Goal: Information Seeking & Learning: Find specific fact

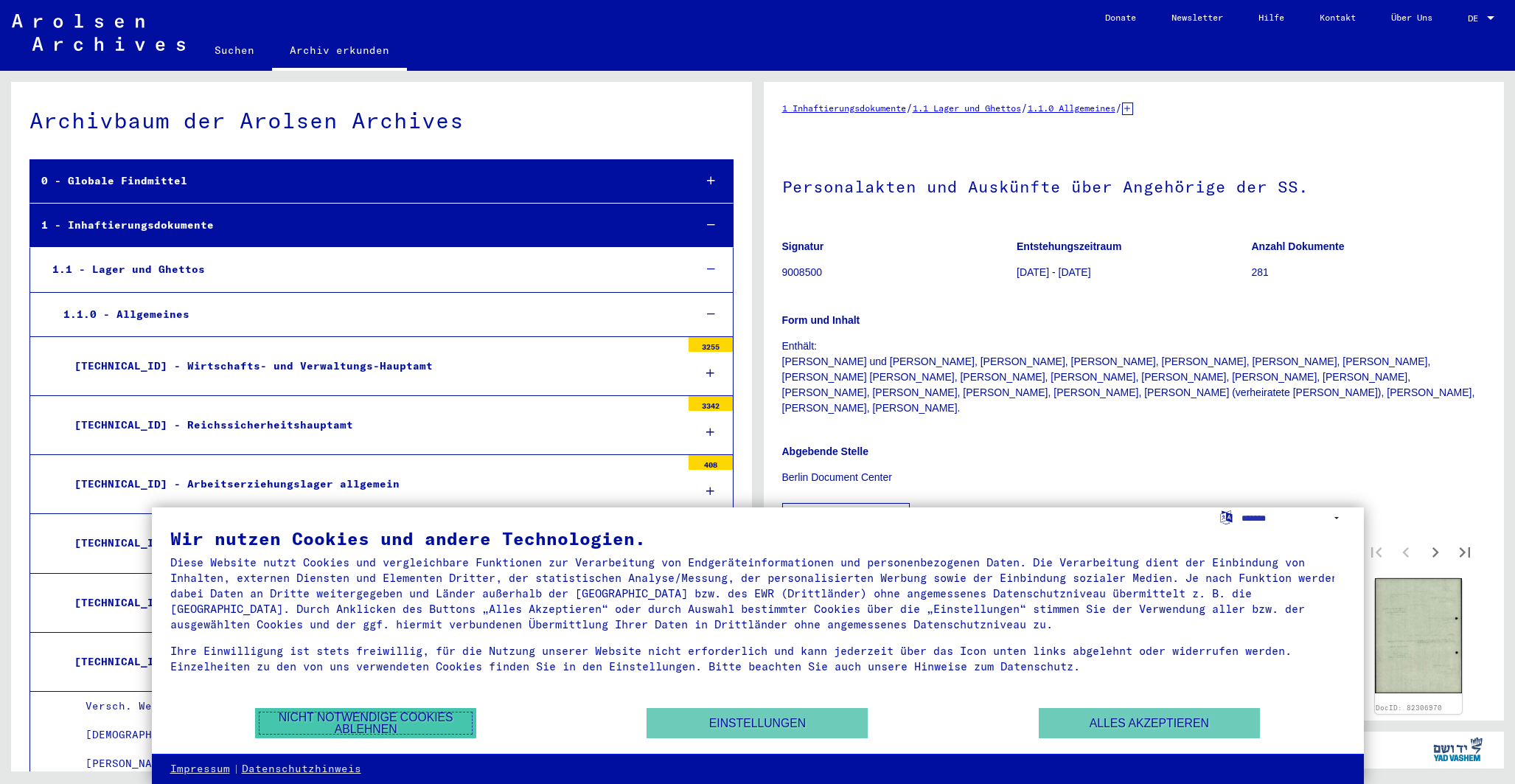
drag, startPoint x: 370, startPoint y: 720, endPoint x: 359, endPoint y: 710, distance: 14.9
click at [369, 719] on button "Nicht notwendige Cookies ablehnen" at bounding box center [366, 723] width 221 height 30
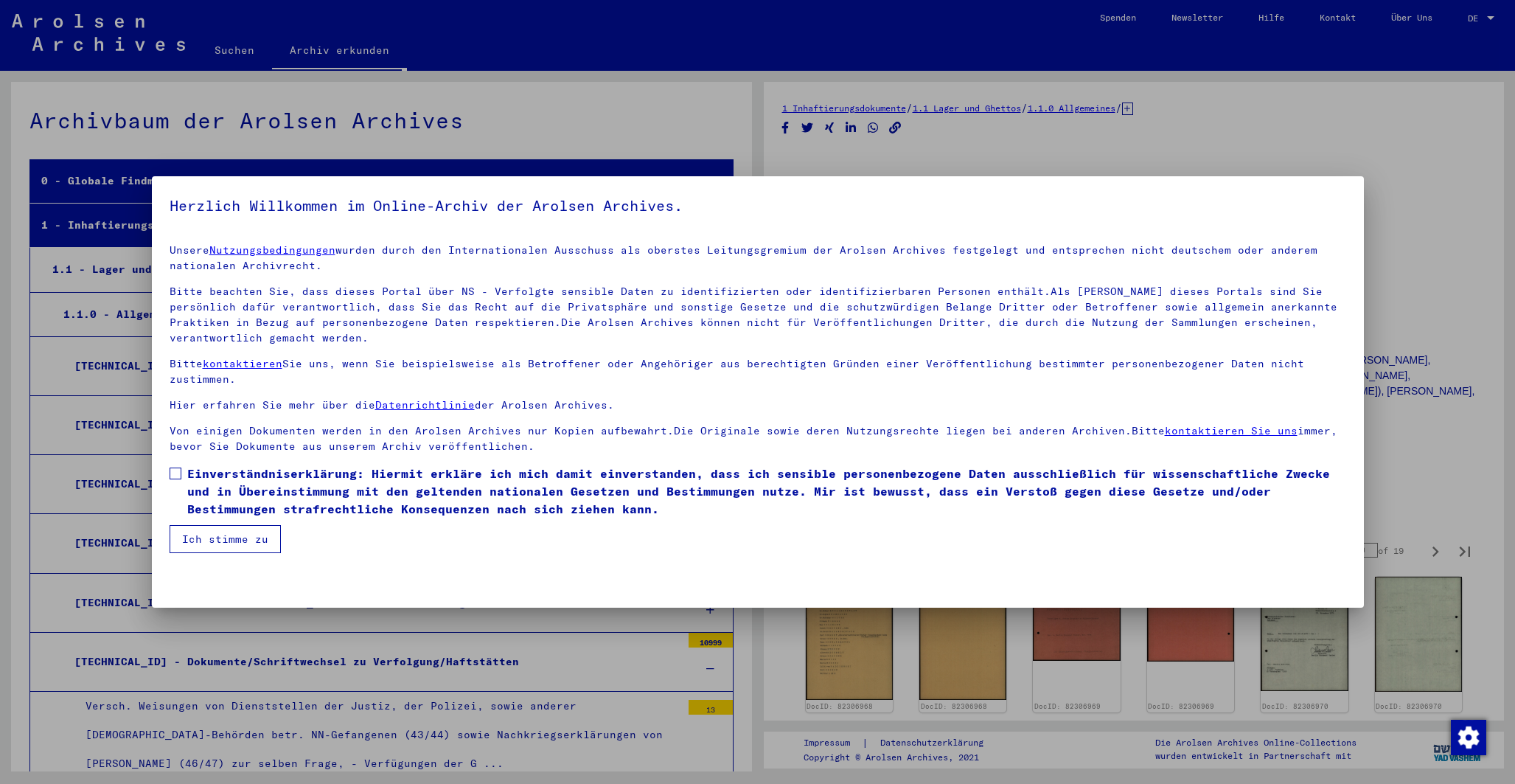
scroll to position [6683, 0]
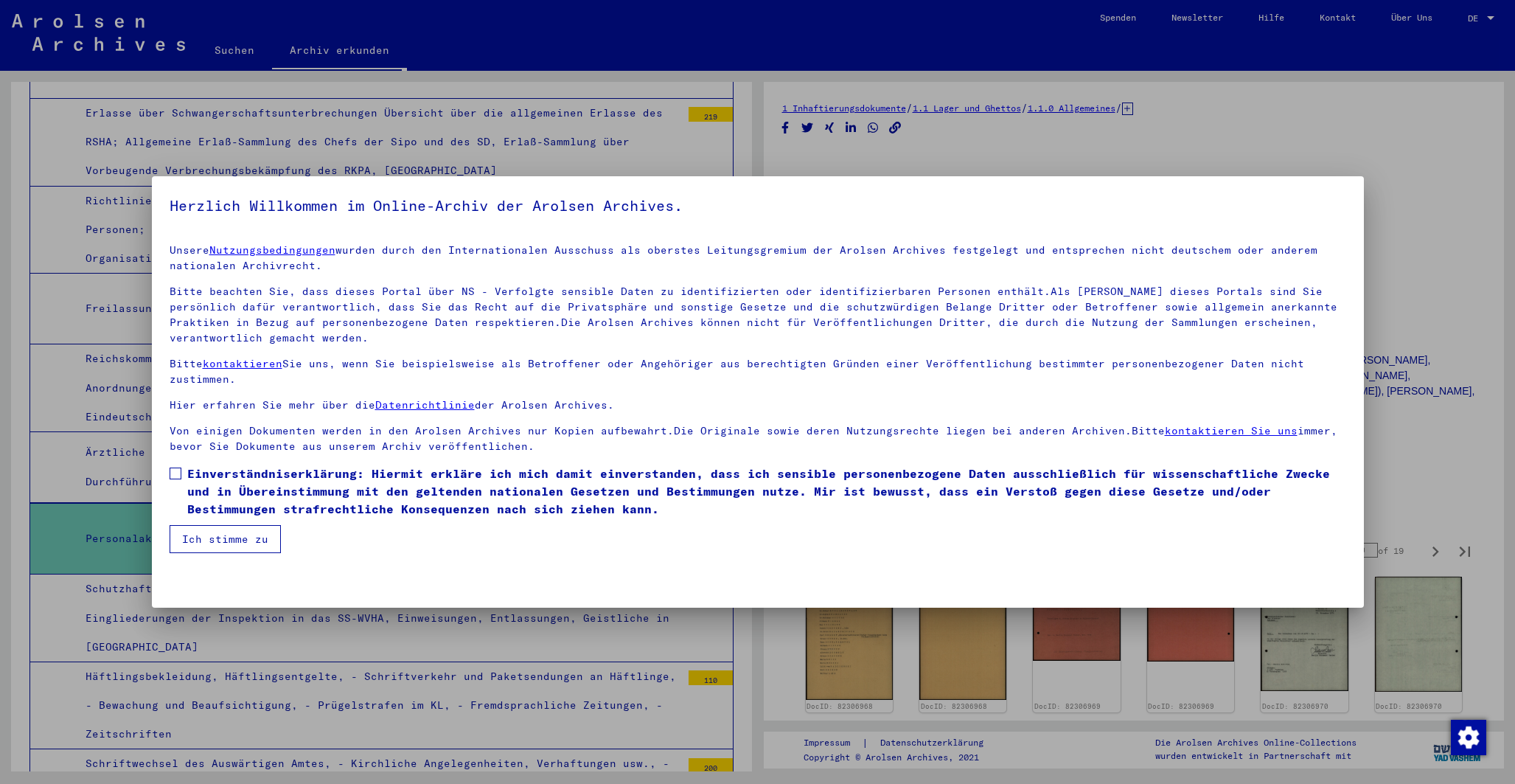
click at [177, 470] on span at bounding box center [175, 473] width 12 height 12
click at [221, 539] on button "Ich stimme zu" at bounding box center [225, 539] width 112 height 28
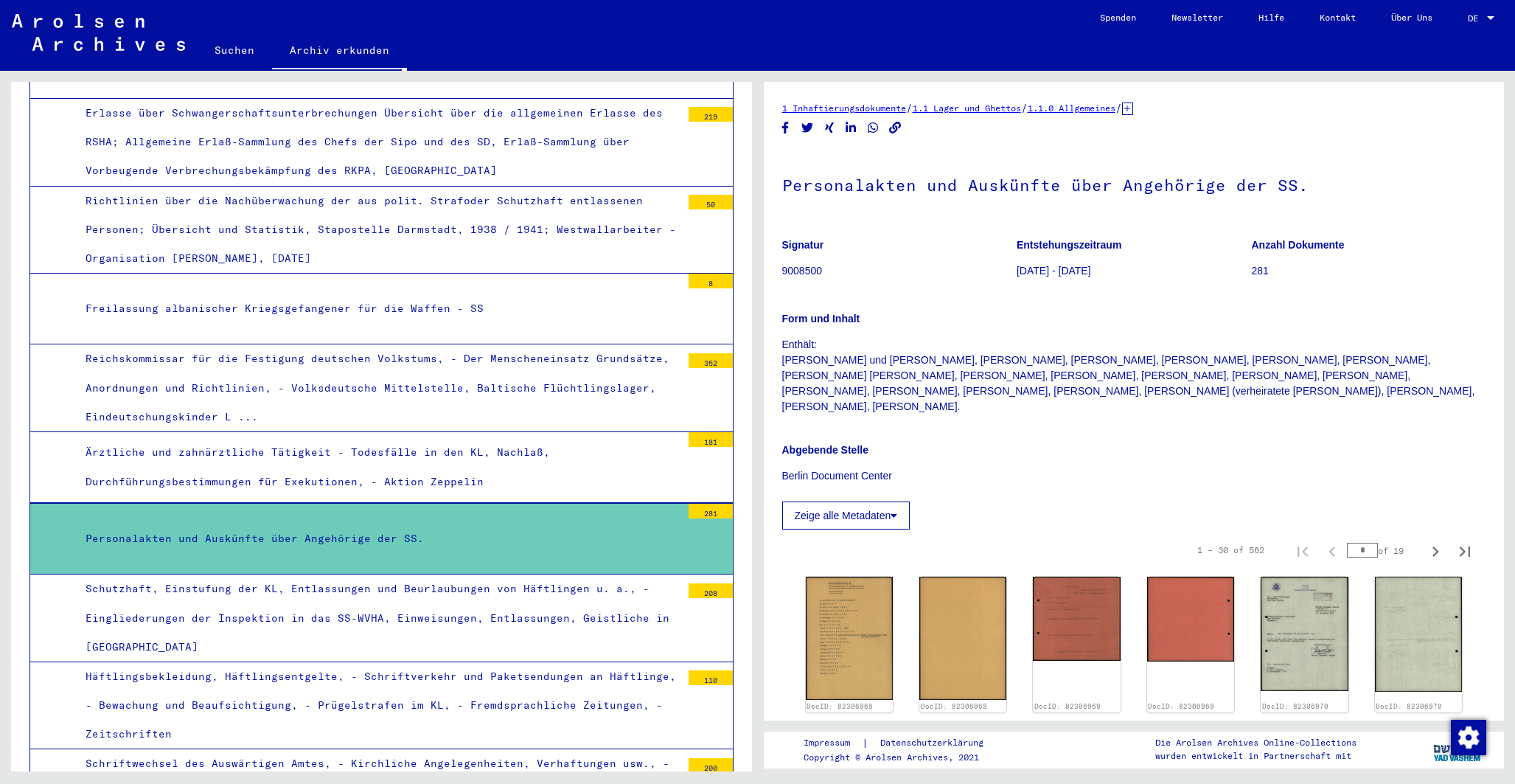
click at [242, 51] on link "Suchen" at bounding box center [234, 50] width 75 height 35
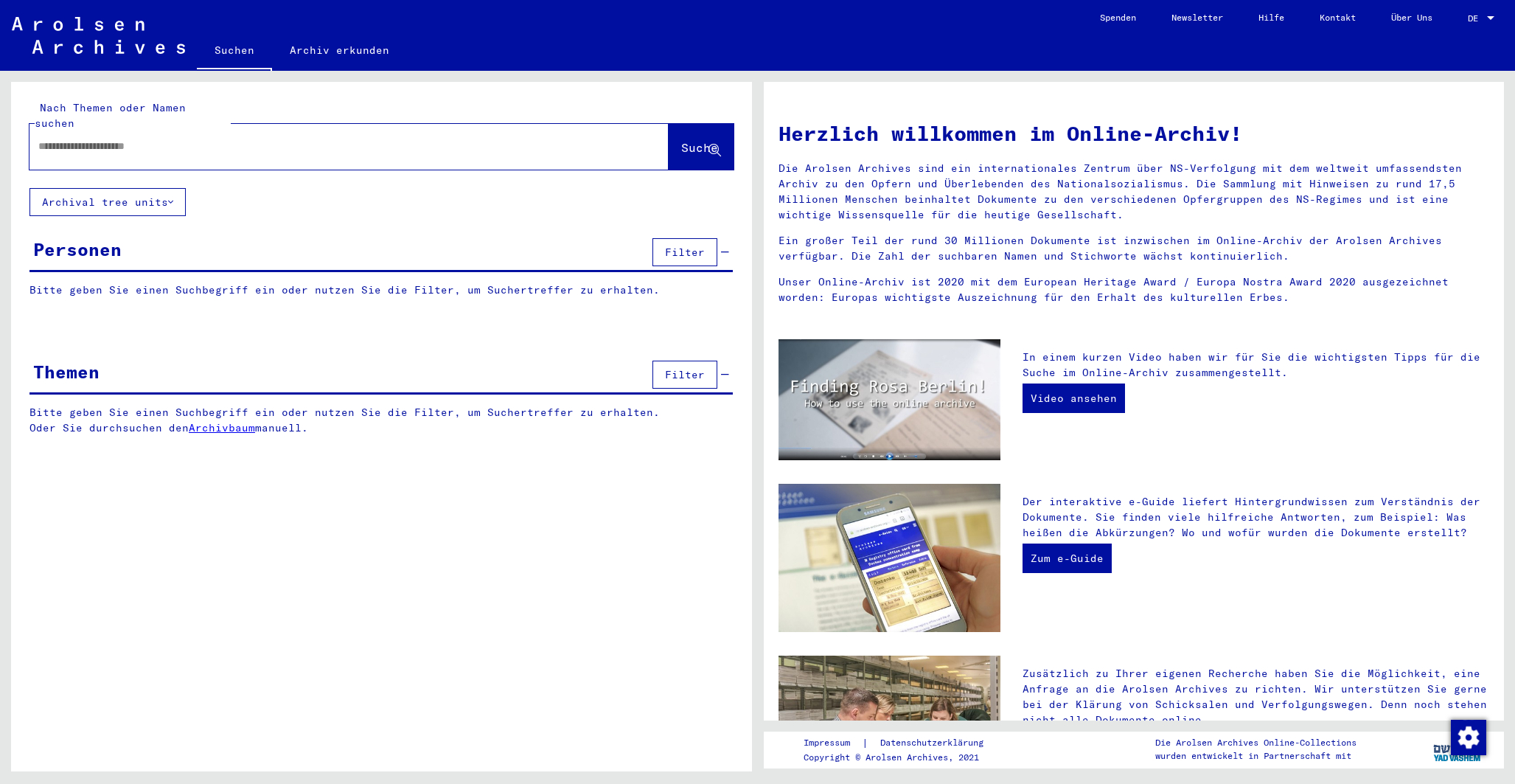
click at [122, 138] on input "text" at bounding box center [331, 145] width 587 height 15
type input "**********"
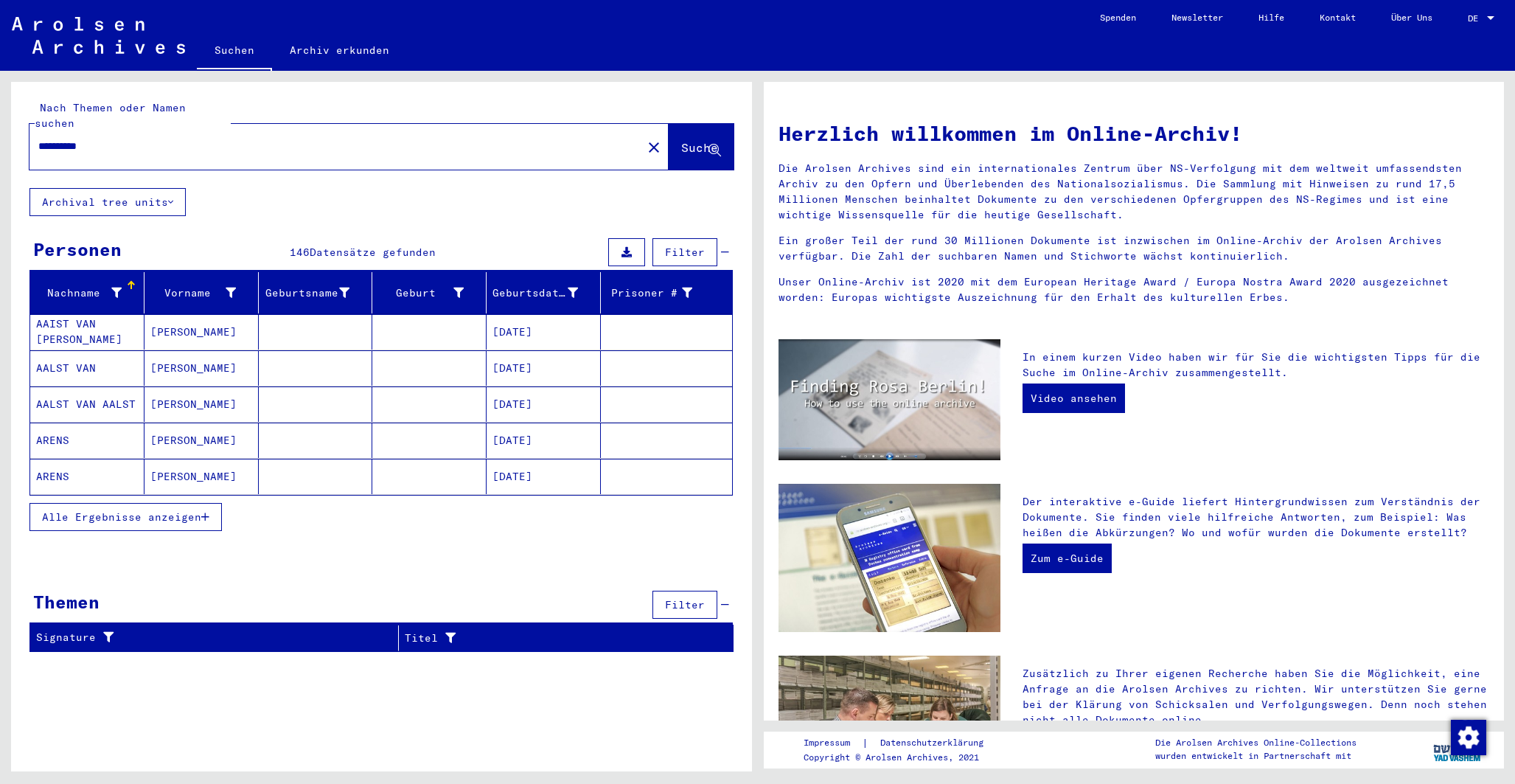
click at [121, 510] on span "Alle Ergebnisse anzeigen" at bounding box center [121, 516] width 159 height 13
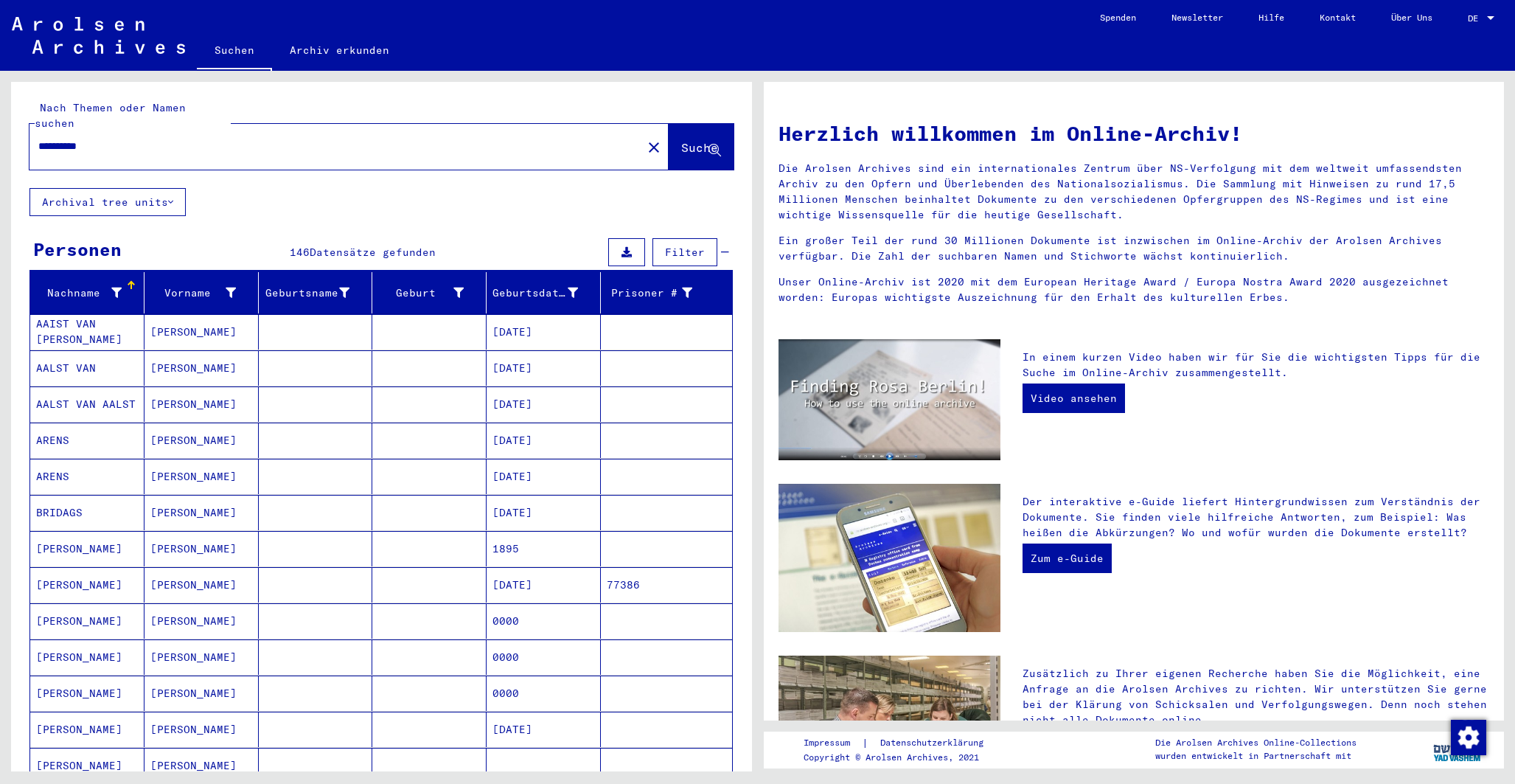
scroll to position [617, 0]
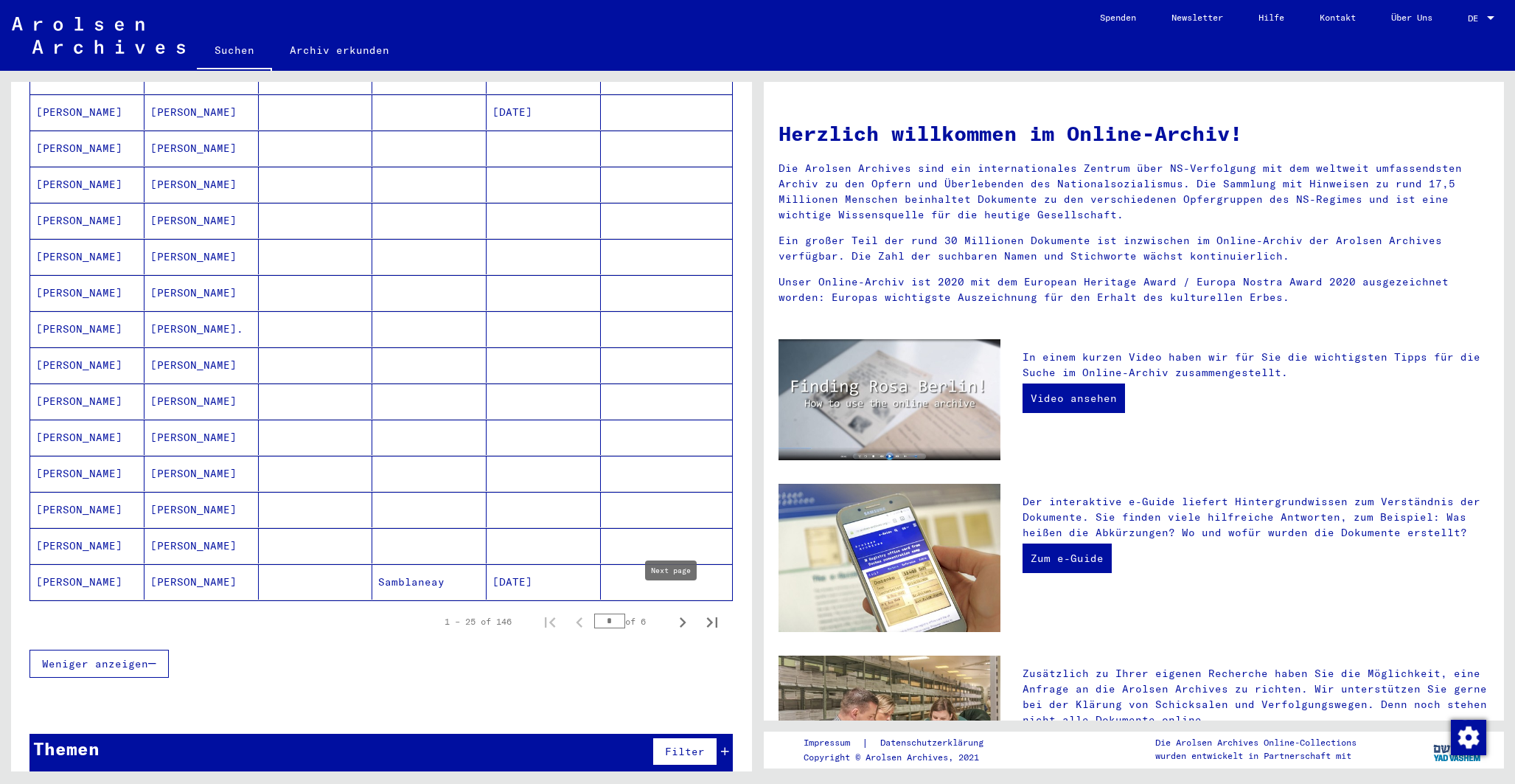
click at [680, 617] on icon "Next page" at bounding box center [682, 622] width 6 height 11
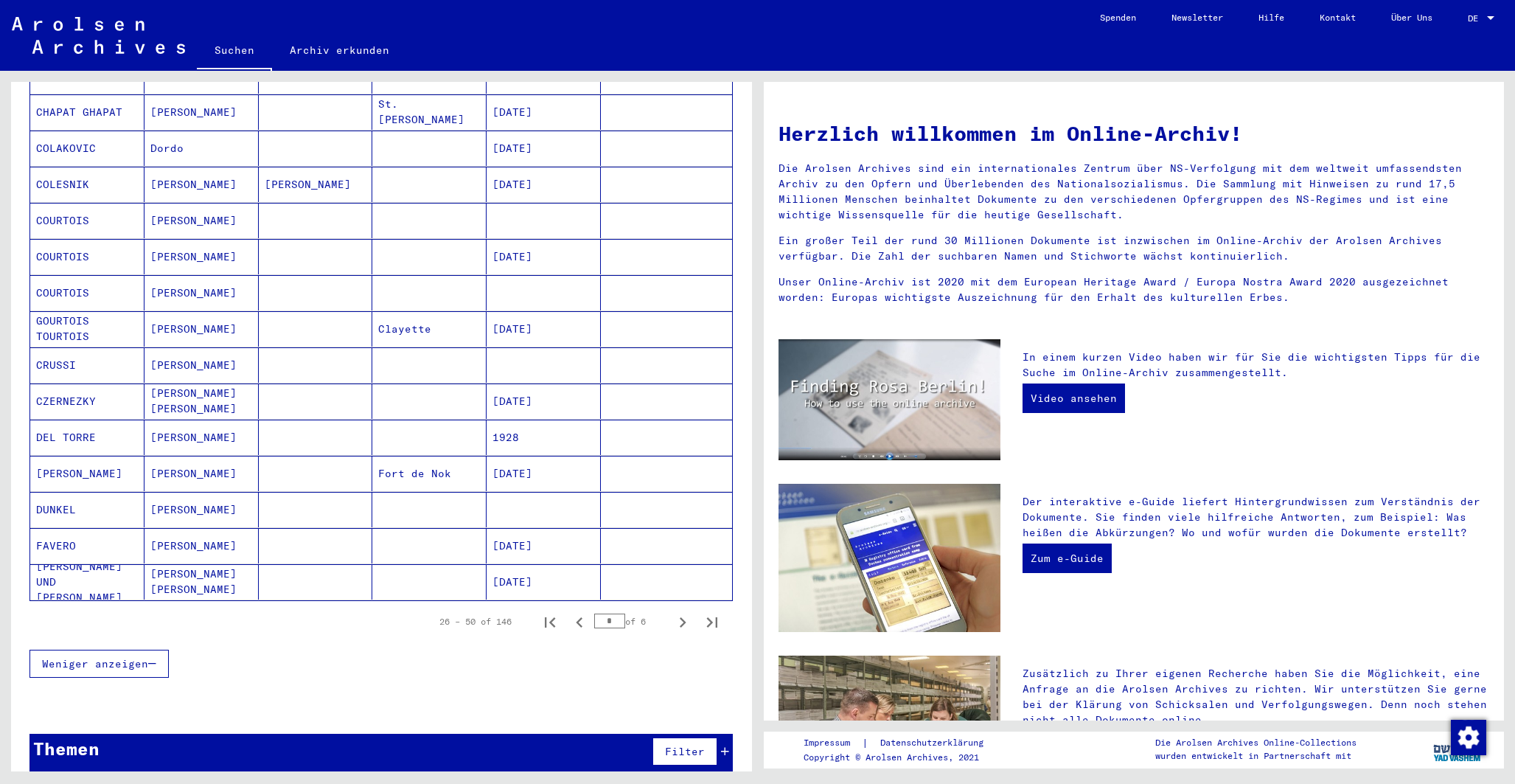
click at [680, 617] on icon "Next page" at bounding box center [682, 622] width 6 height 11
type input "*"
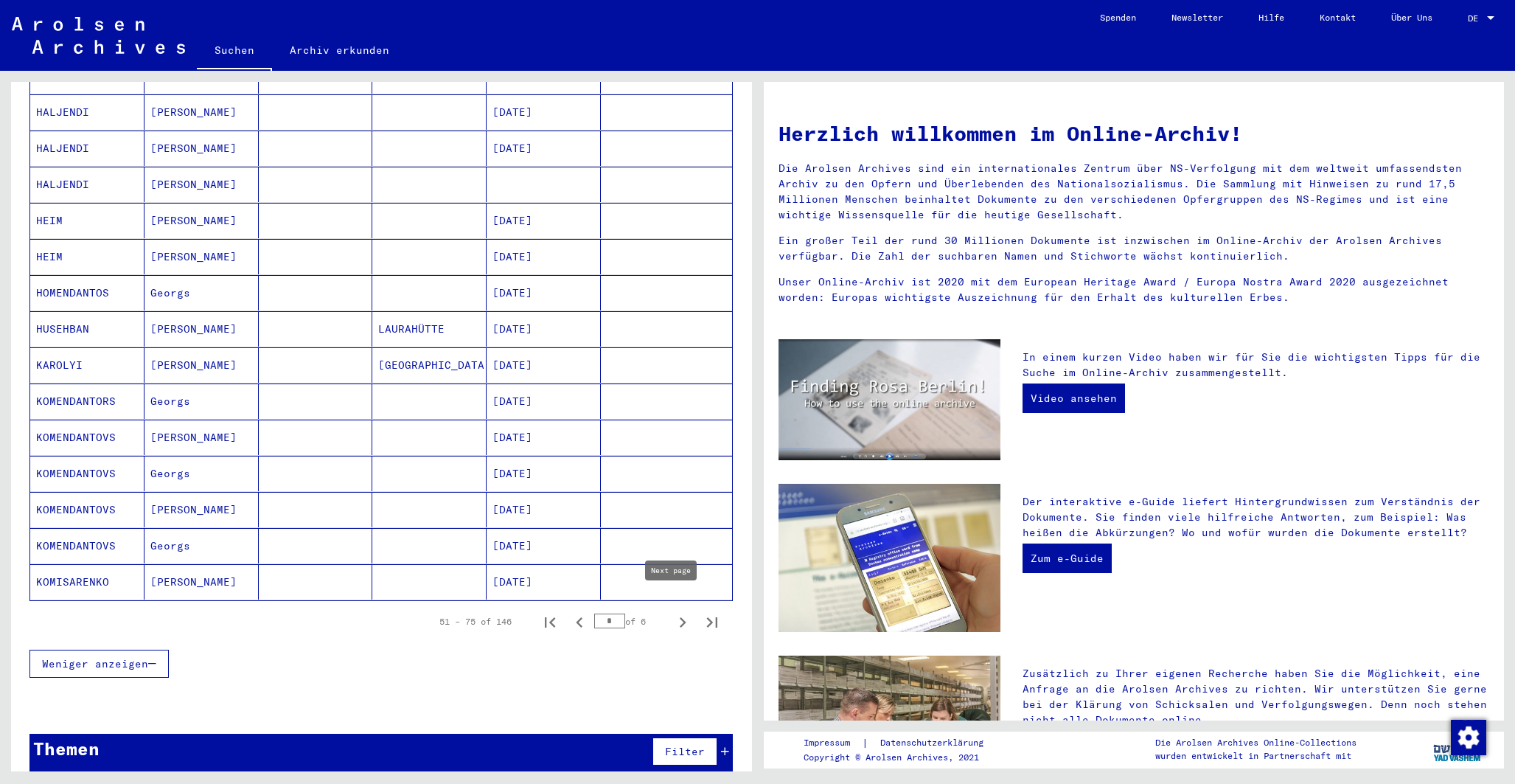
click at [674, 612] on icon "Next page" at bounding box center [682, 622] width 20 height 20
type input "*"
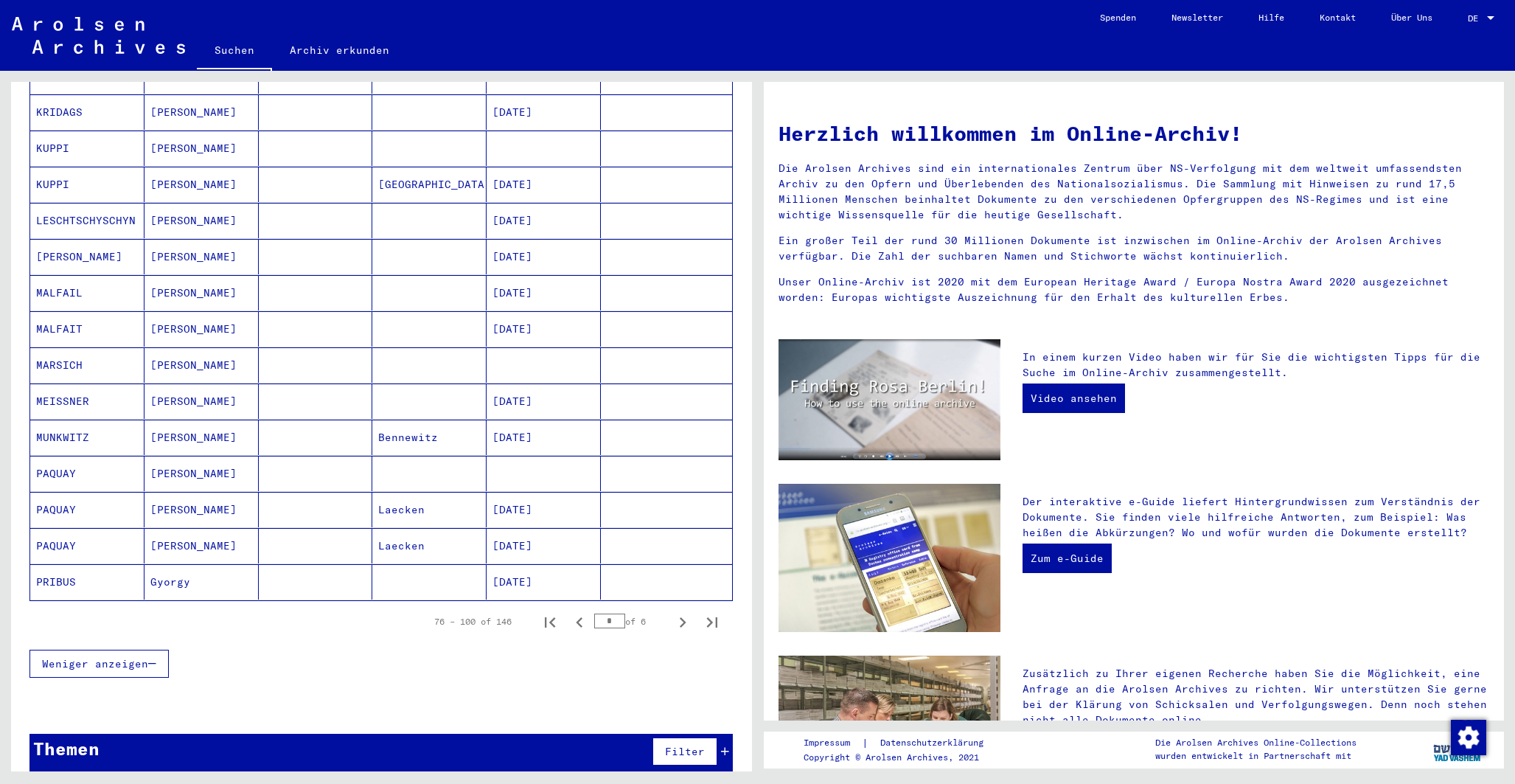
scroll to position [0, 0]
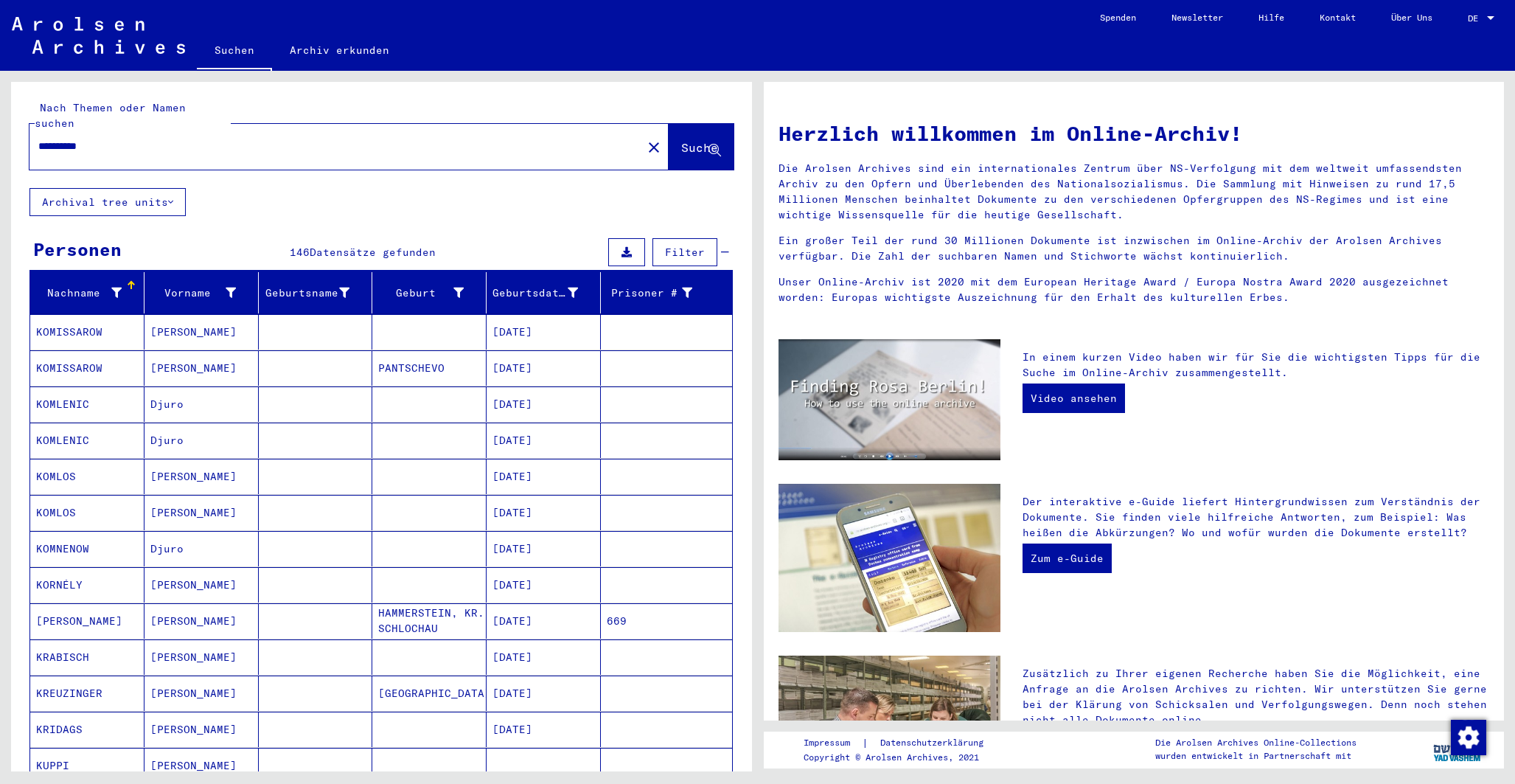
drag, startPoint x: 72, startPoint y: 126, endPoint x: -19, endPoint y: 91, distance: 97.5
click at [0, 91] on html "**********" at bounding box center [758, 392] width 1515 height 784
type input "****"
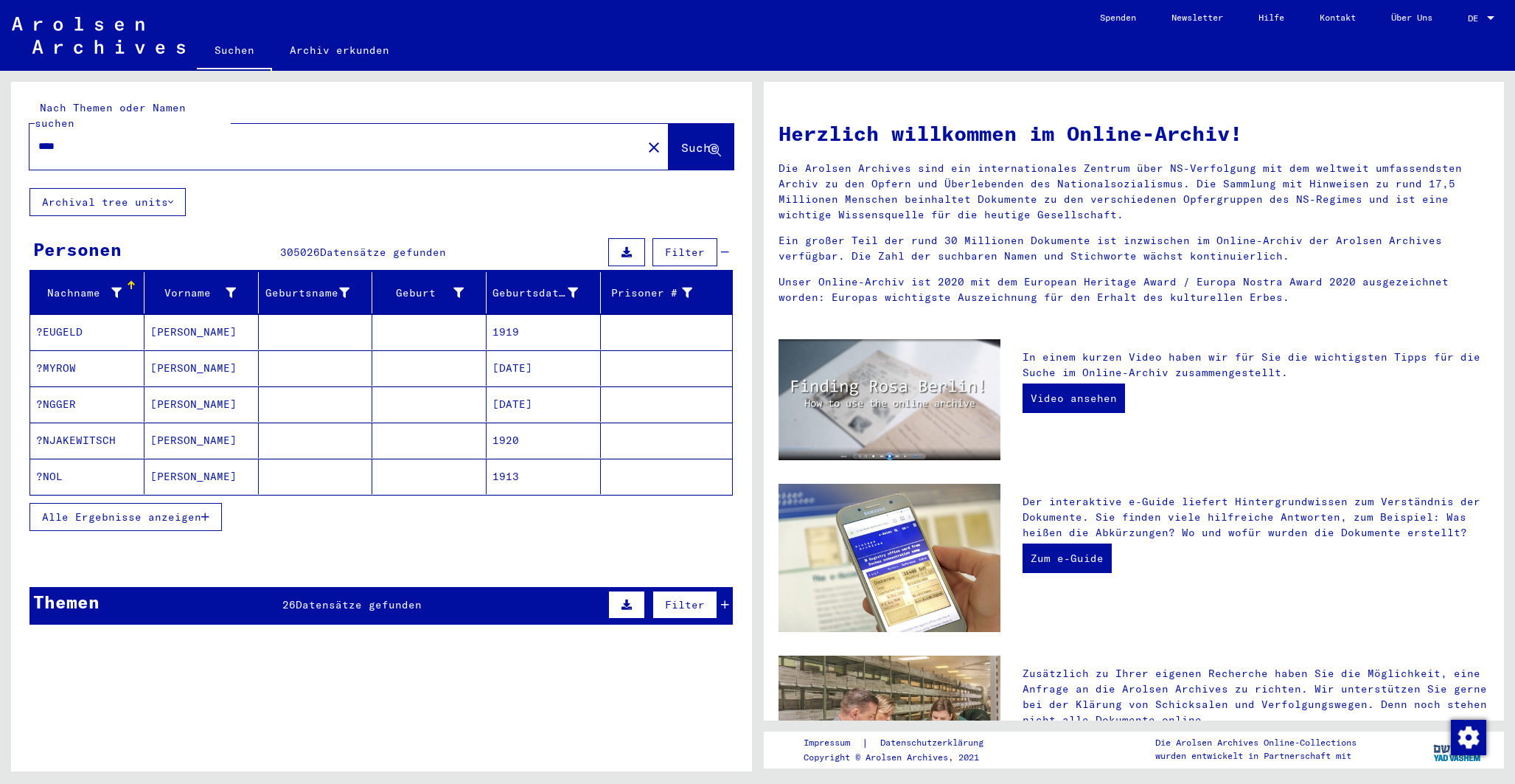
click at [168, 510] on span "Alle Ergebnisse anzeigen" at bounding box center [121, 516] width 159 height 13
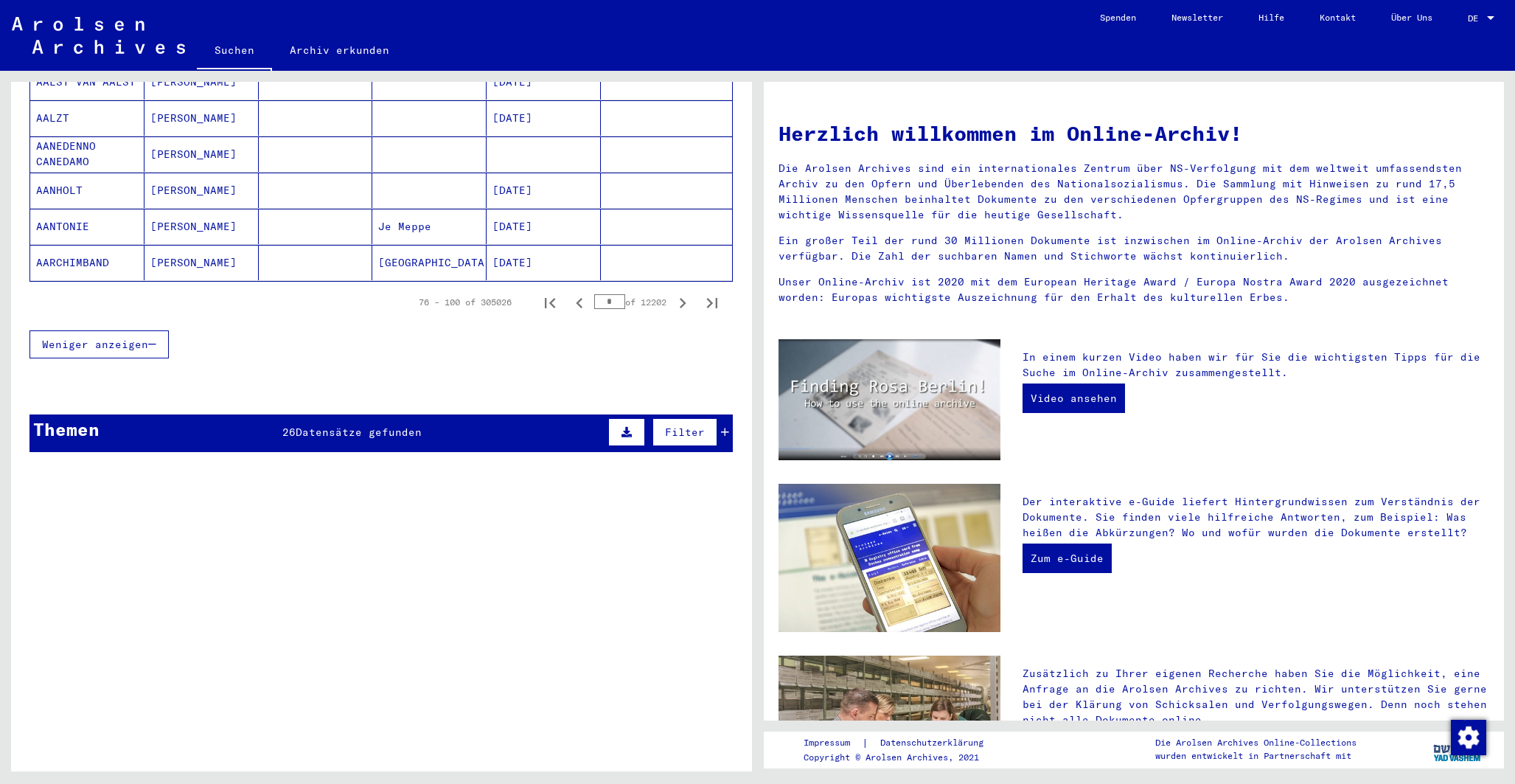
scroll to position [998, 0]
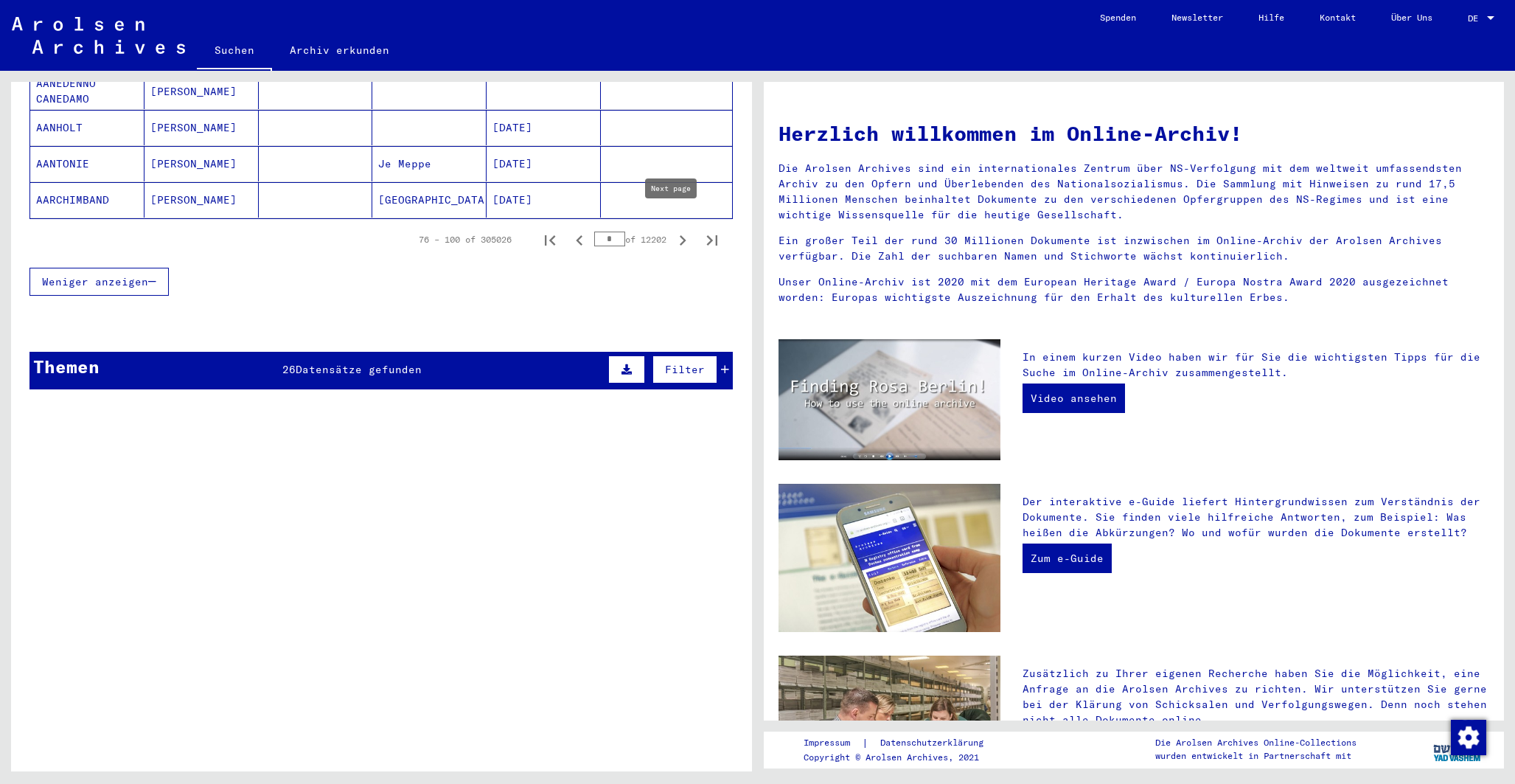
click at [672, 230] on icon "Next page" at bounding box center [682, 240] width 20 height 20
drag, startPoint x: 602, startPoint y: 225, endPoint x: 496, endPoint y: 196, distance: 109.9
click at [680, 235] on icon "Next page" at bounding box center [682, 240] width 6 height 11
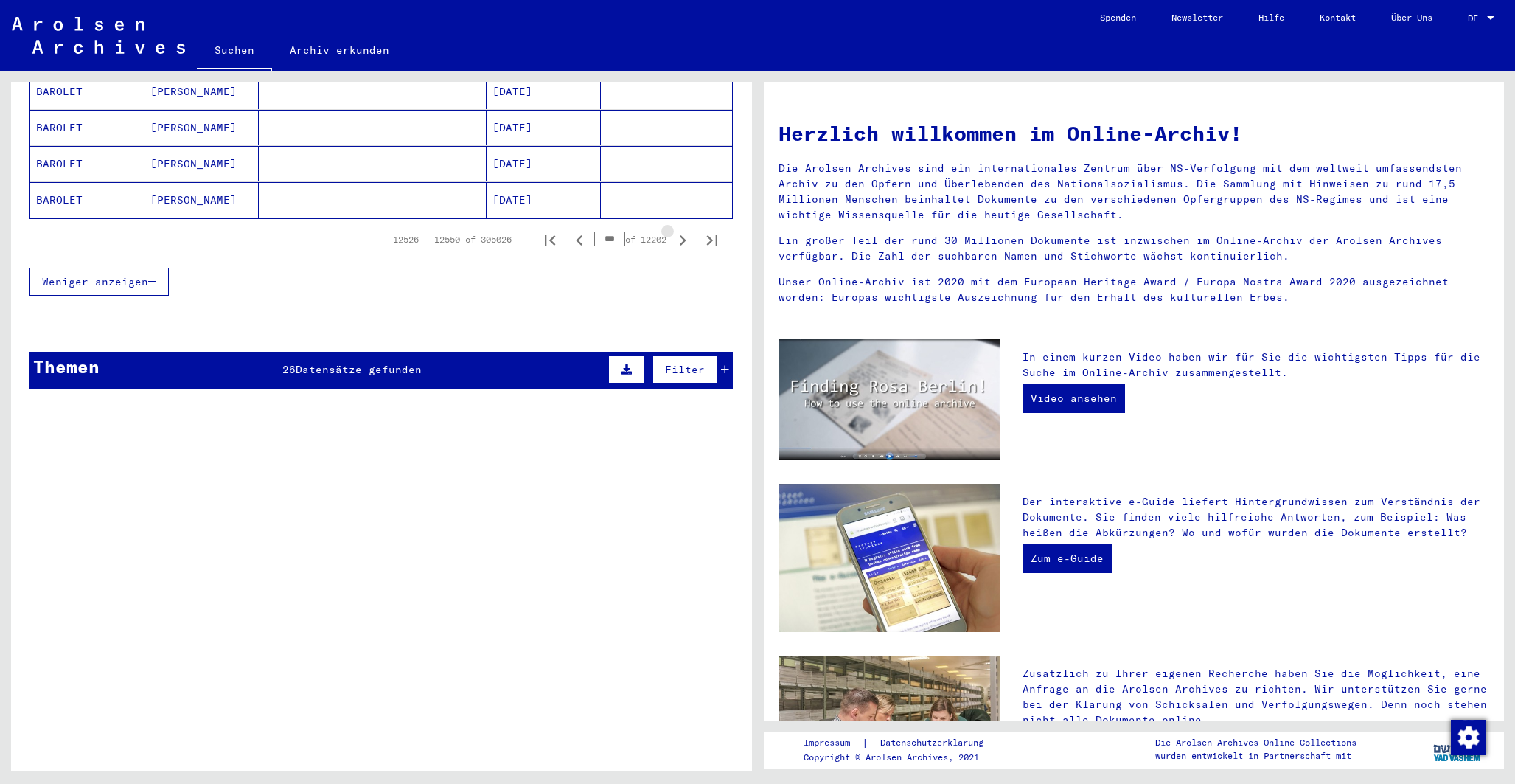
click at [680, 235] on icon "Next page" at bounding box center [682, 240] width 6 height 11
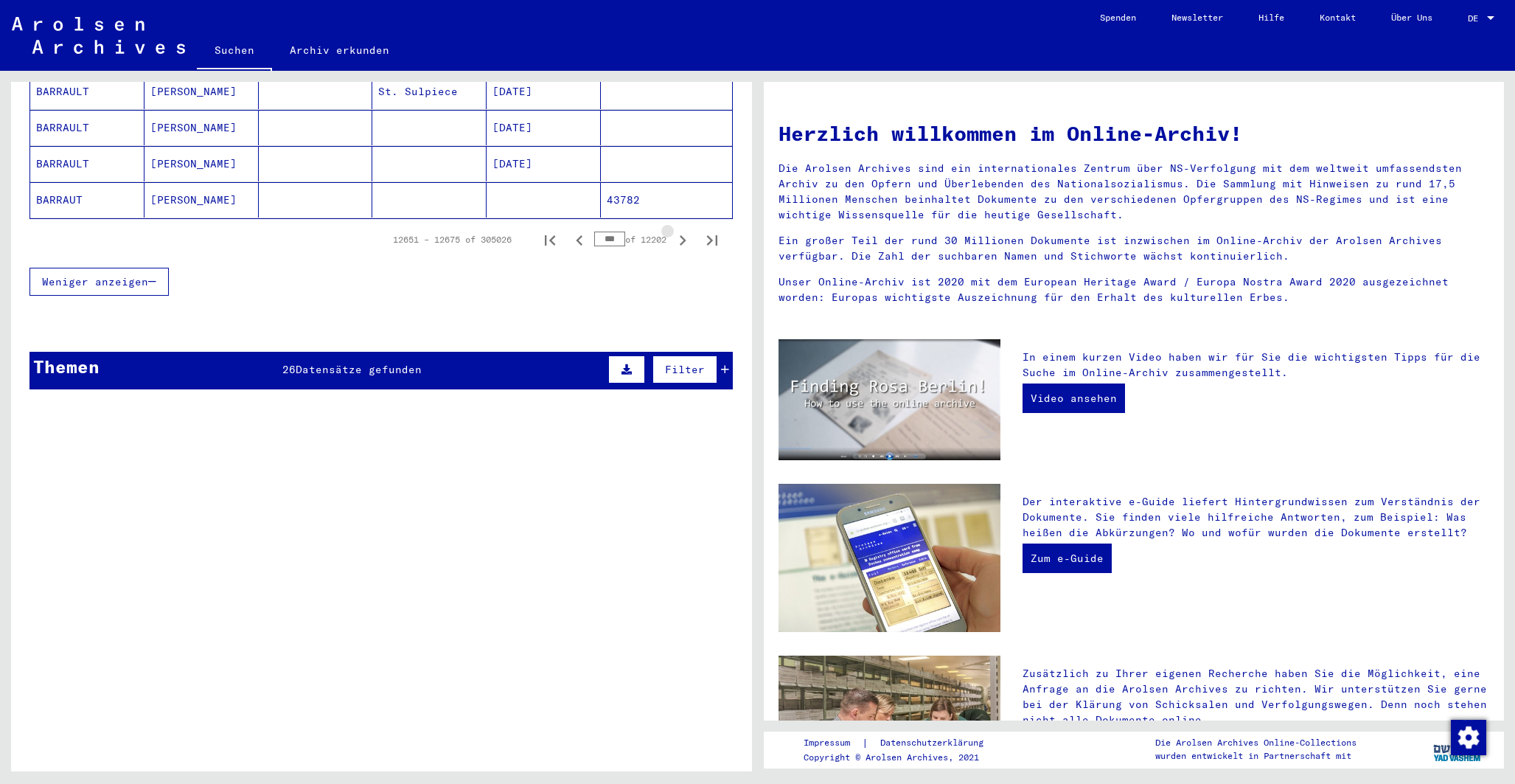
click at [680, 235] on icon "Next page" at bounding box center [682, 240] width 6 height 11
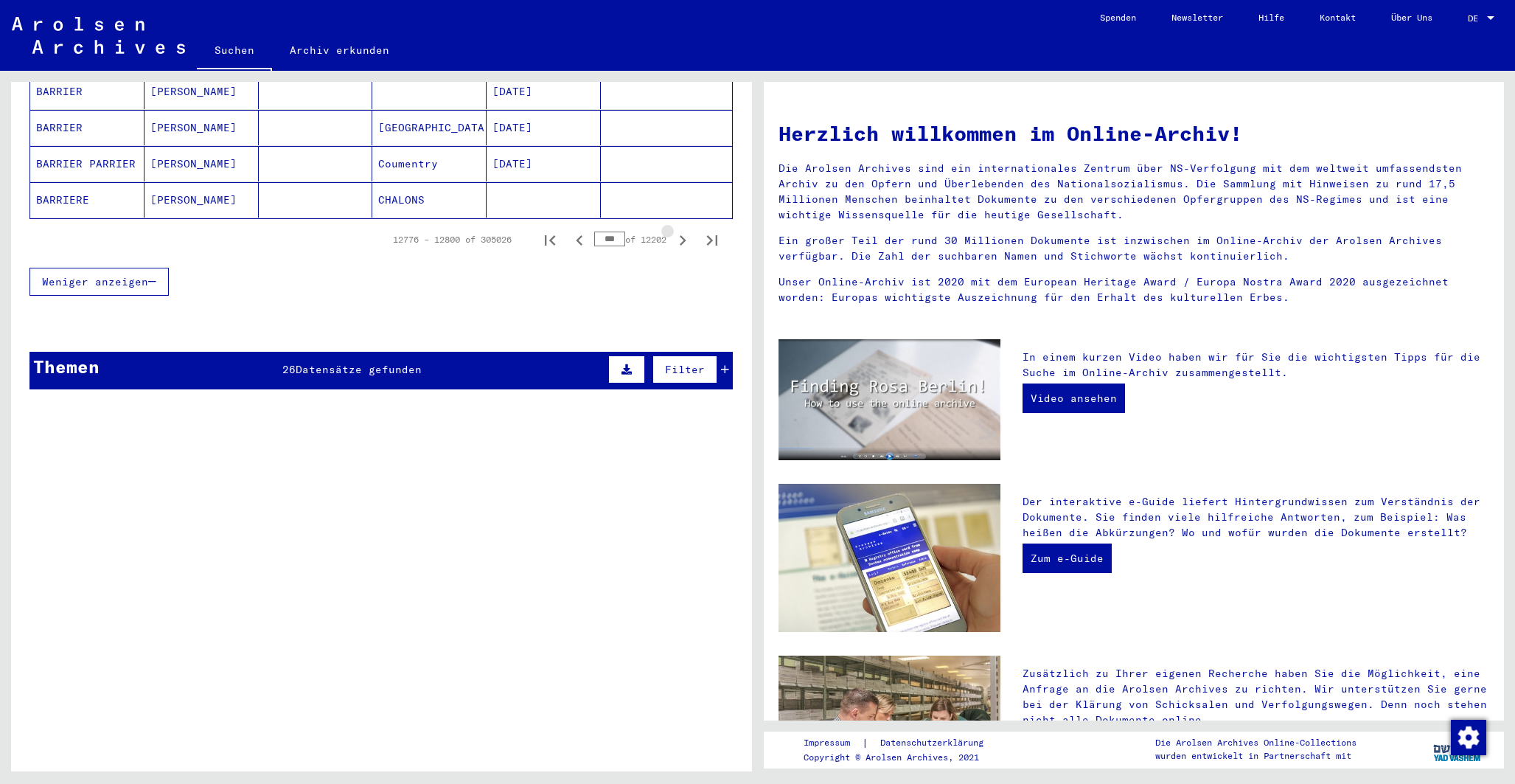
click at [680, 235] on icon "Next page" at bounding box center [682, 240] width 6 height 11
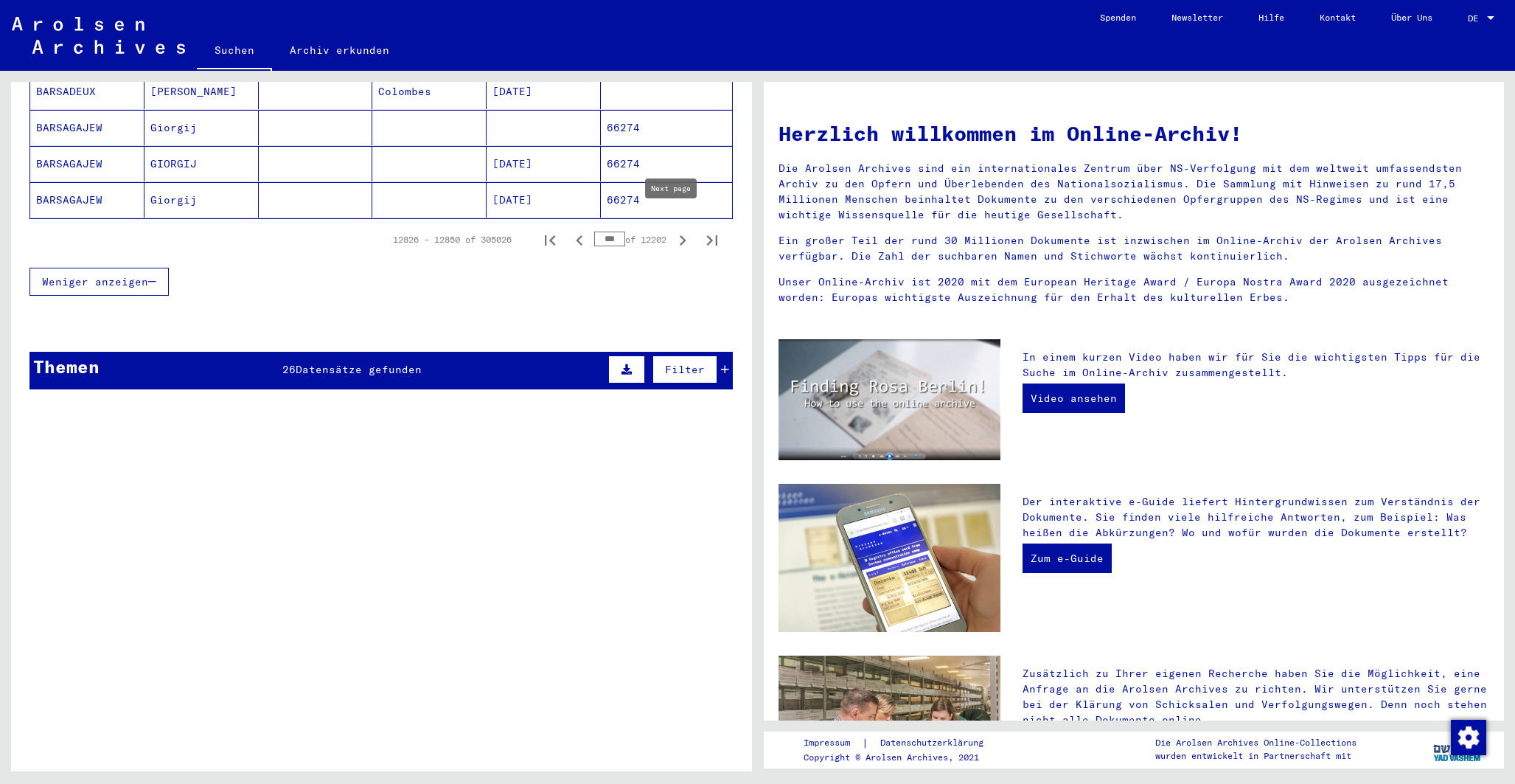
click at [673, 230] on icon "Next page" at bounding box center [682, 240] width 20 height 20
click at [672, 230] on icon "Next page" at bounding box center [682, 240] width 20 height 20
click at [673, 230] on icon "Next page" at bounding box center [682, 240] width 20 height 20
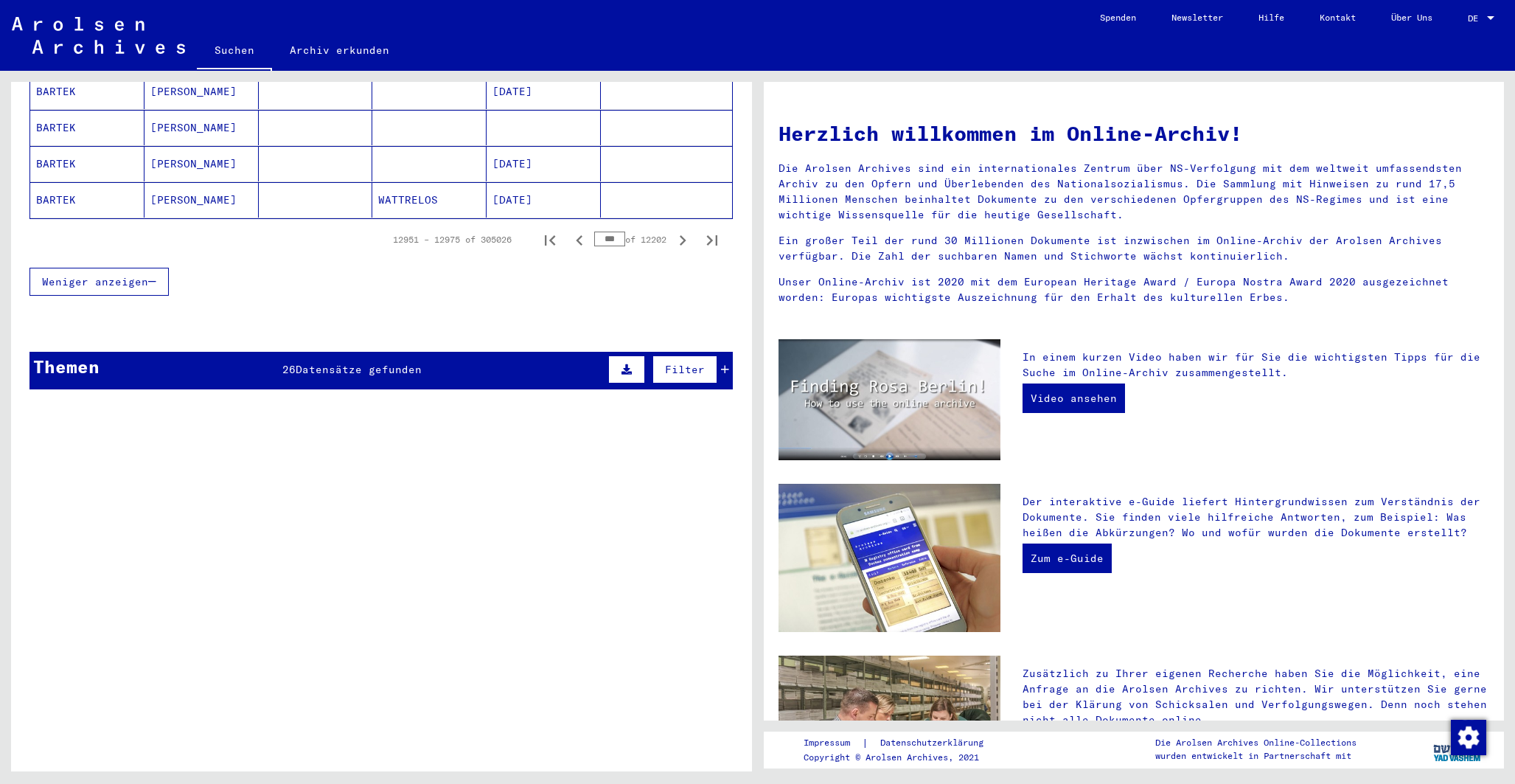
drag, startPoint x: 603, startPoint y: 218, endPoint x: 553, endPoint y: 200, distance: 53.1
type input "*"
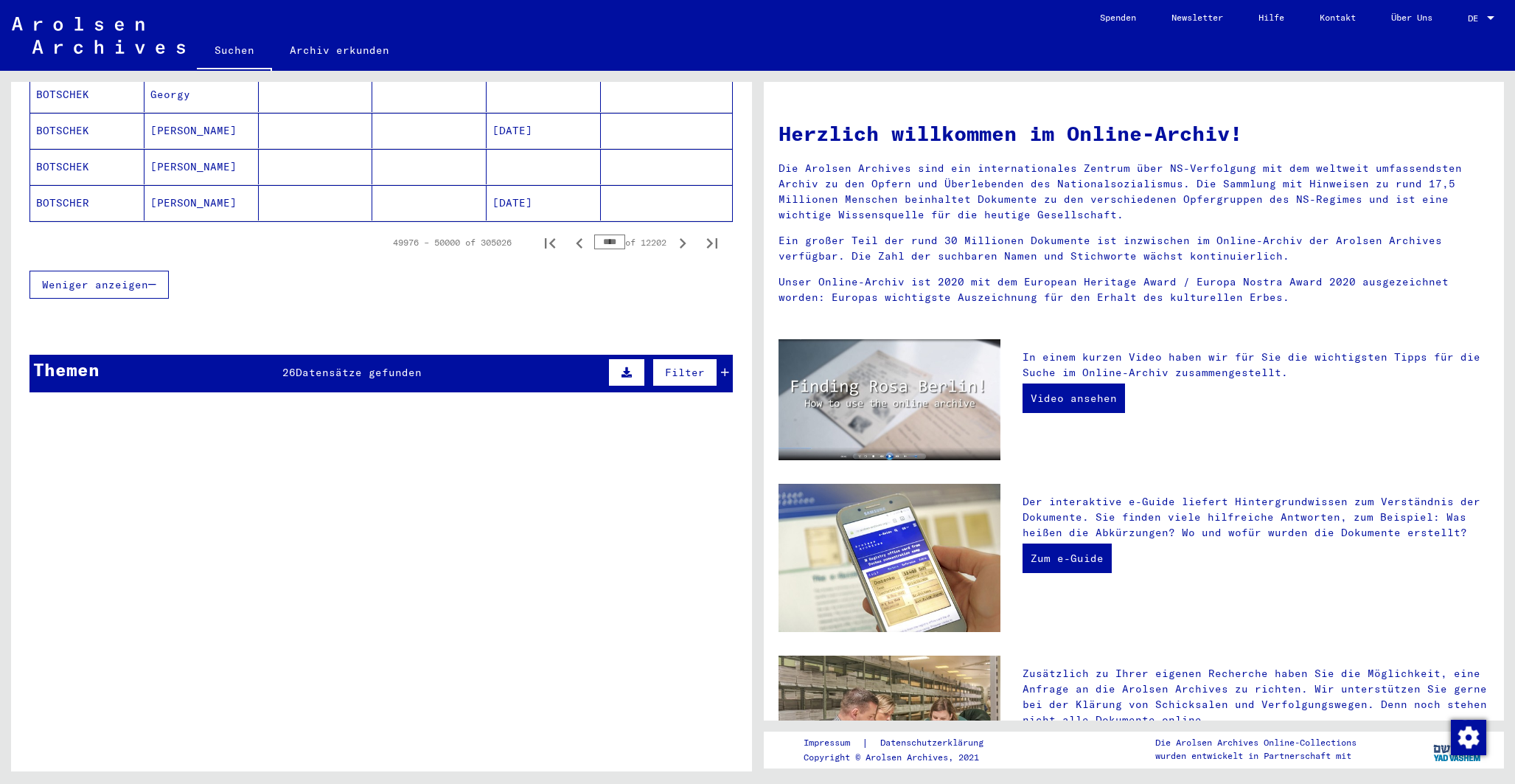
scroll to position [1002, 0]
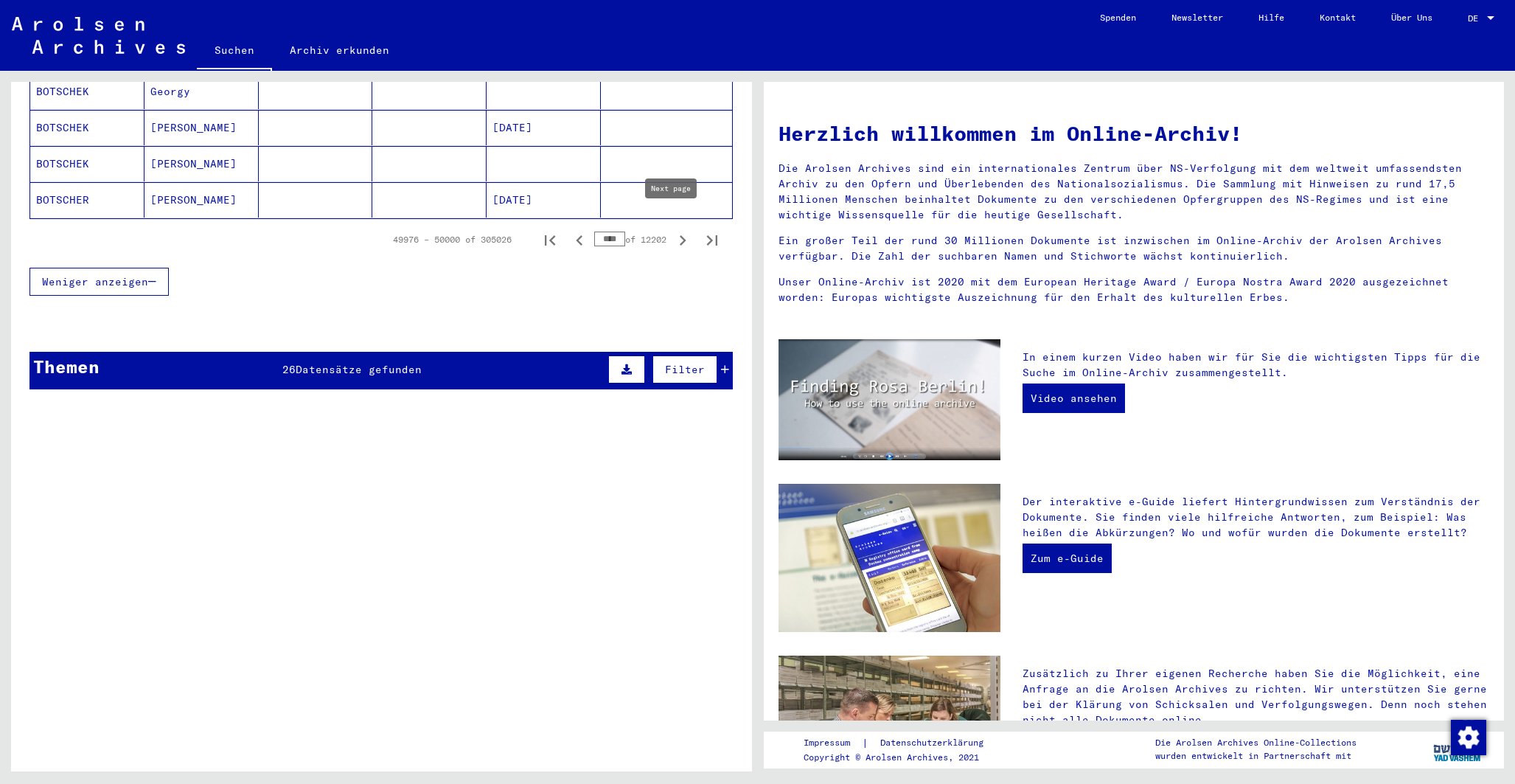
click at [680, 235] on icon "Next page" at bounding box center [682, 240] width 6 height 11
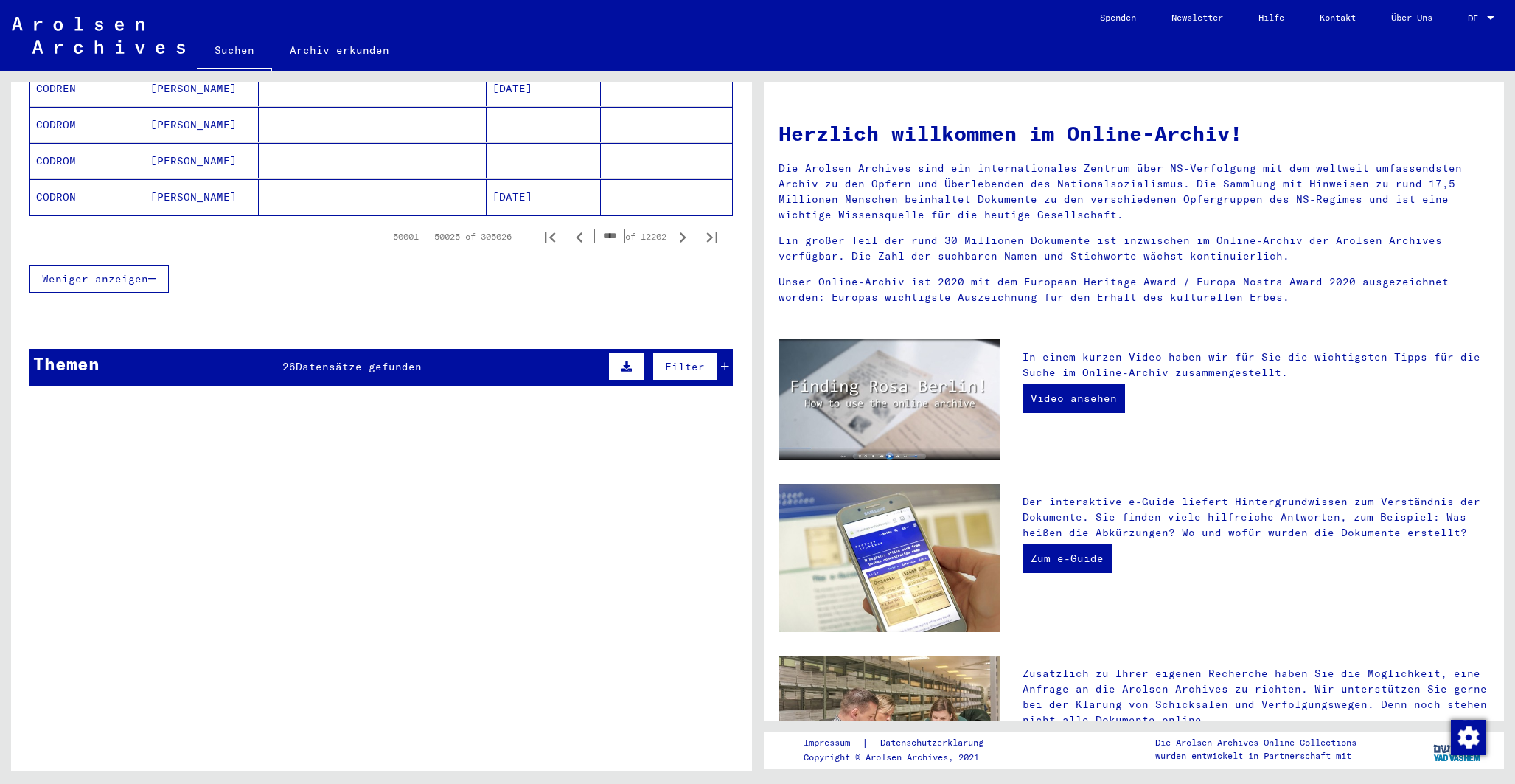
scroll to position [998, 0]
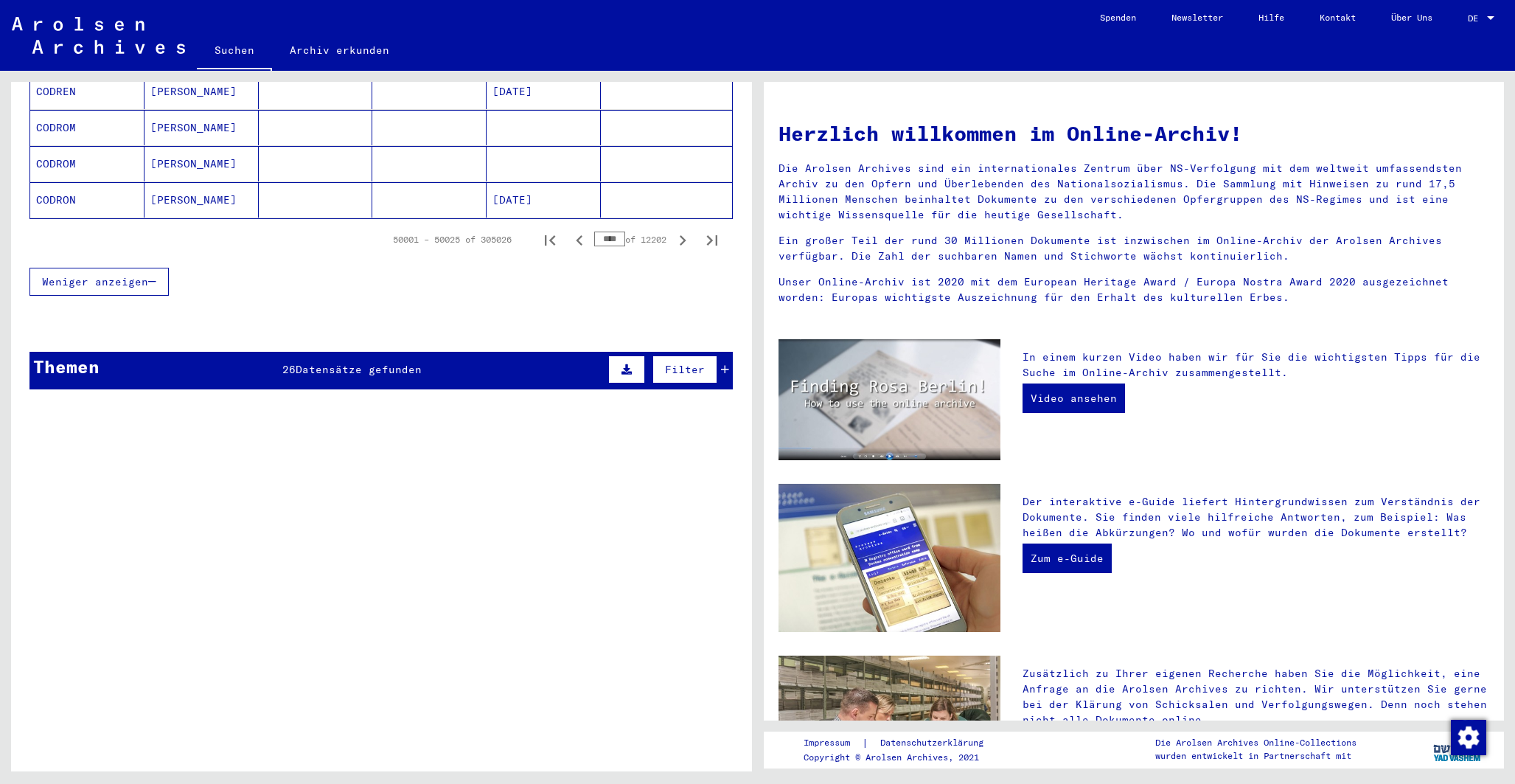
drag, startPoint x: 603, startPoint y: 218, endPoint x: 524, endPoint y: 188, distance: 84.5
drag, startPoint x: 603, startPoint y: 220, endPoint x: 516, endPoint y: 188, distance: 92.7
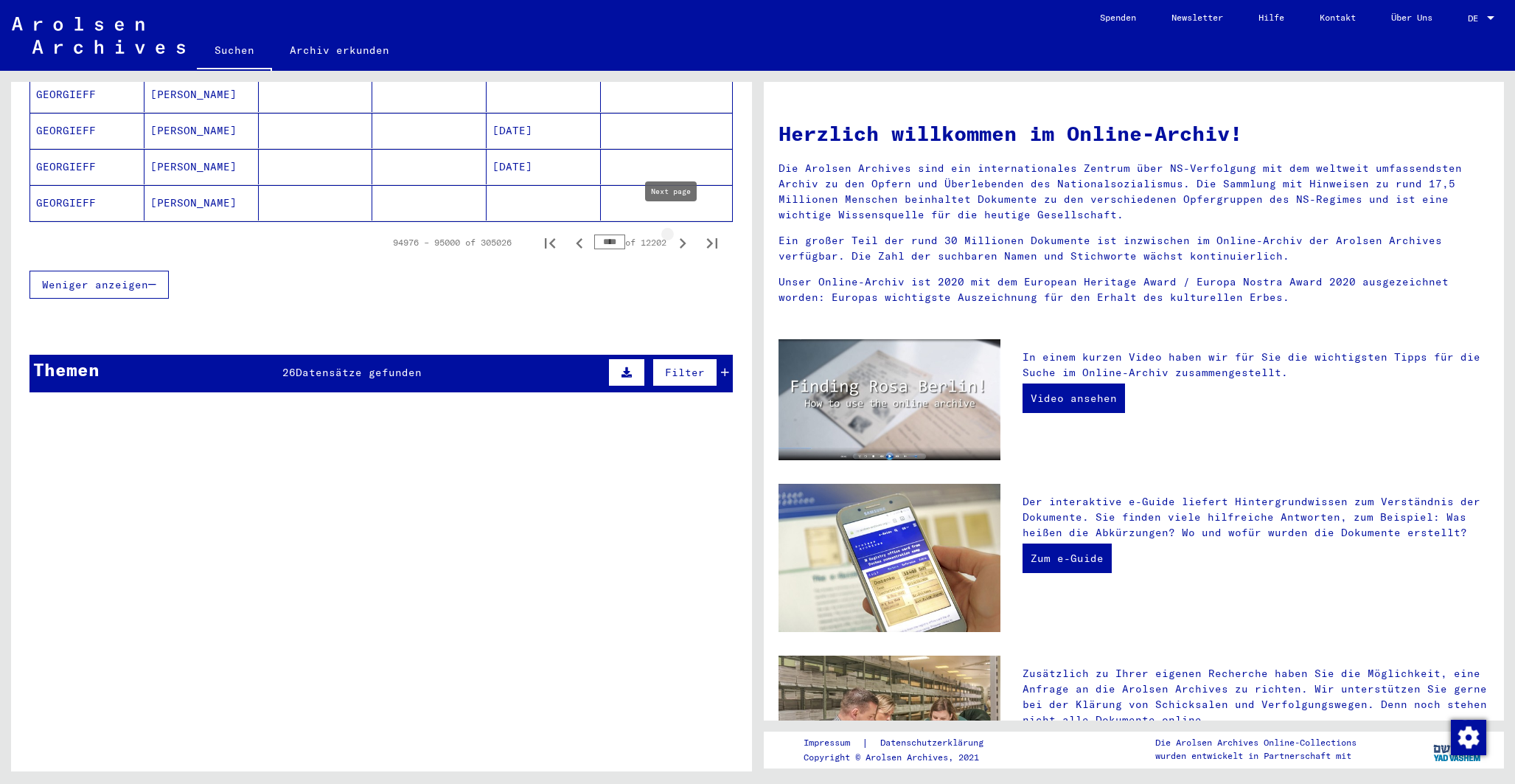
click at [672, 233] on icon "Next page" at bounding box center [682, 243] width 20 height 20
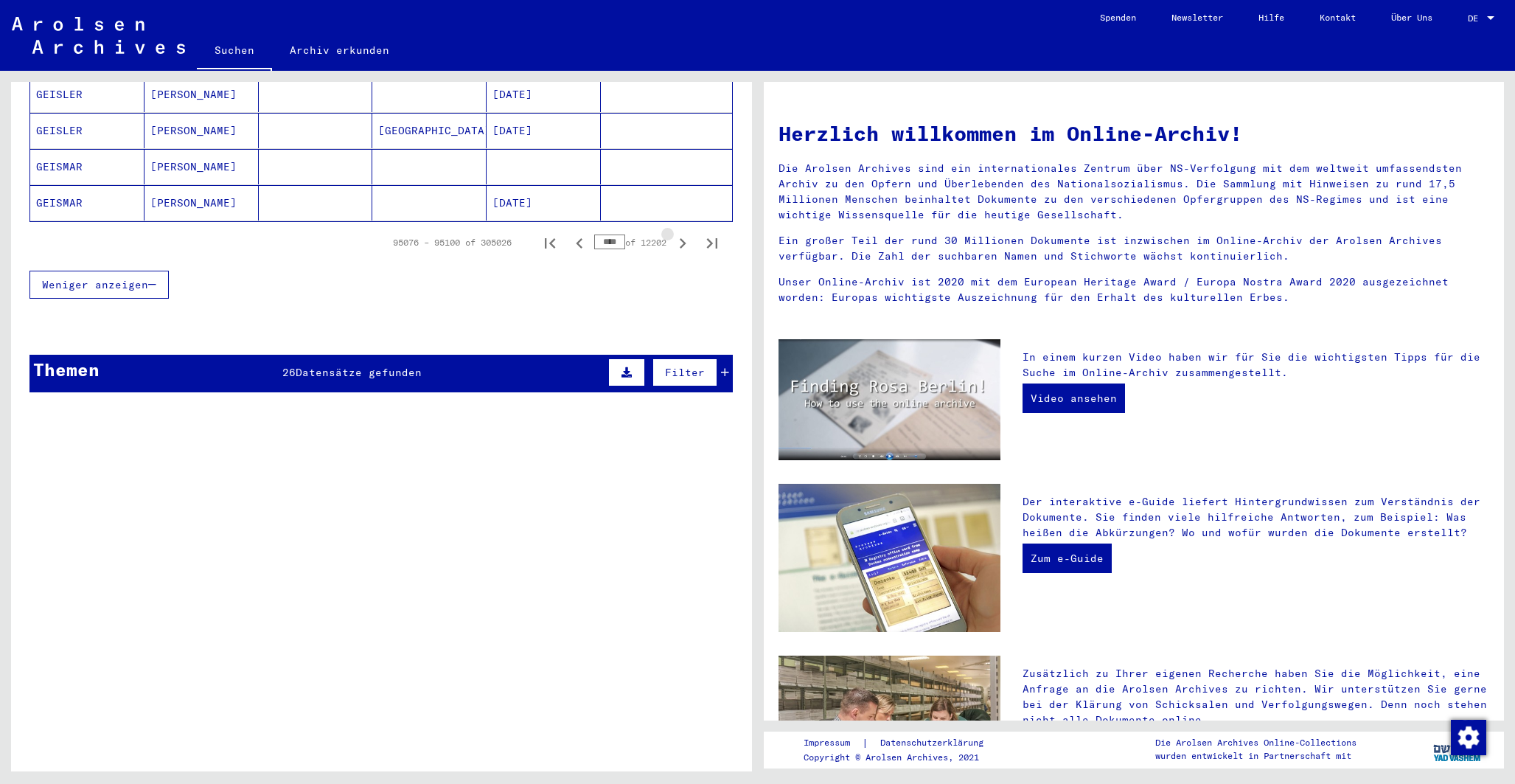
click at [672, 233] on icon "Next page" at bounding box center [682, 243] width 20 height 20
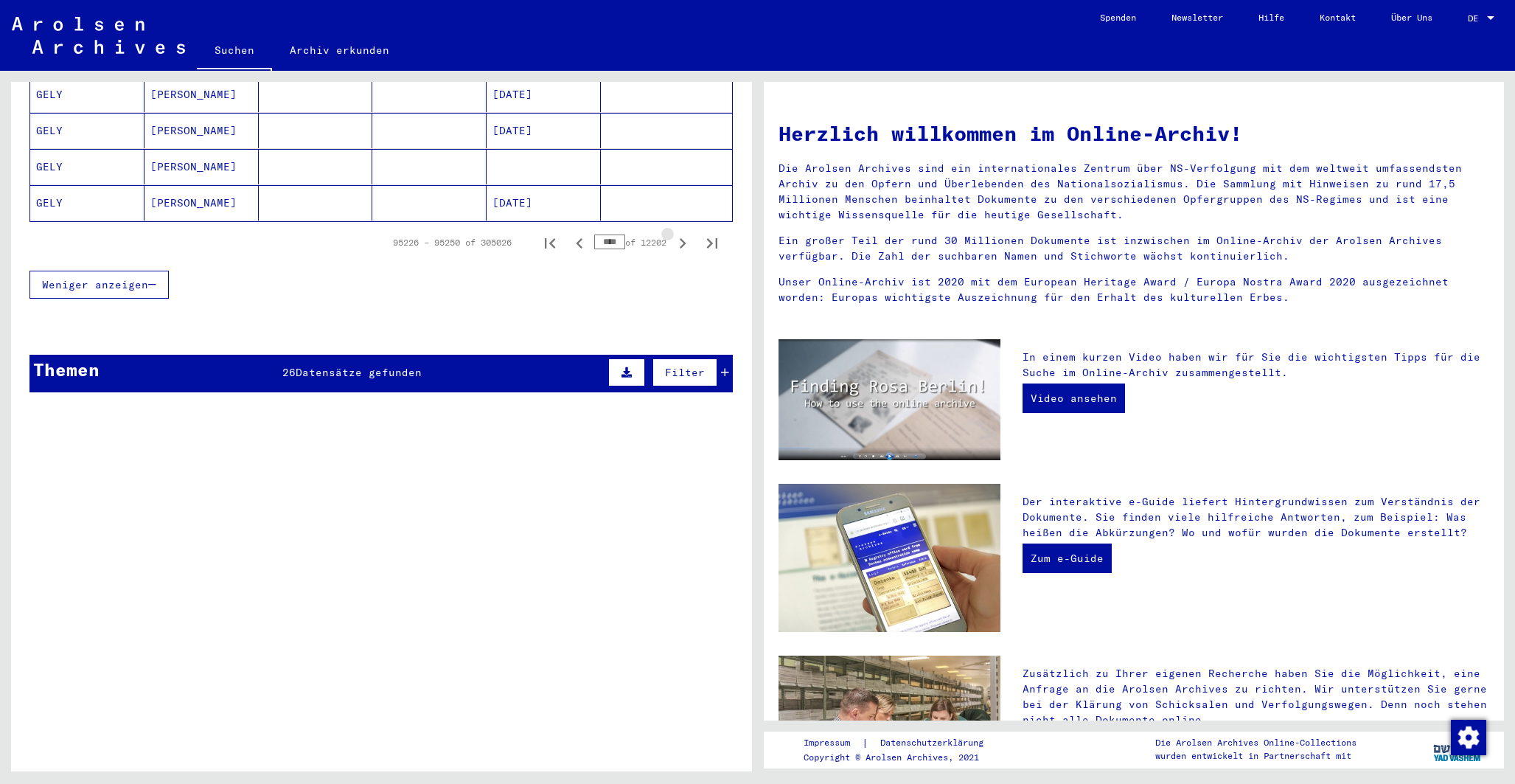
click at [672, 233] on icon "Next page" at bounding box center [682, 243] width 20 height 20
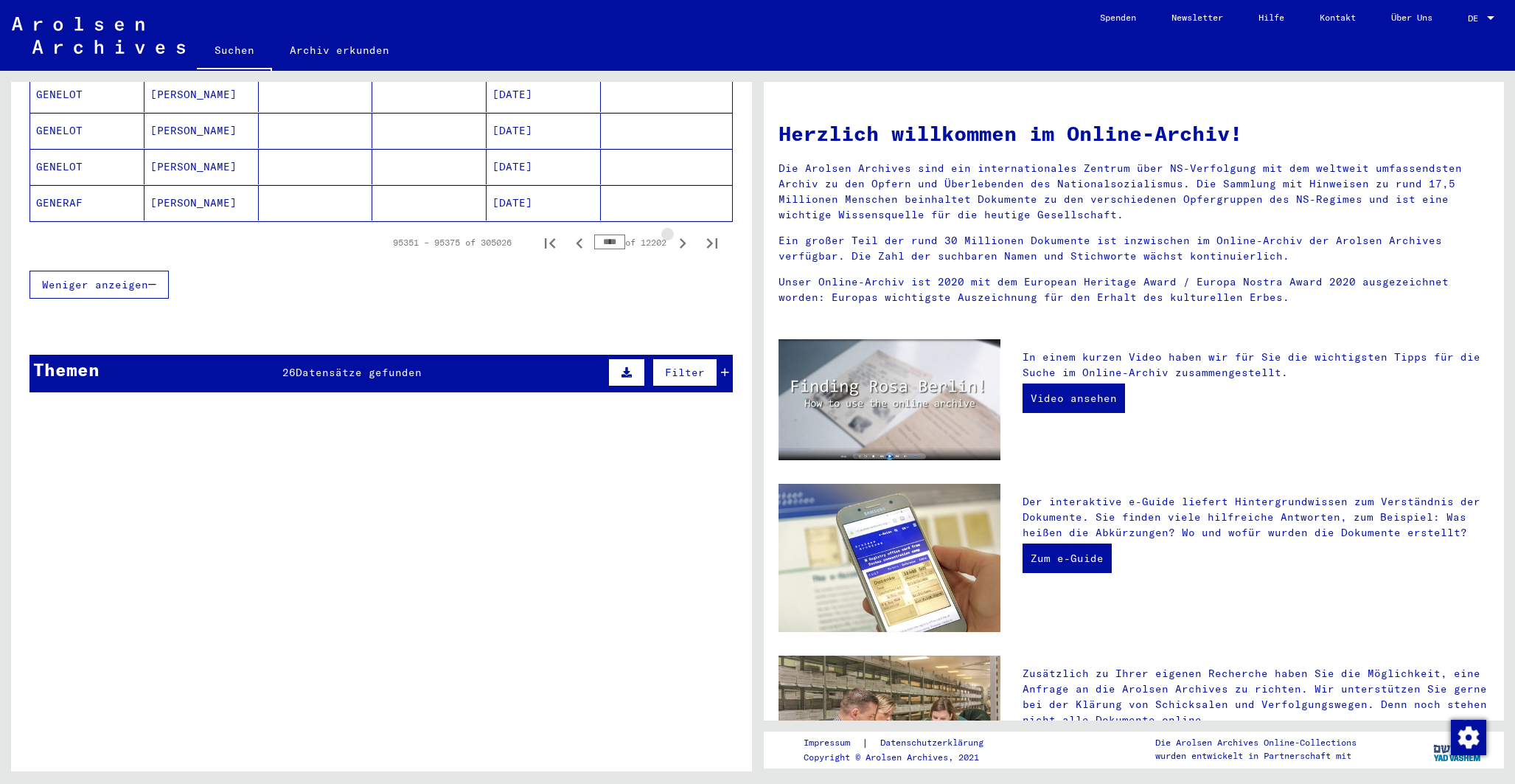
click at [672, 233] on icon "Next page" at bounding box center [682, 243] width 20 height 20
click at [680, 238] on icon "Next page" at bounding box center [682, 244] width 6 height 11
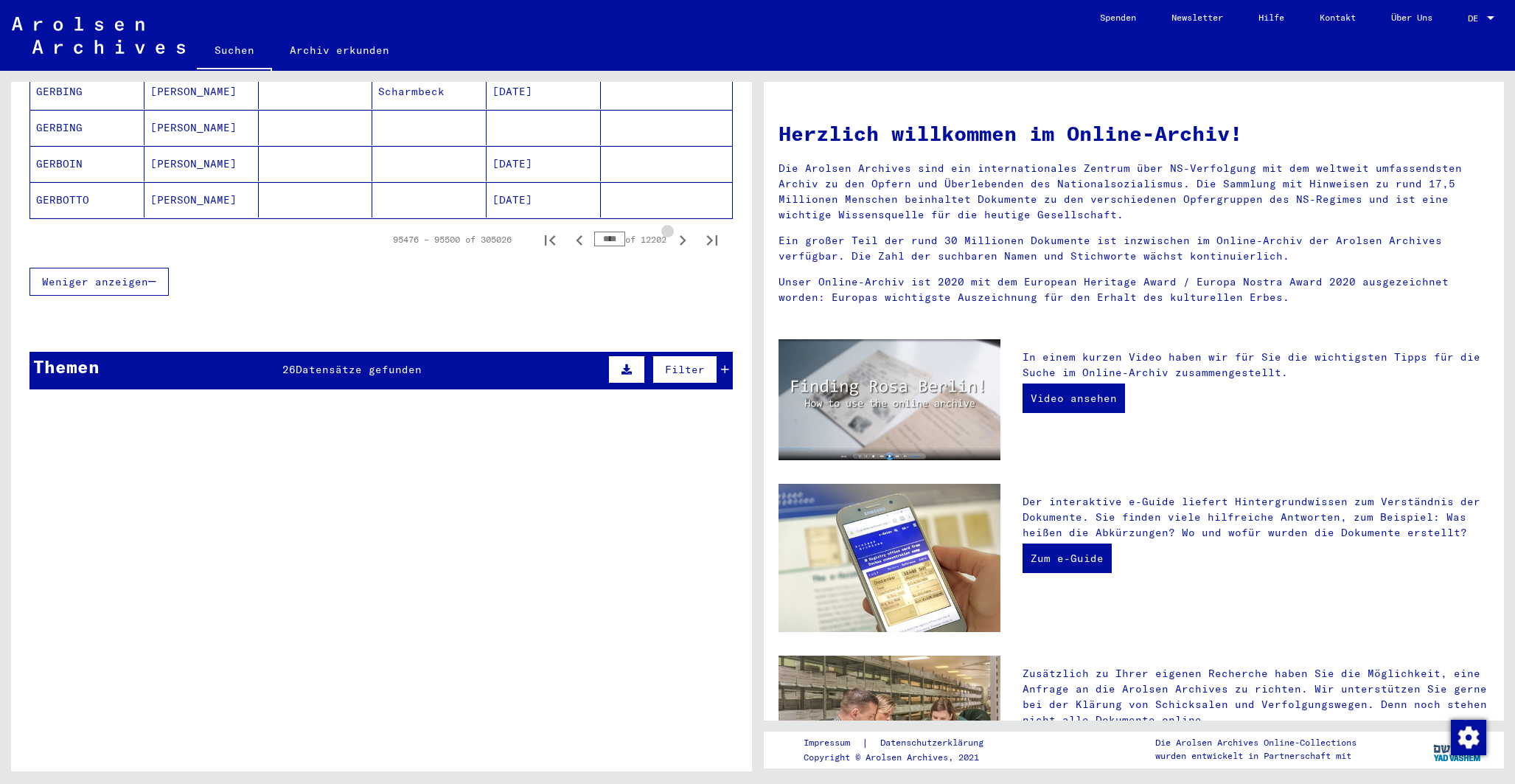
click at [680, 235] on icon "Next page" at bounding box center [682, 240] width 6 height 11
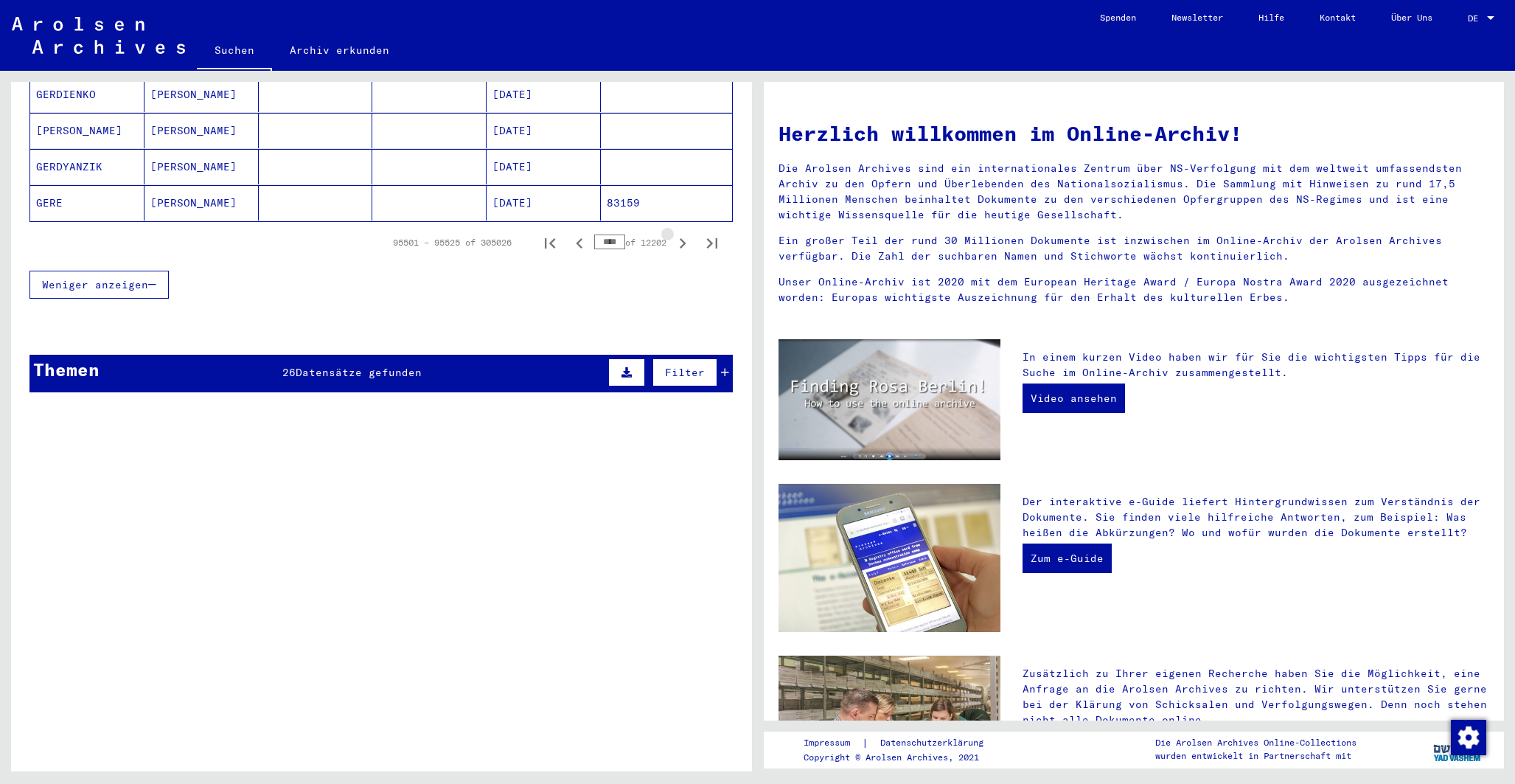
click at [680, 238] on icon "Next page" at bounding box center [682, 244] width 6 height 11
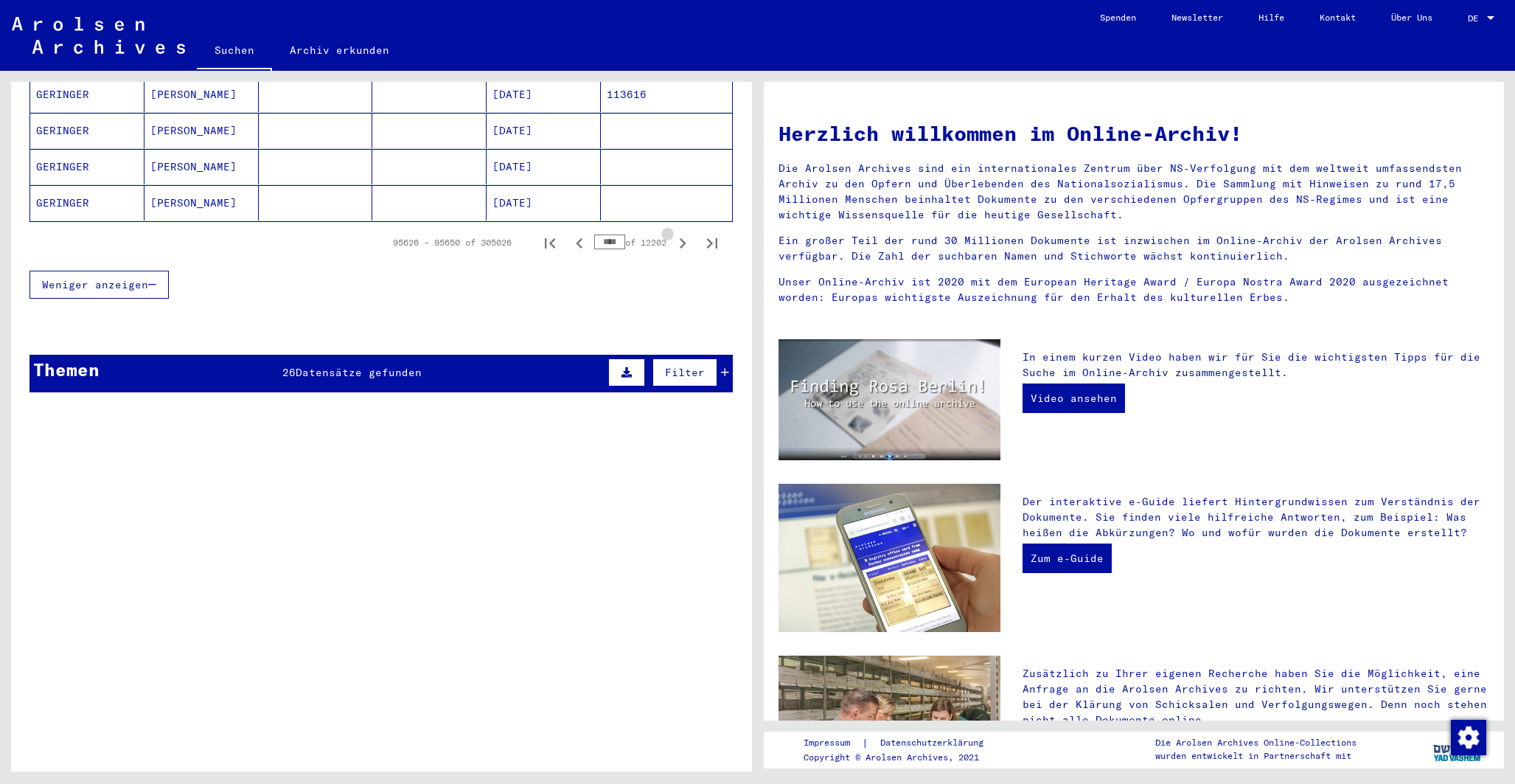
click at [680, 238] on icon "Next page" at bounding box center [682, 244] width 6 height 11
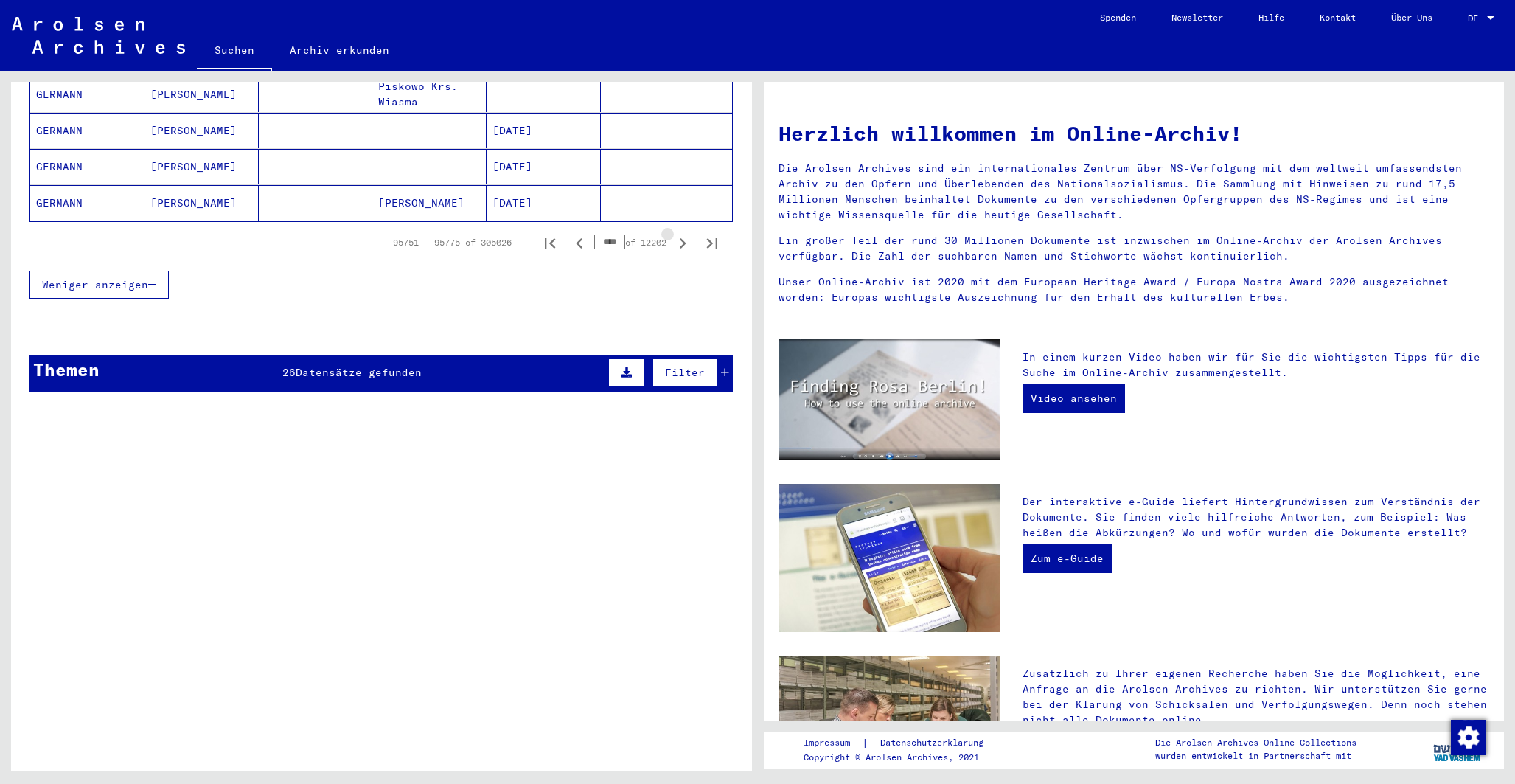
click at [680, 238] on icon "Next page" at bounding box center [682, 244] width 6 height 11
click at [672, 233] on icon "Next page" at bounding box center [682, 243] width 20 height 20
click at [673, 233] on icon "Next page" at bounding box center [682, 243] width 20 height 20
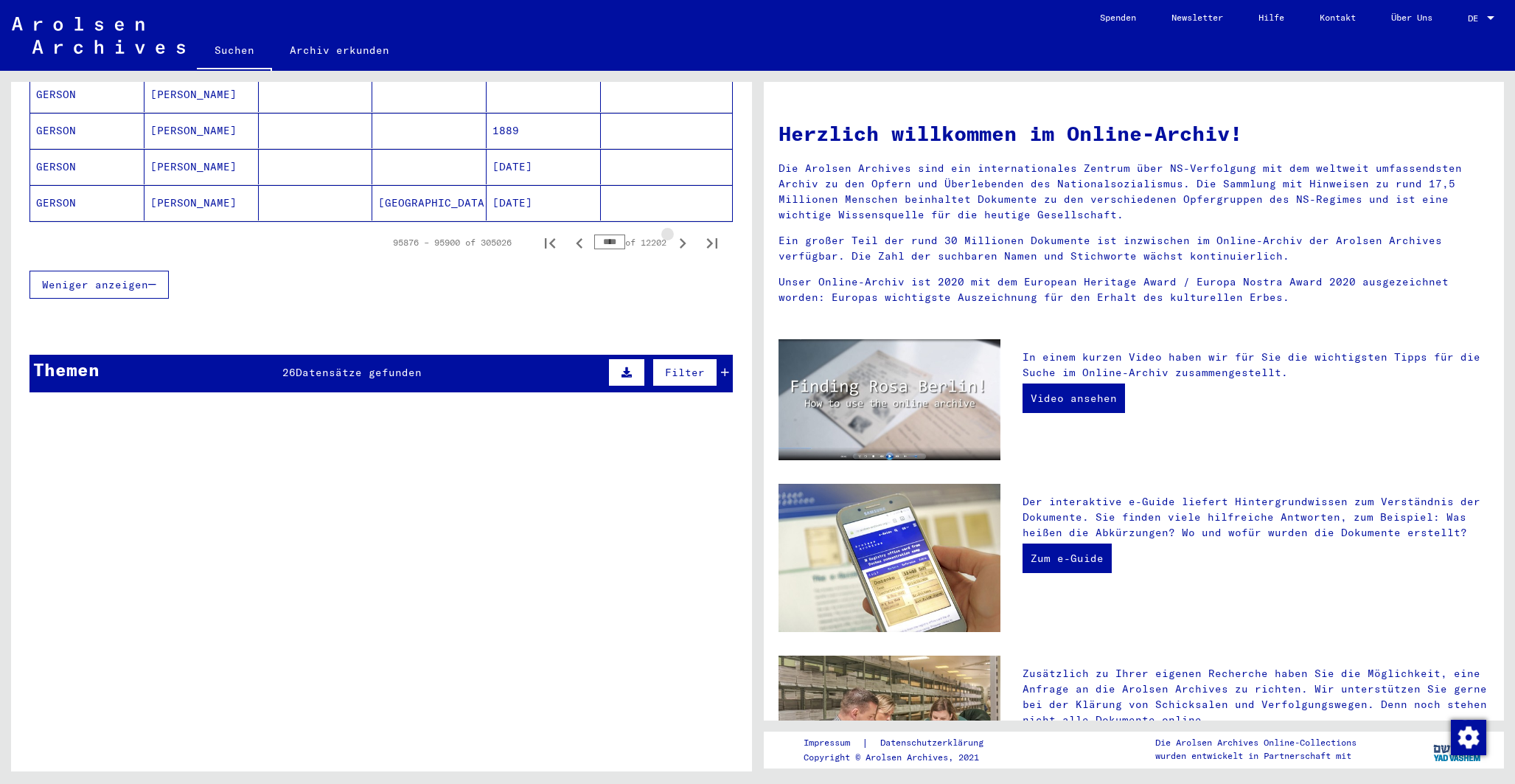
click at [673, 233] on icon "Next page" at bounding box center [682, 243] width 20 height 20
drag, startPoint x: 603, startPoint y: 224, endPoint x: 556, endPoint y: 210, distance: 49.0
click at [551, 221] on div "95951 – 95975 of 305026 **** of 12202" at bounding box center [381, 242] width 703 height 42
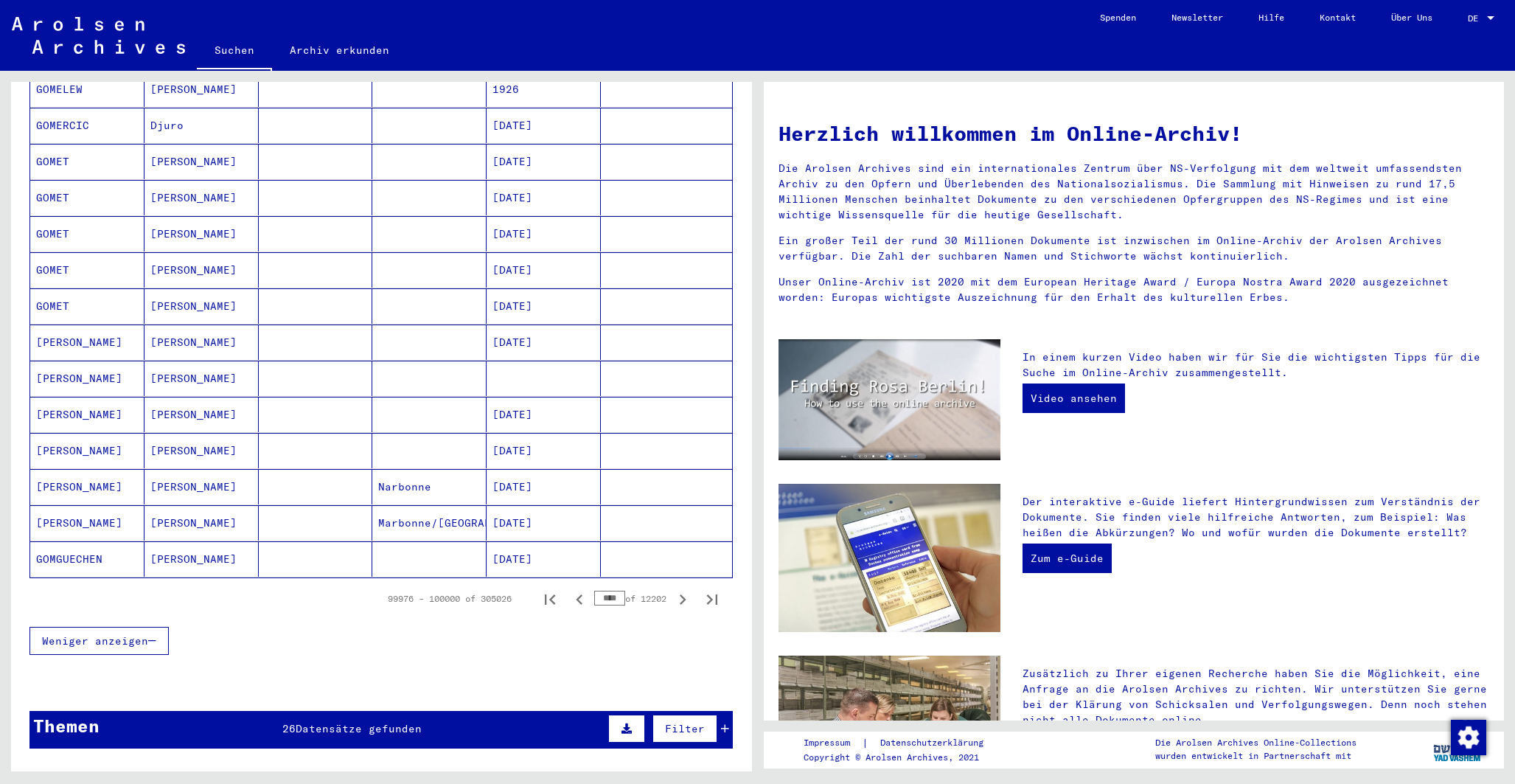
scroll to position [594, 0]
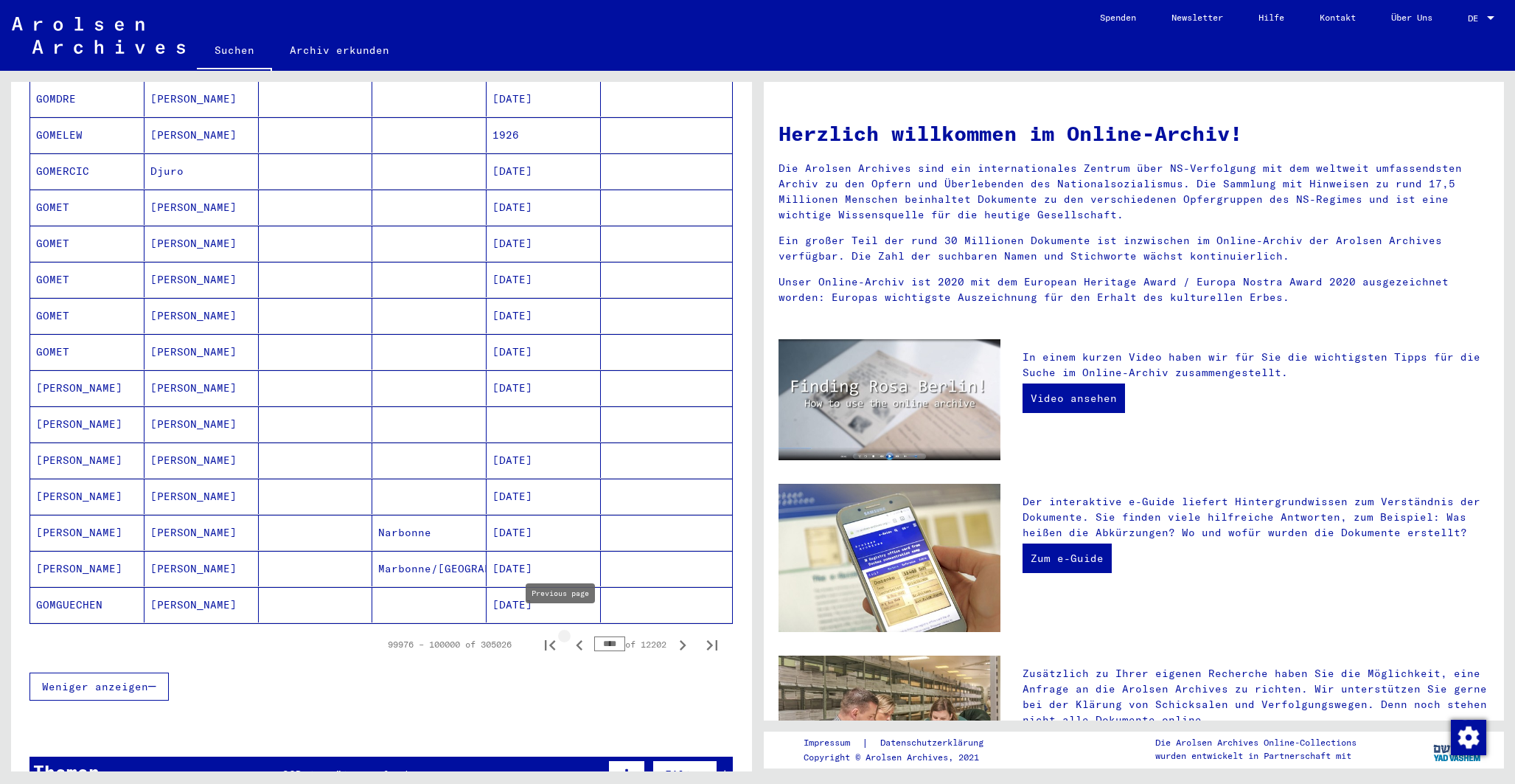
click at [569, 634] on icon "Previous page" at bounding box center [579, 644] width 20 height 20
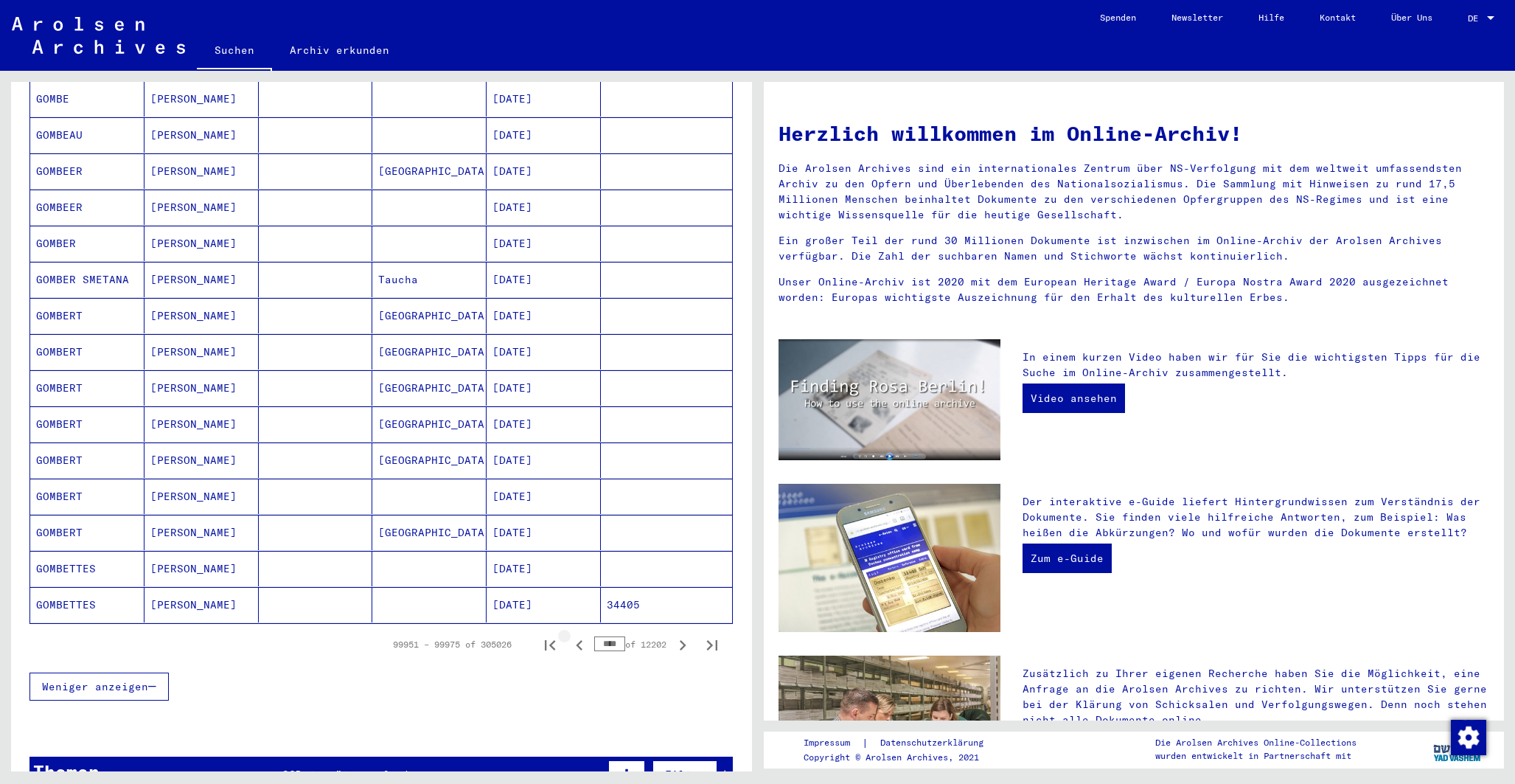
click at [576, 640] on icon "Previous page" at bounding box center [579, 645] width 6 height 11
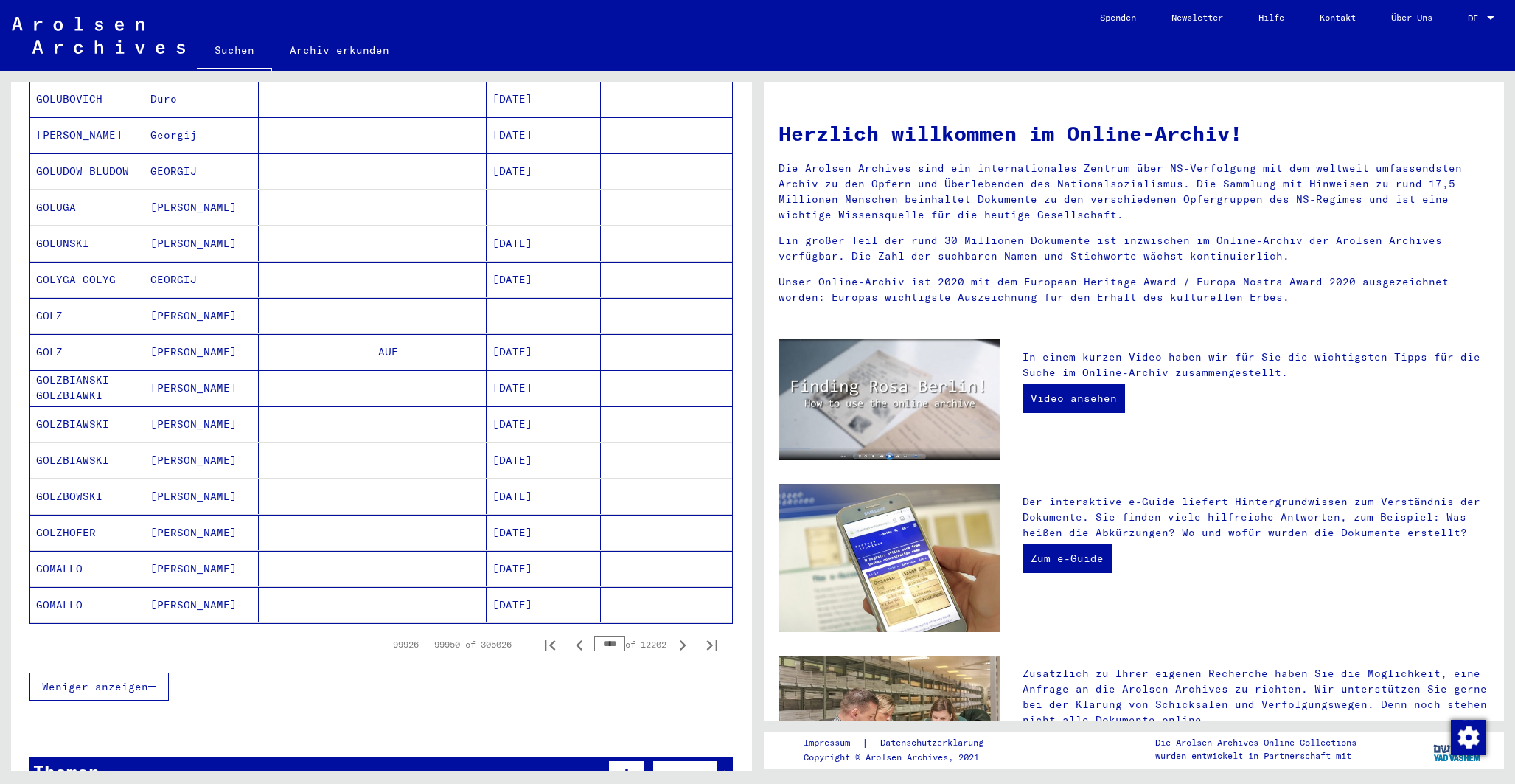
click at [576, 640] on icon "Previous page" at bounding box center [579, 645] width 6 height 11
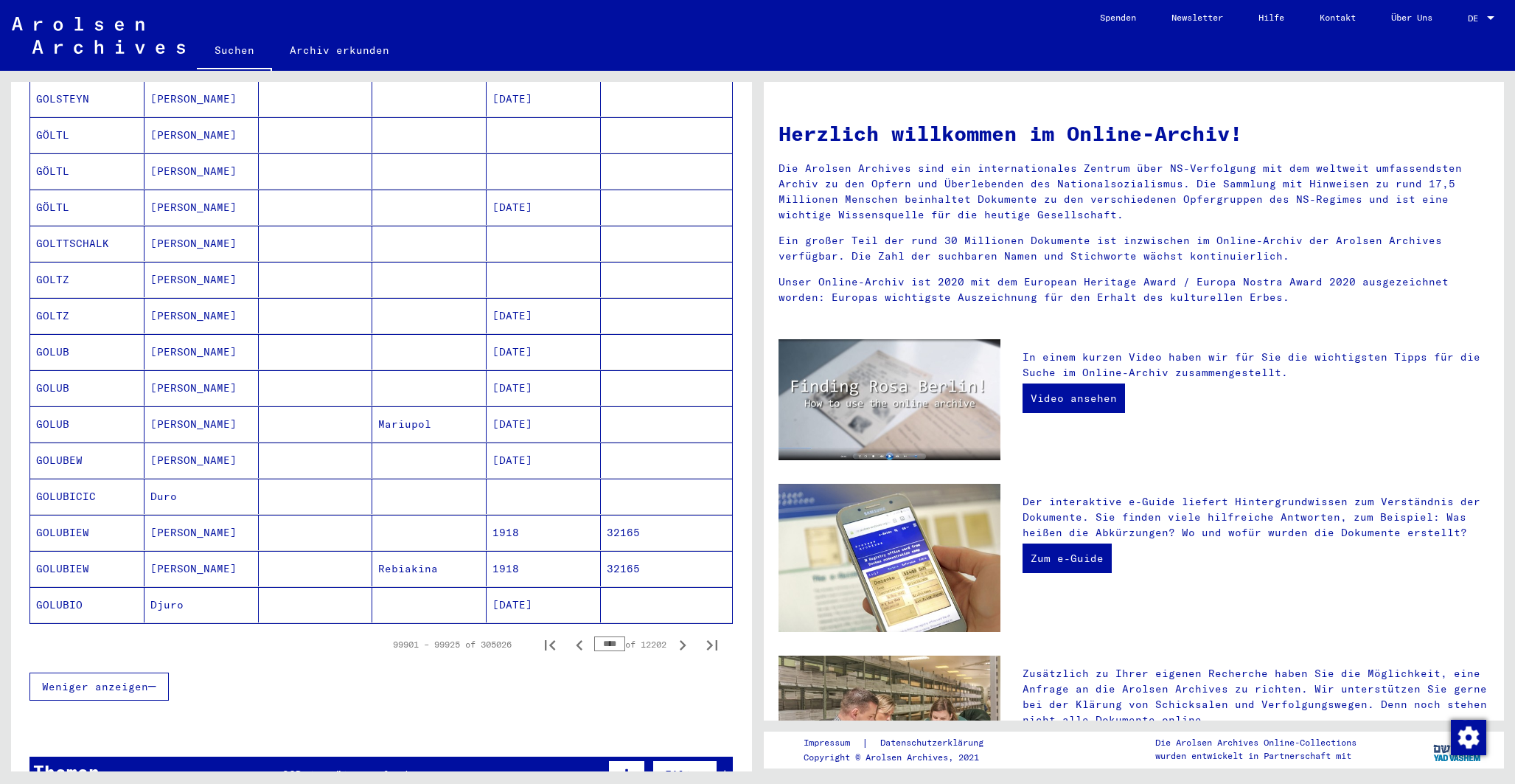
click at [576, 640] on icon "Previous page" at bounding box center [579, 645] width 6 height 11
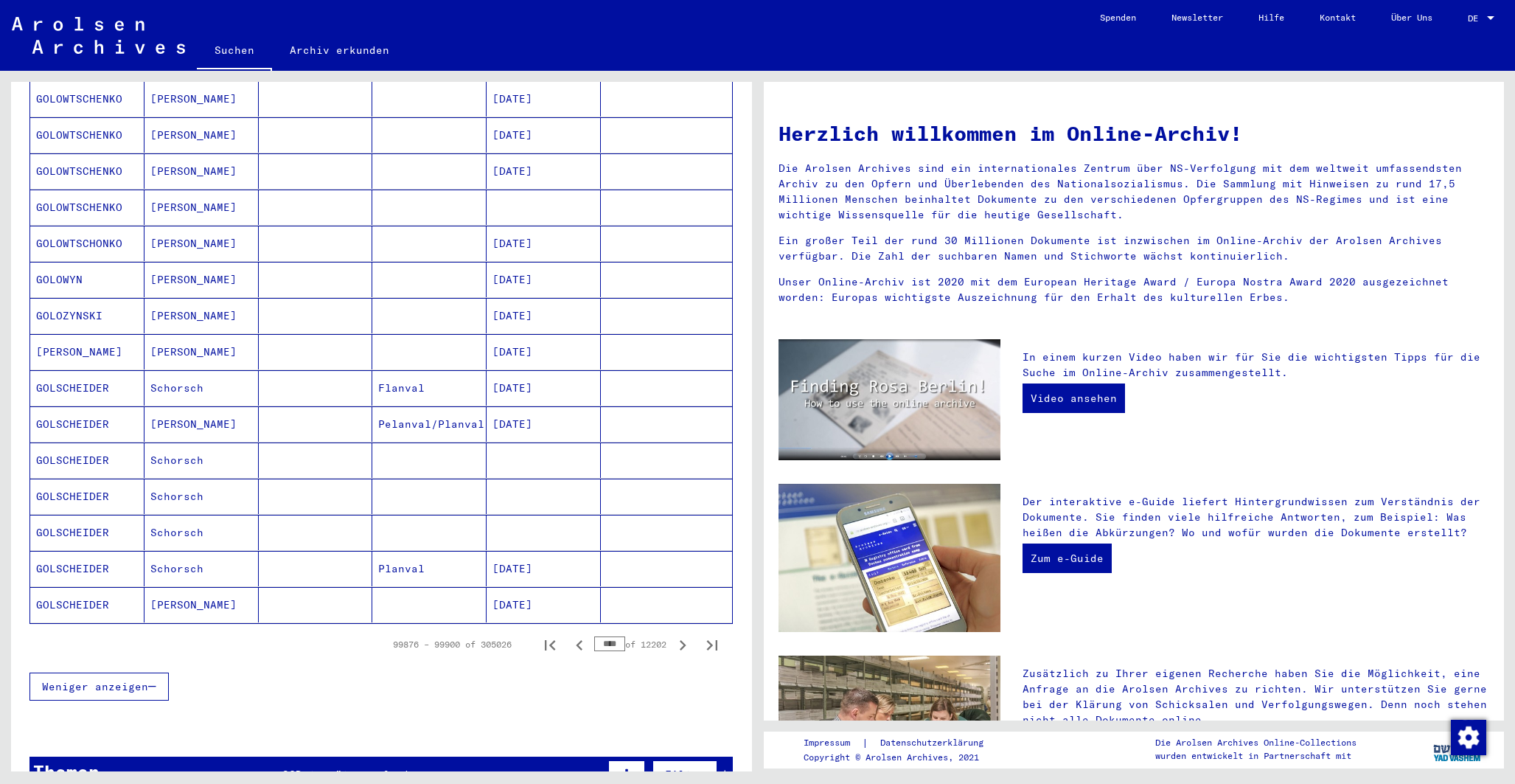
click at [576, 640] on icon "Previous page" at bounding box center [579, 645] width 6 height 11
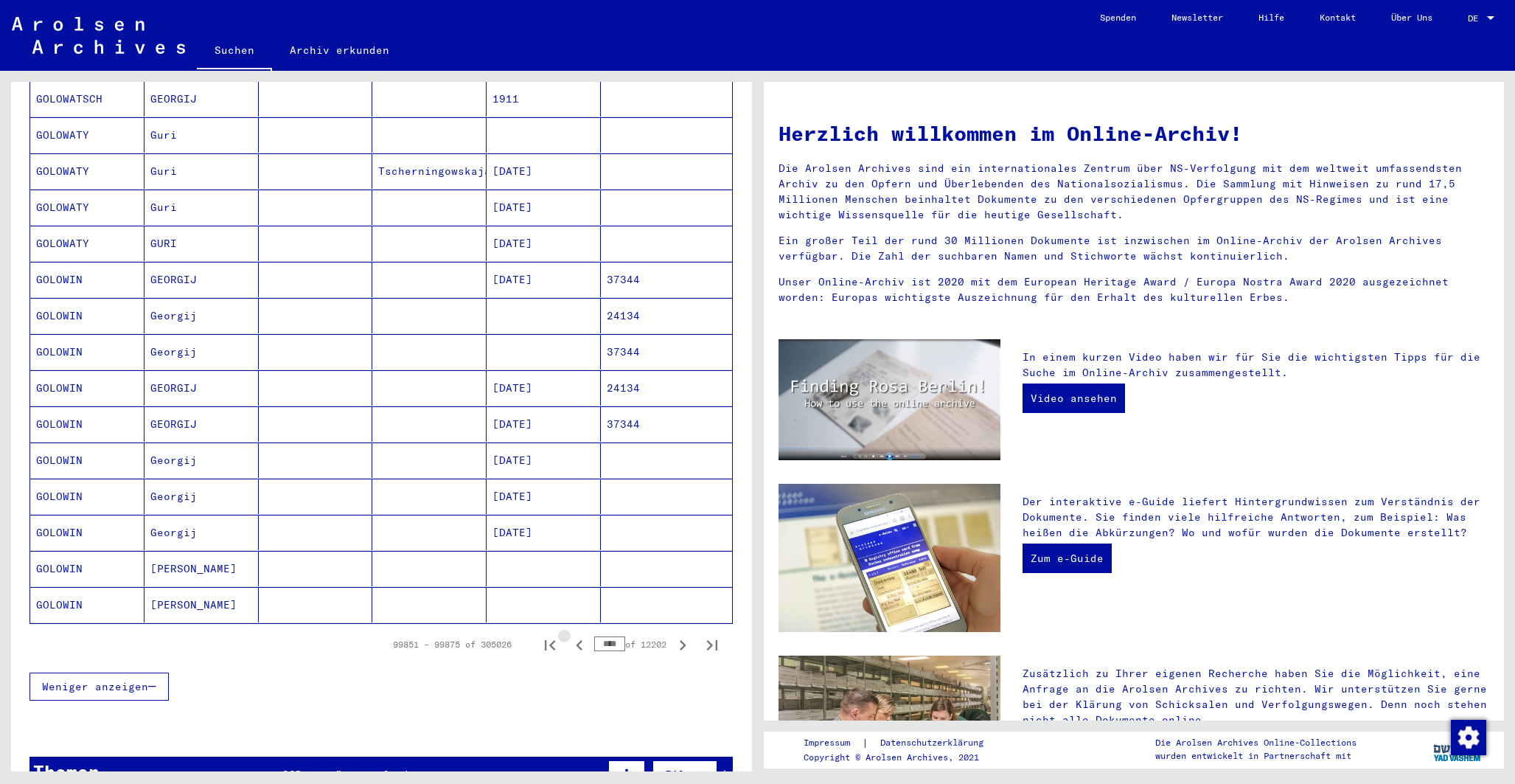
click at [576, 640] on icon "Previous page" at bounding box center [579, 645] width 6 height 11
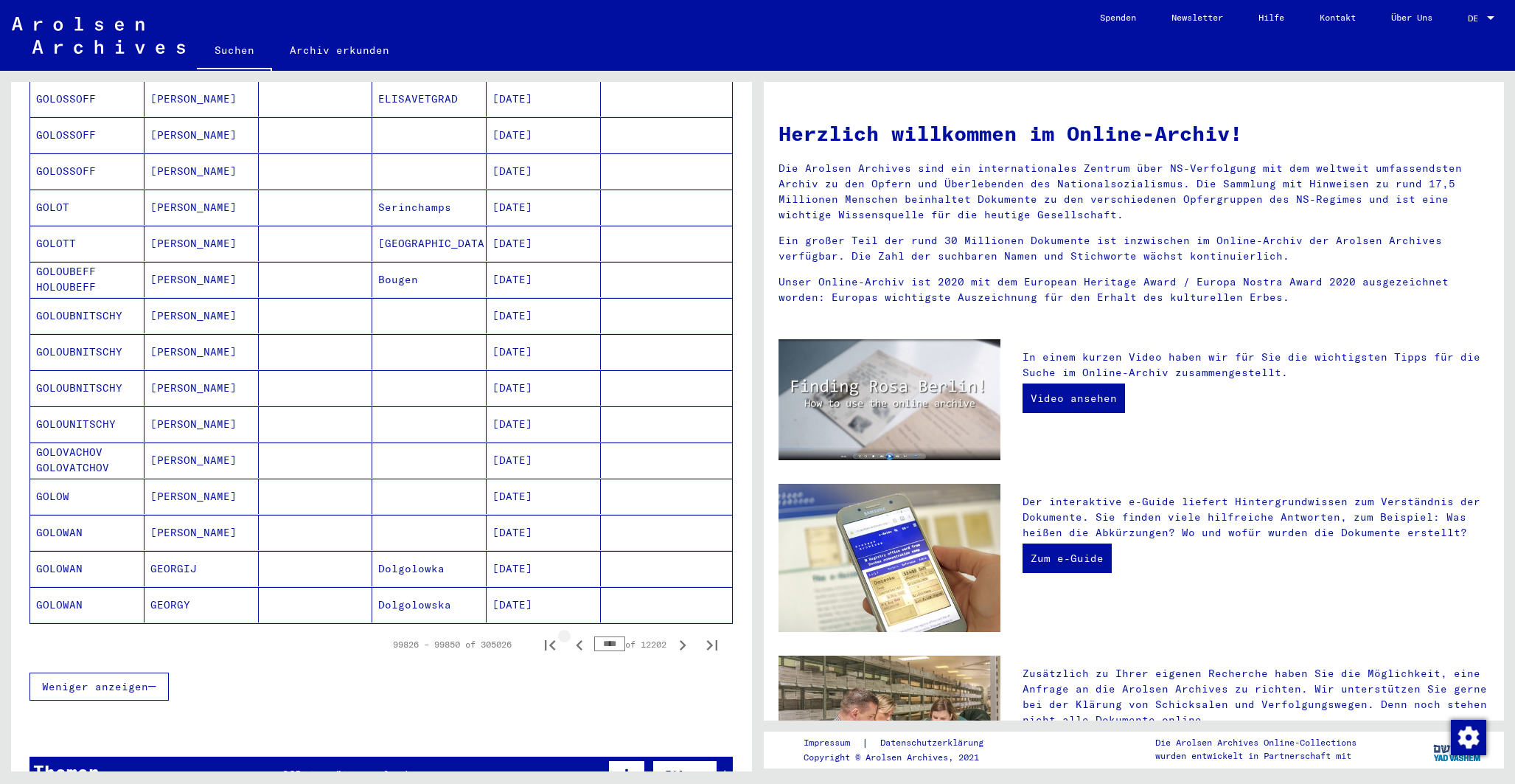
click at [576, 640] on icon "Previous page" at bounding box center [579, 645] width 6 height 11
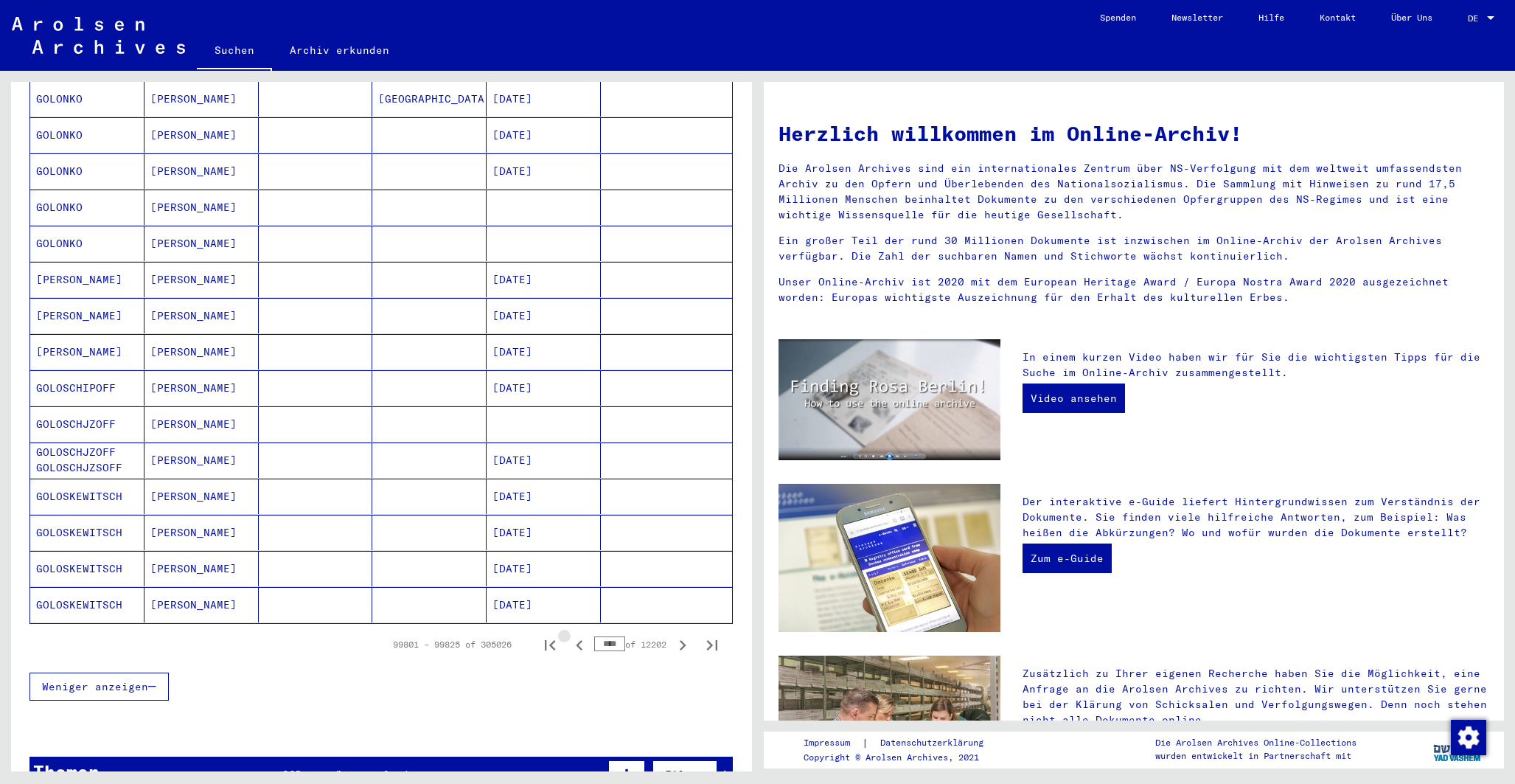
click at [576, 640] on icon "Previous page" at bounding box center [579, 645] width 6 height 11
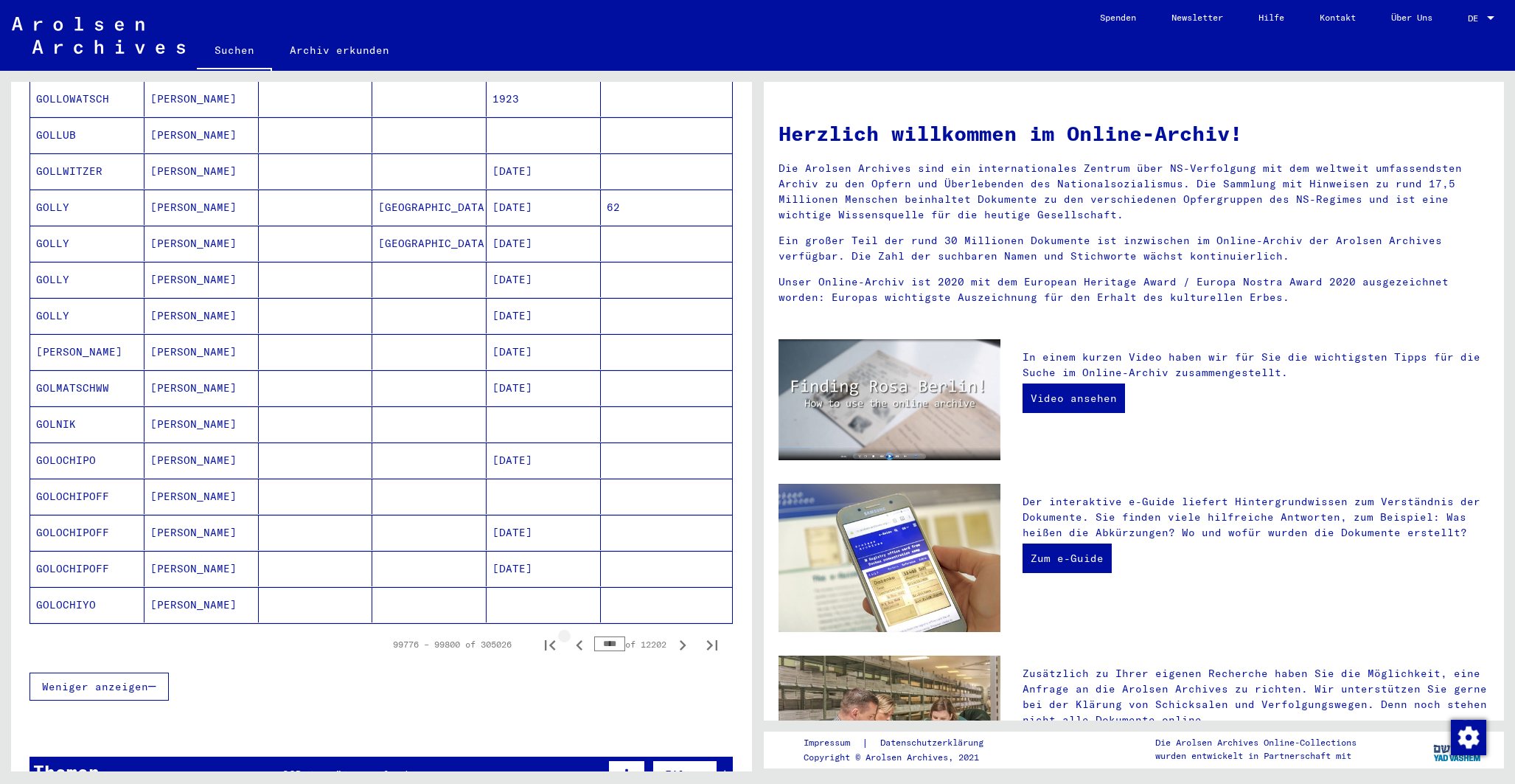
click at [576, 640] on icon "Previous page" at bounding box center [579, 645] width 6 height 11
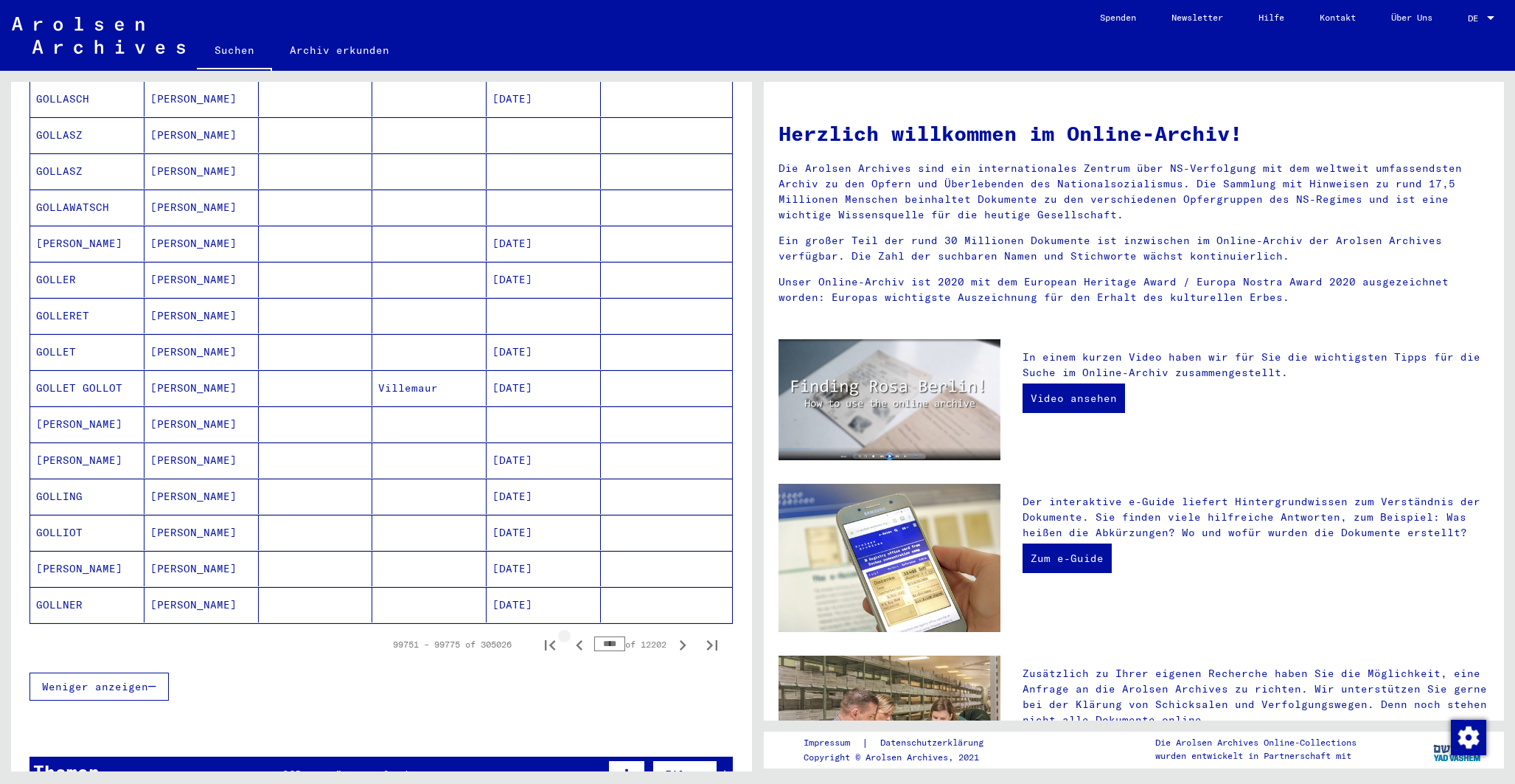
click at [576, 640] on icon "Previous page" at bounding box center [579, 645] width 6 height 11
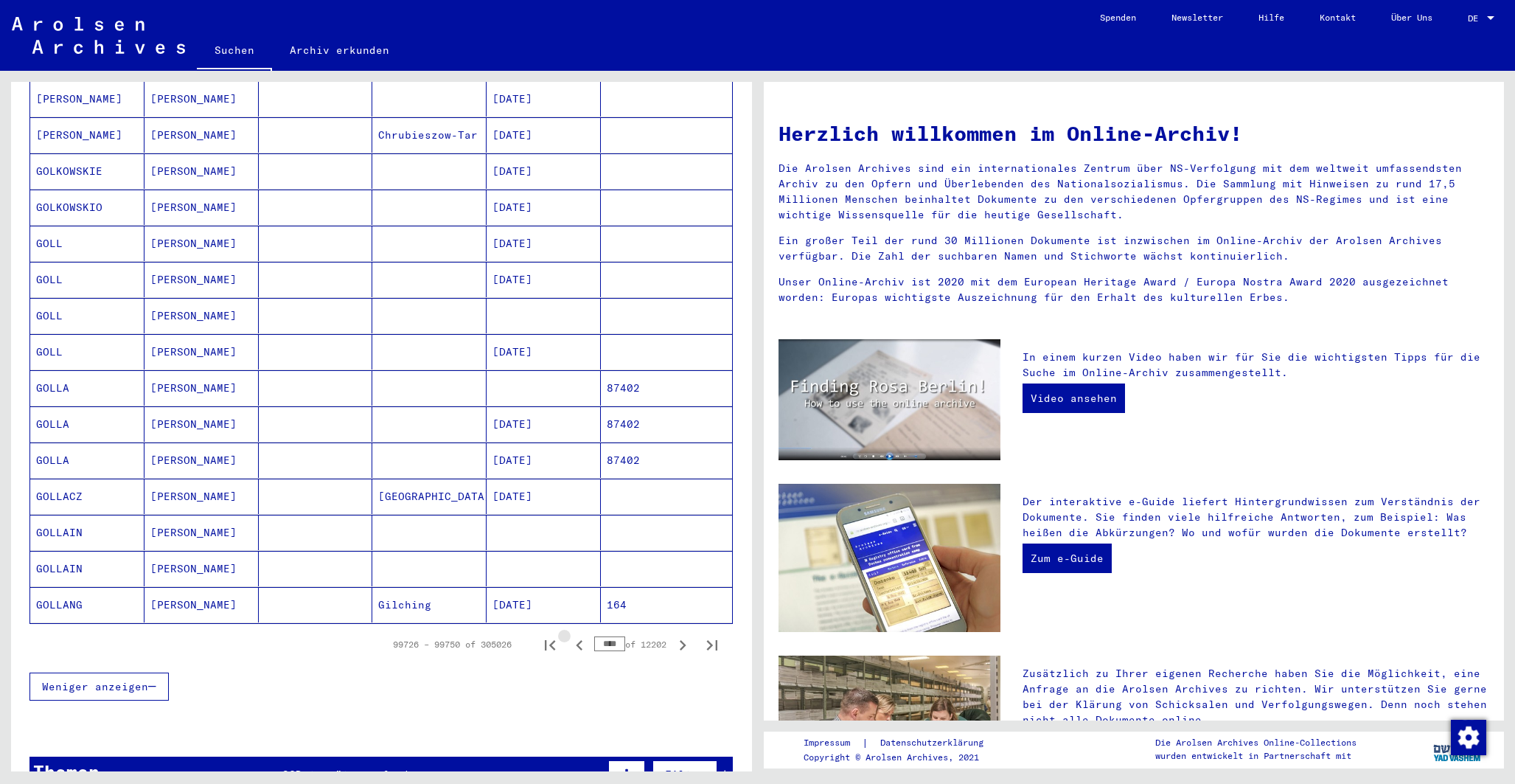
click at [576, 640] on icon "Previous page" at bounding box center [579, 645] width 6 height 11
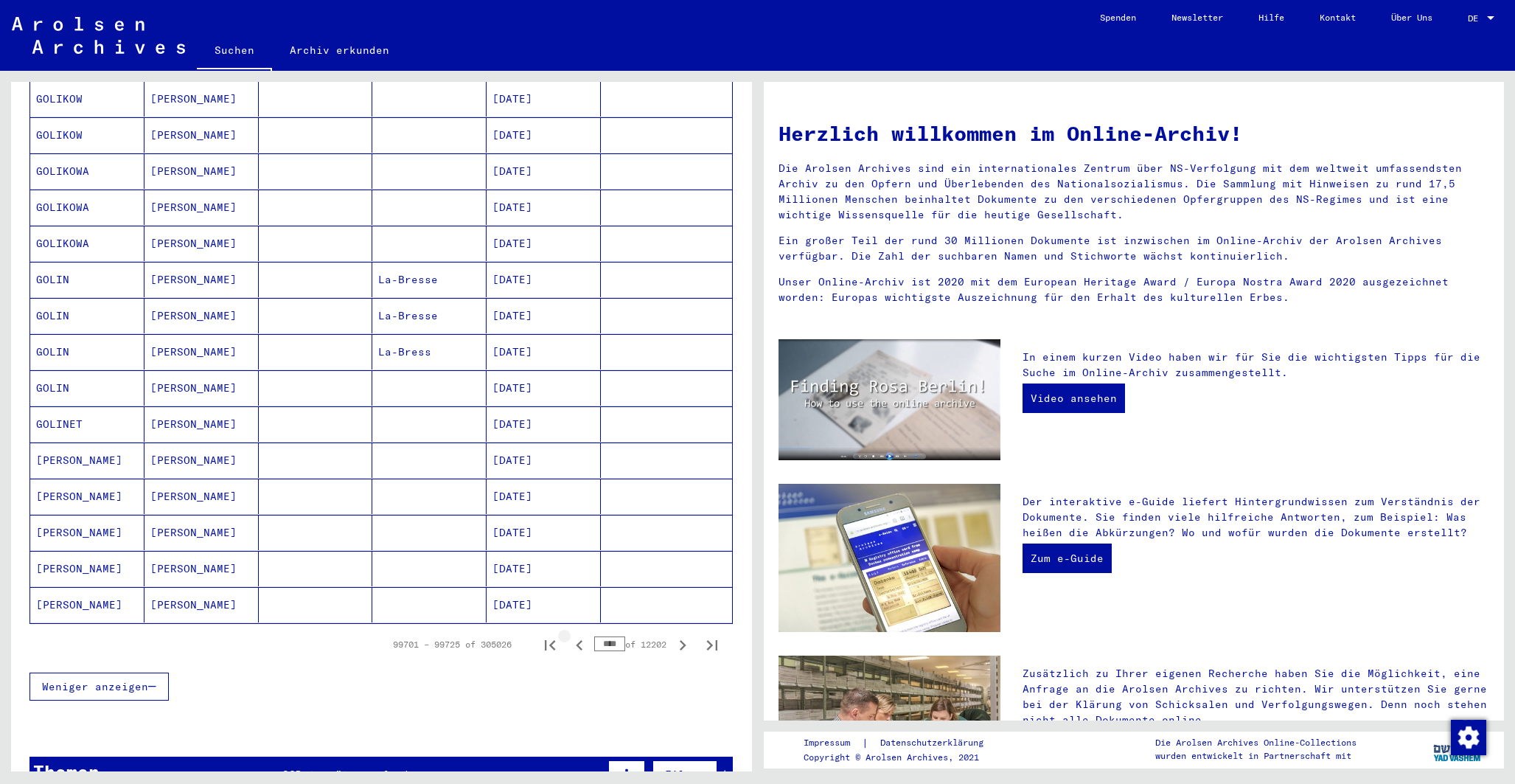
click at [576, 640] on icon "Previous page" at bounding box center [579, 645] width 6 height 11
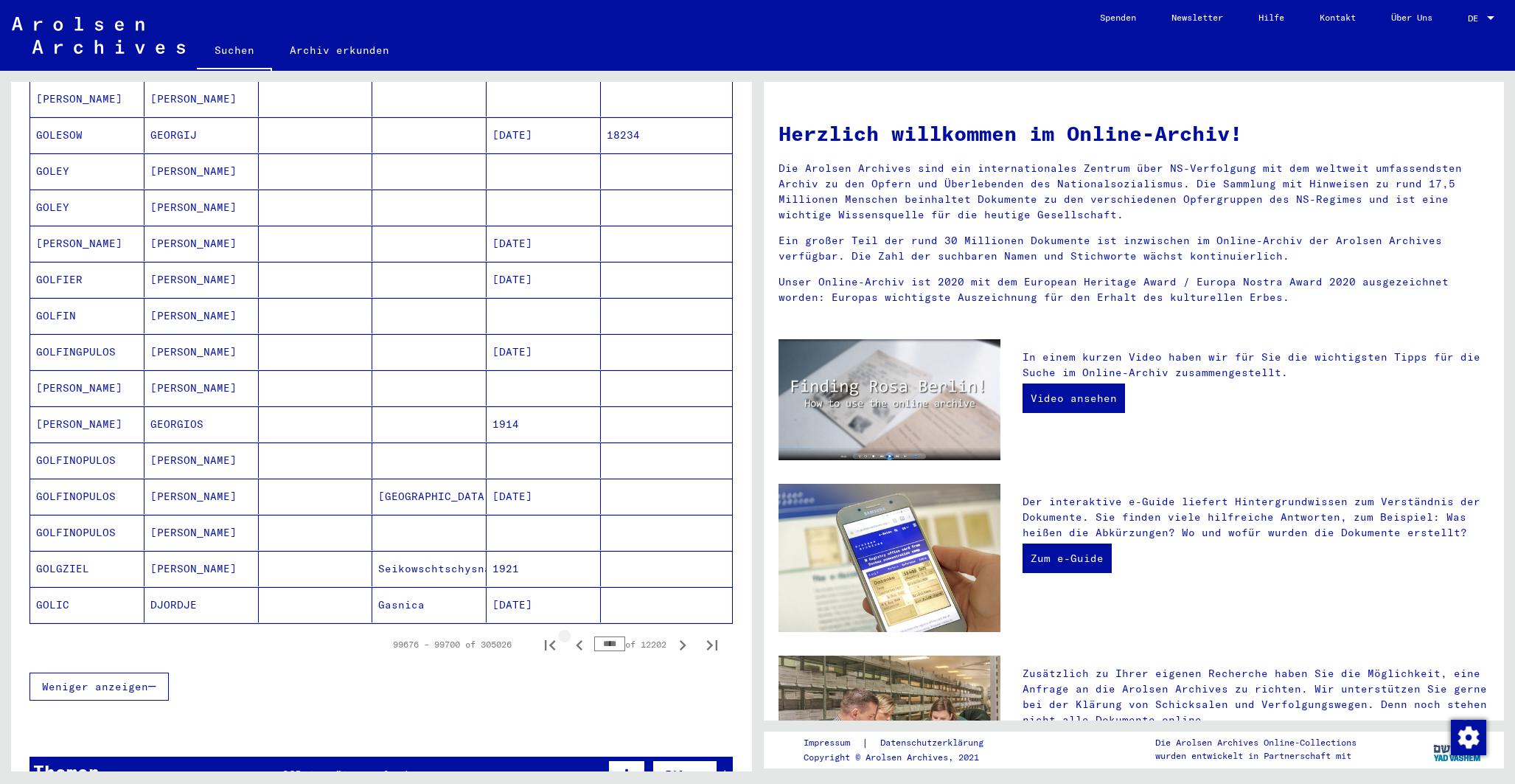
click at [576, 640] on icon "Previous page" at bounding box center [579, 645] width 6 height 11
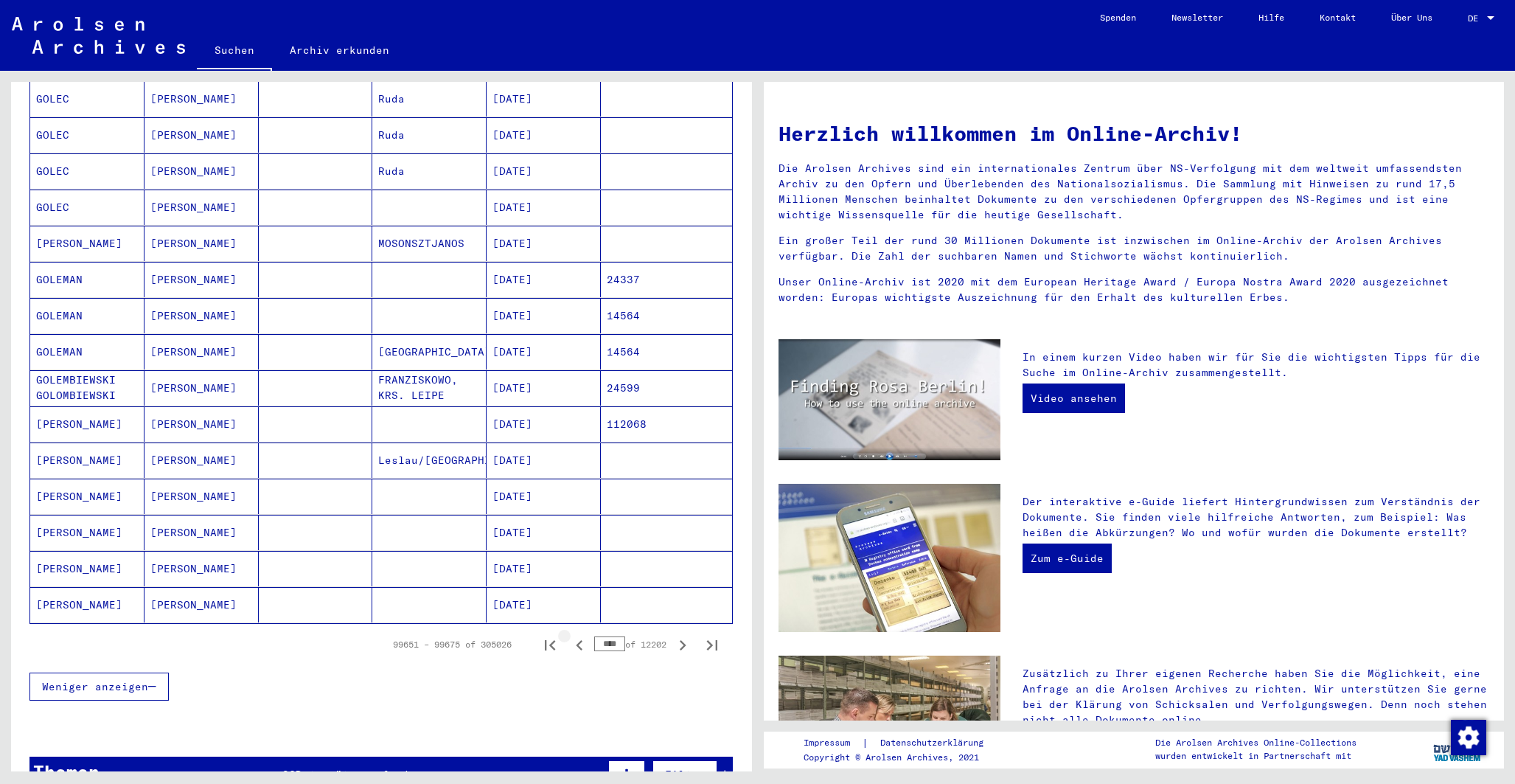
click at [576, 640] on icon "Previous page" at bounding box center [579, 645] width 6 height 11
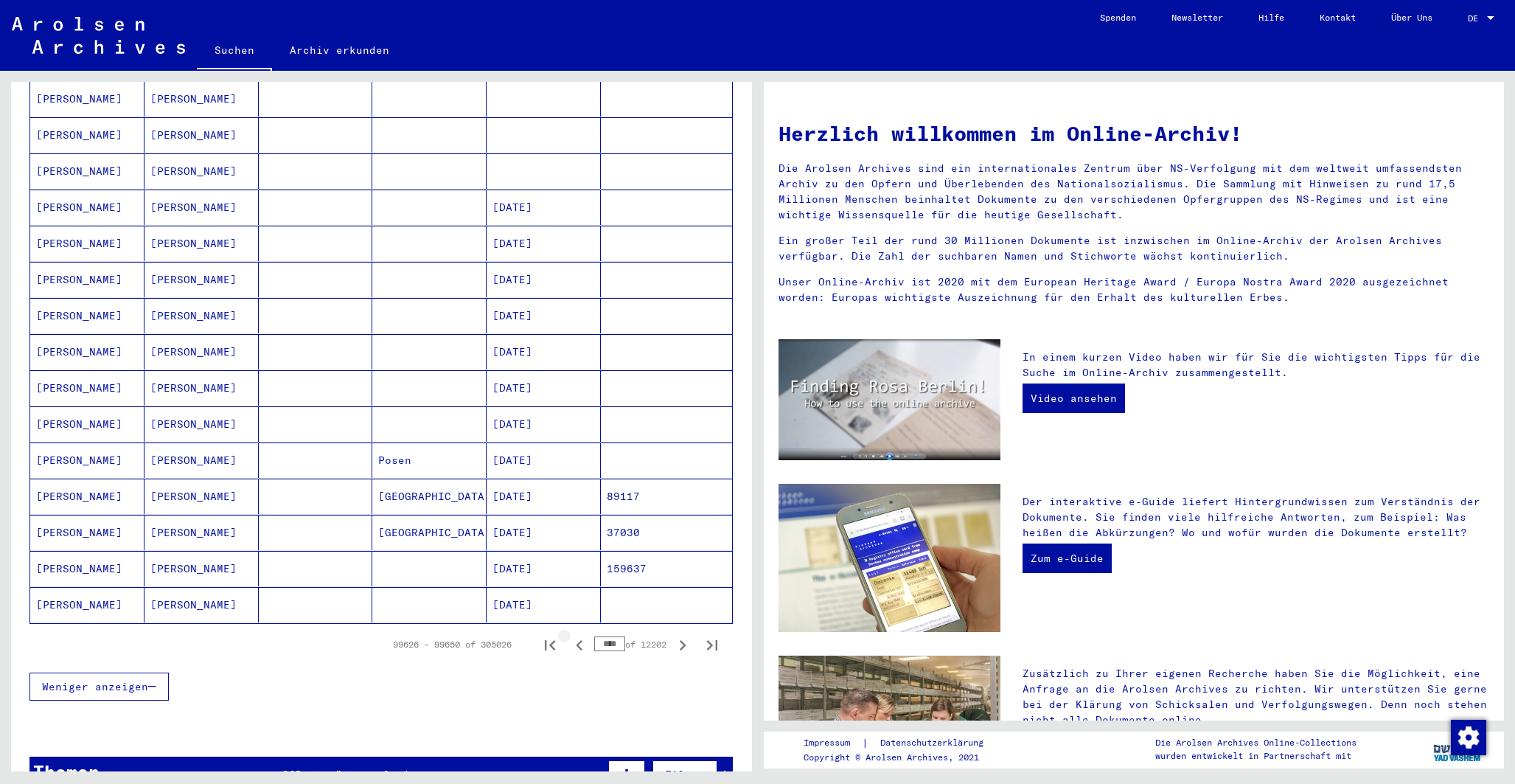
click at [576, 640] on icon "Previous page" at bounding box center [579, 645] width 6 height 11
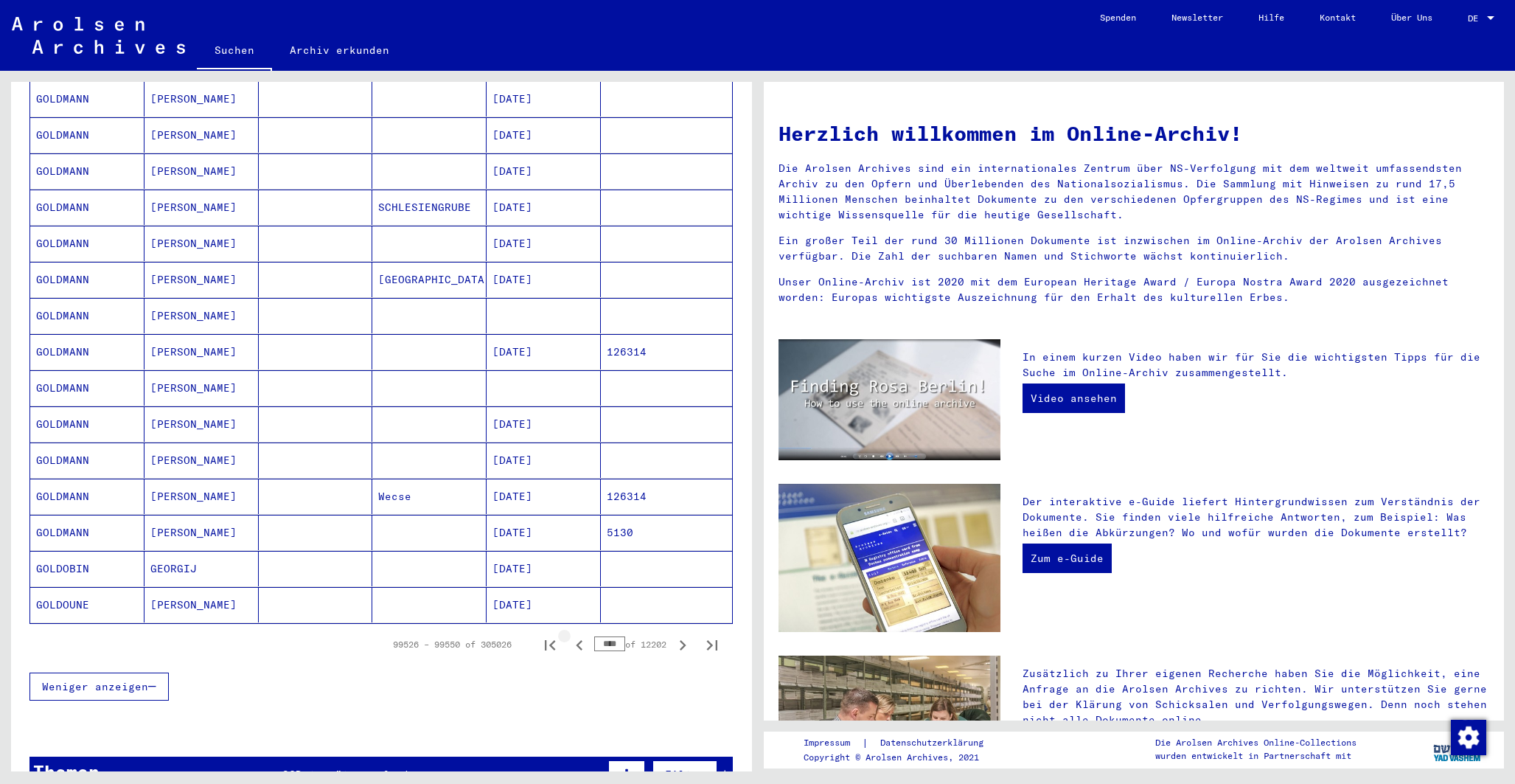
click at [576, 640] on icon "Previous page" at bounding box center [579, 645] width 6 height 11
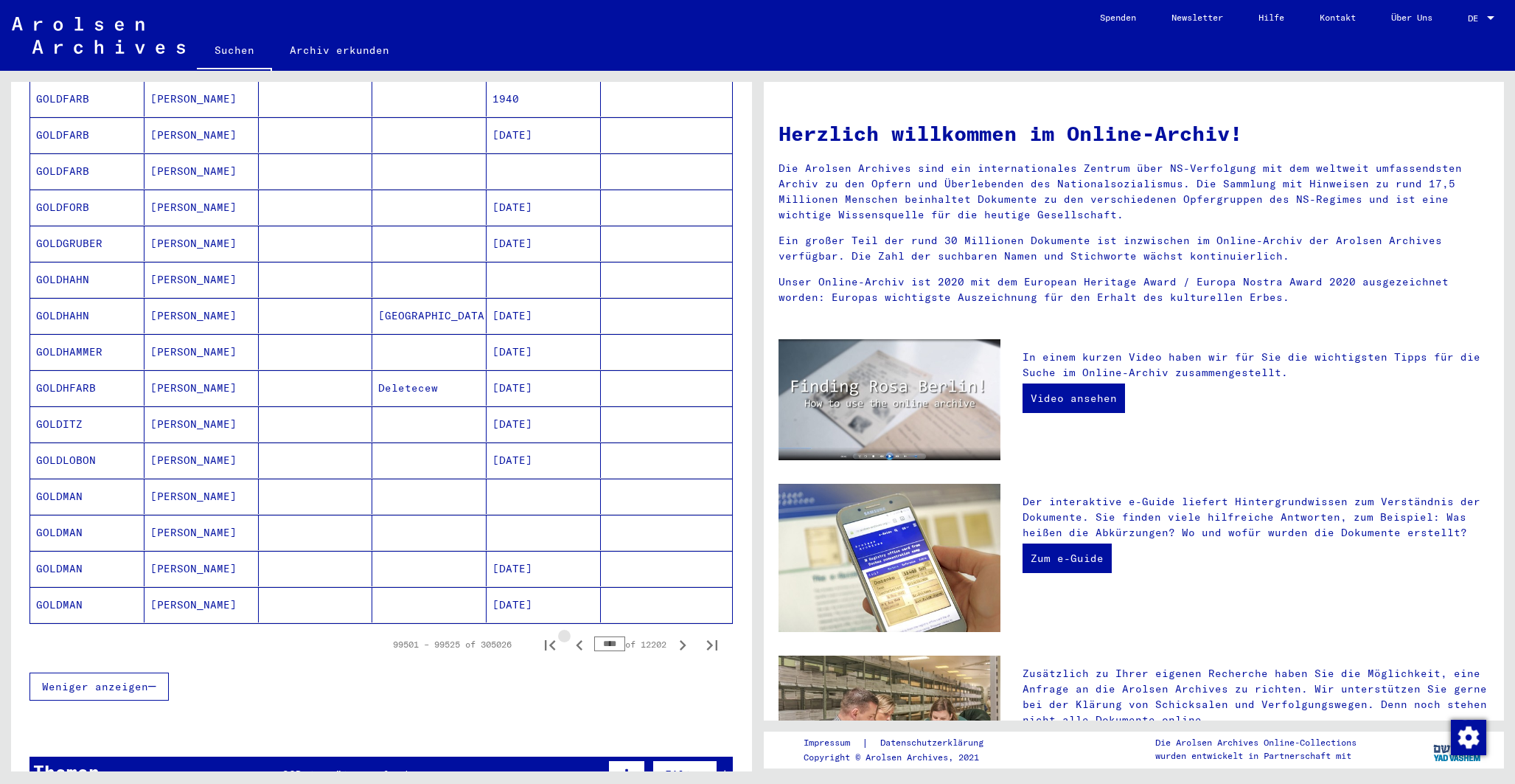
click at [576, 640] on icon "Previous page" at bounding box center [579, 645] width 6 height 11
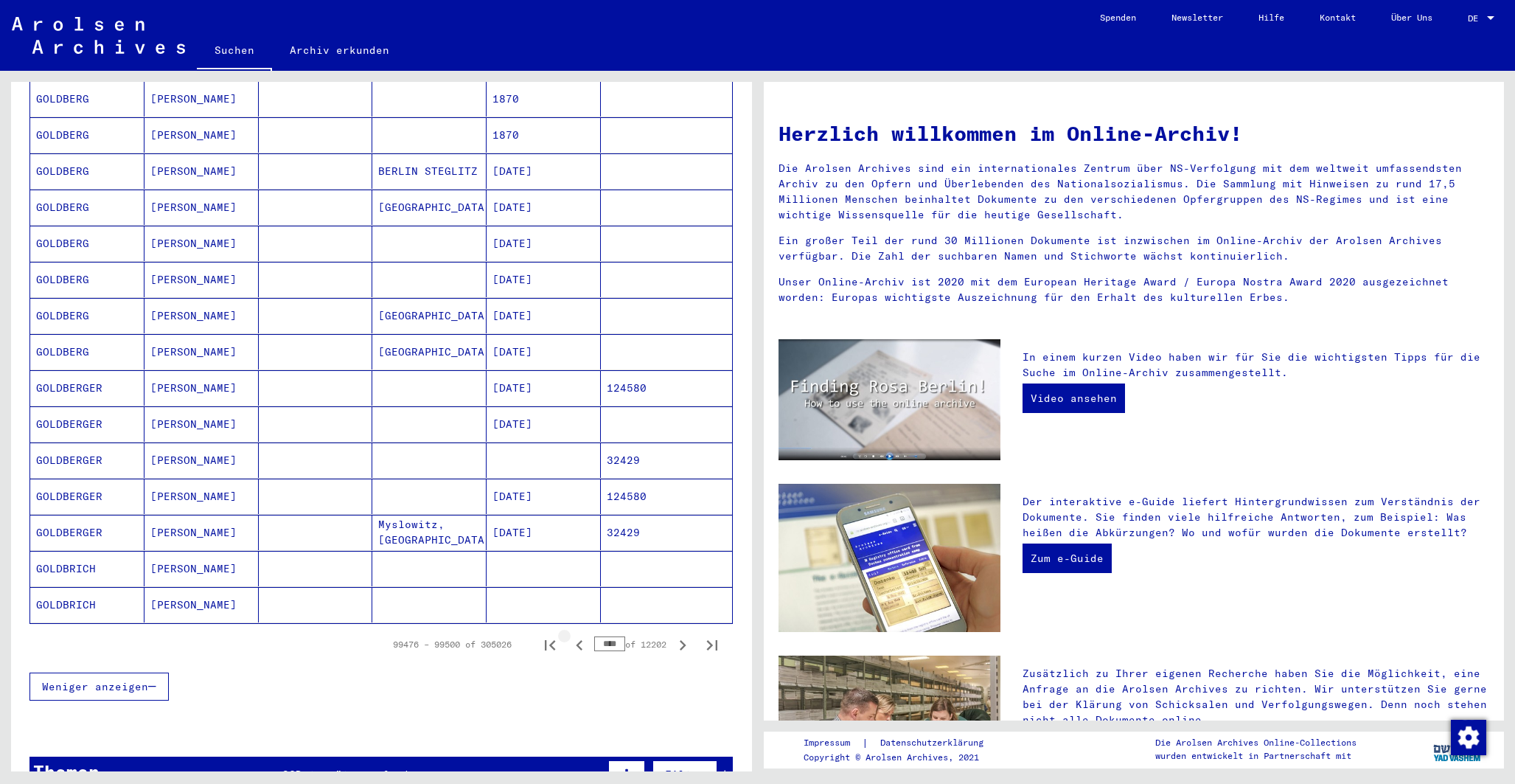
click at [576, 640] on icon "Previous page" at bounding box center [579, 645] width 6 height 11
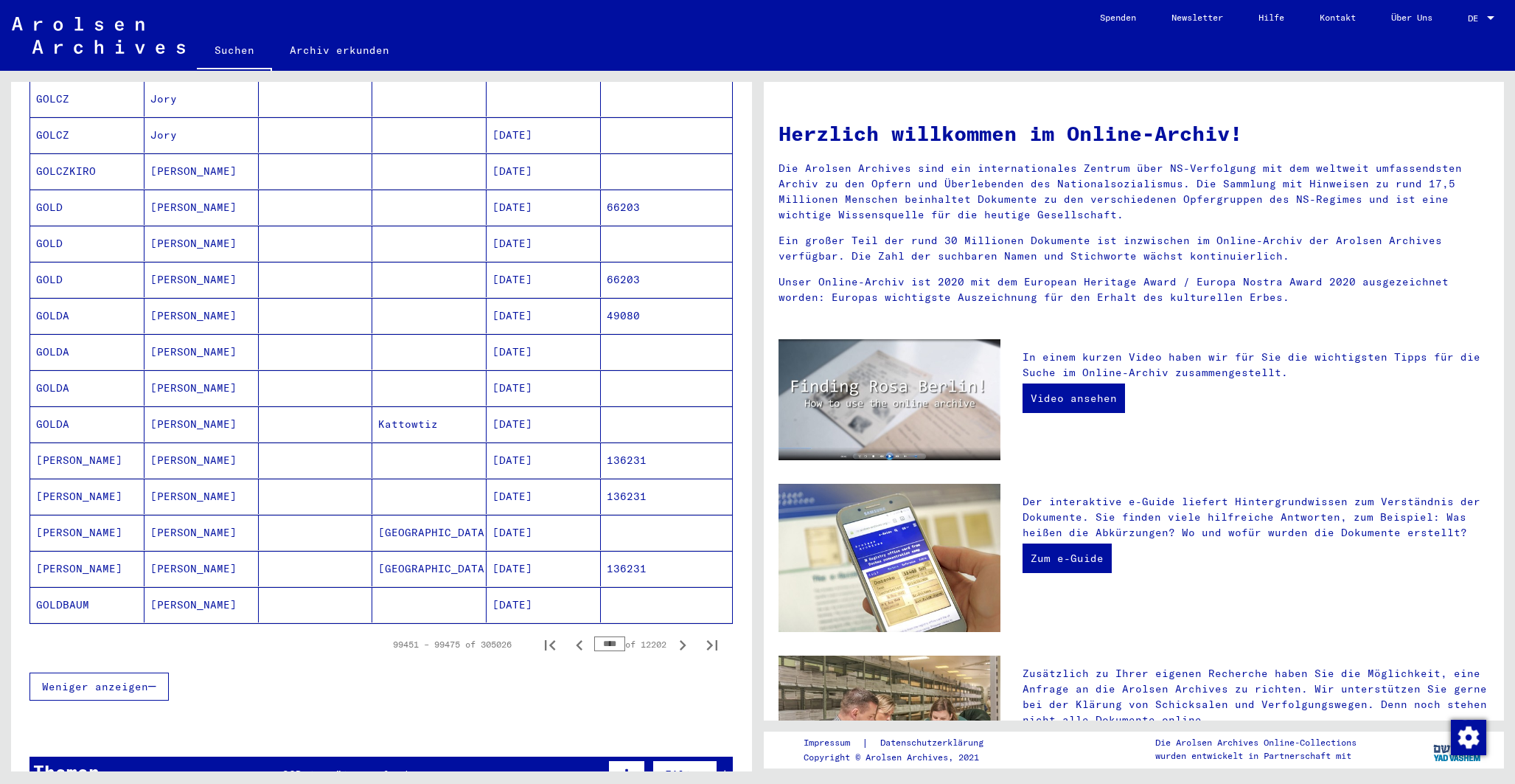
click at [576, 640] on icon "Previous page" at bounding box center [579, 645] width 6 height 11
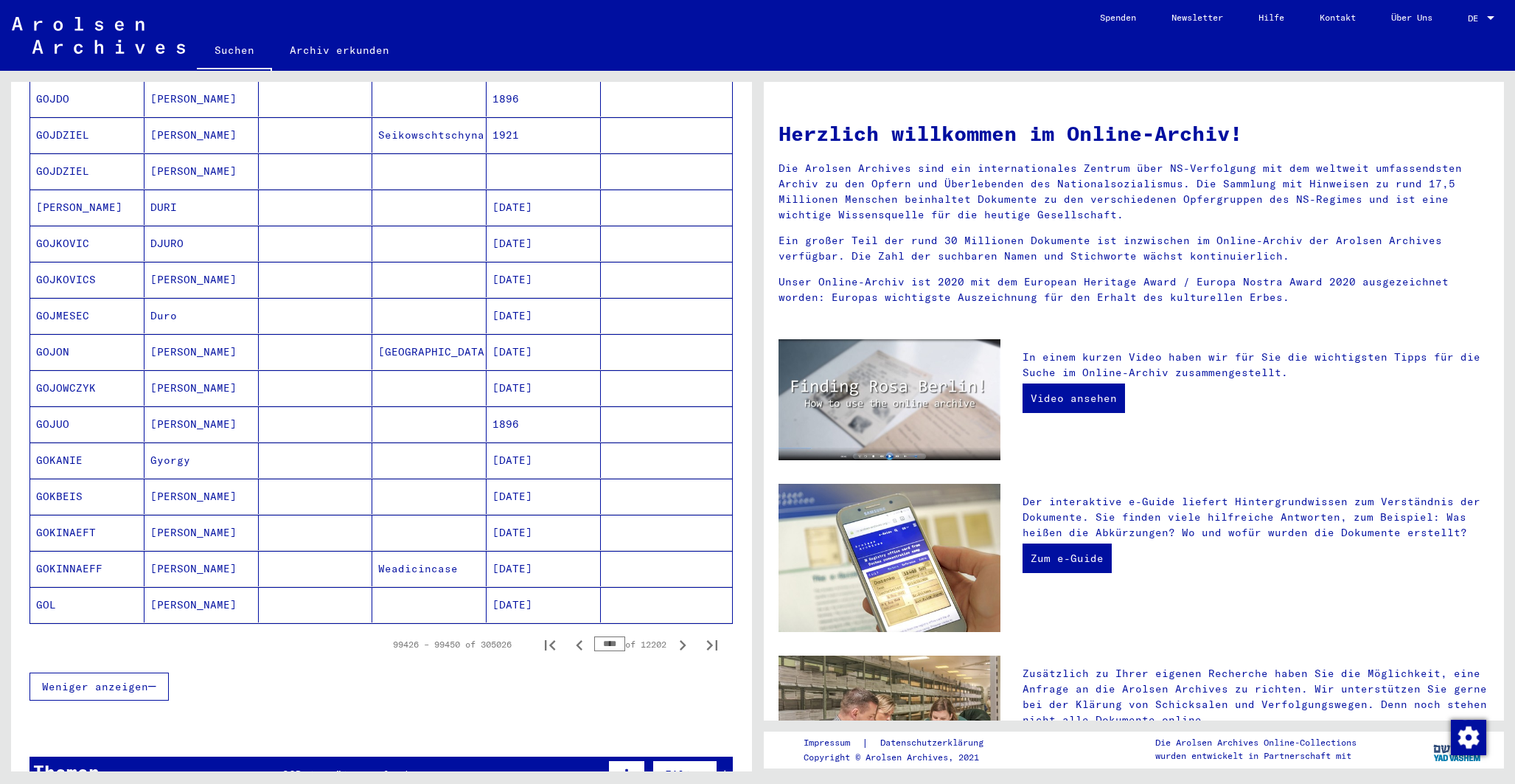
click at [576, 640] on icon "Previous page" at bounding box center [579, 645] width 6 height 11
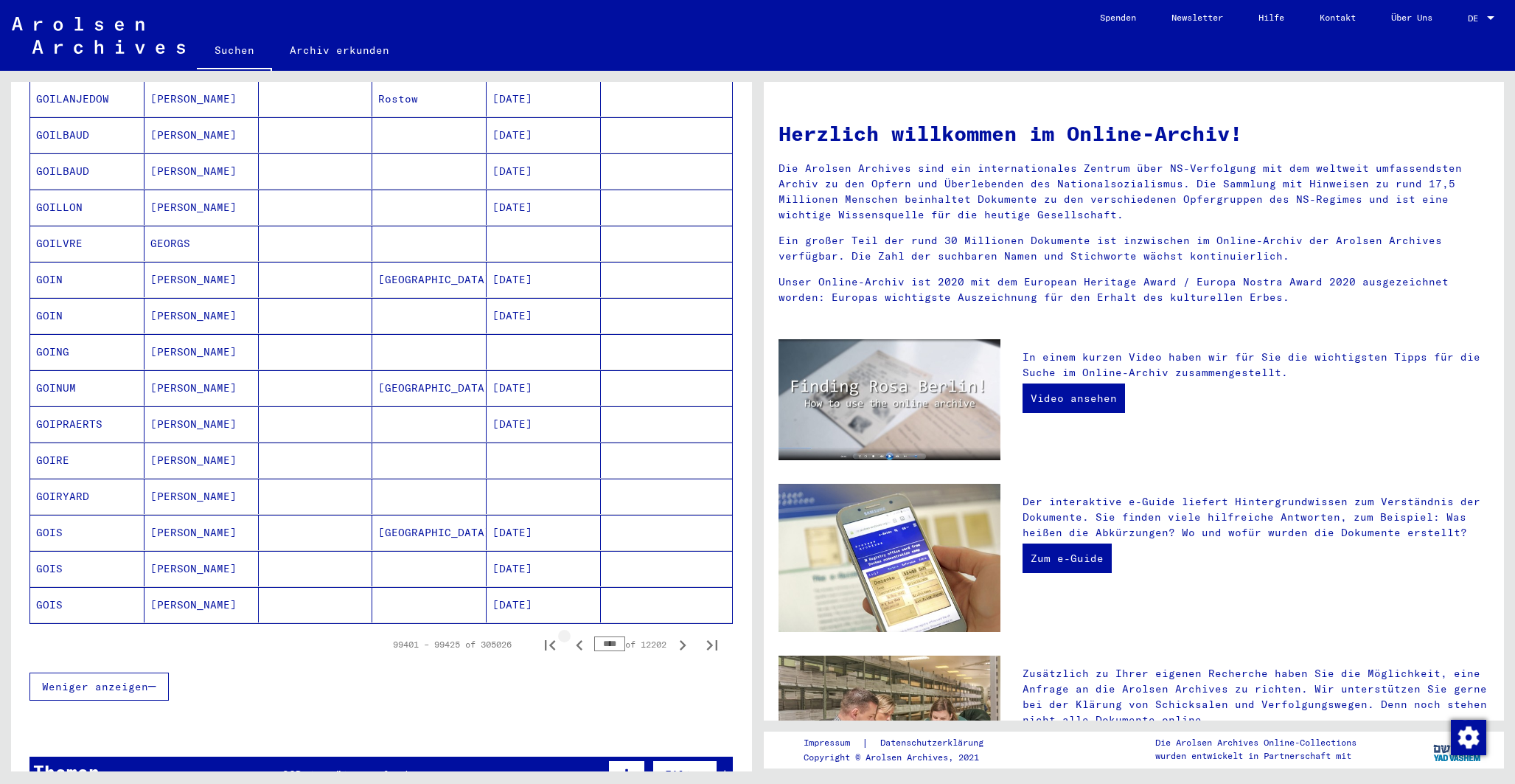
click at [576, 640] on icon "Previous page" at bounding box center [579, 645] width 6 height 11
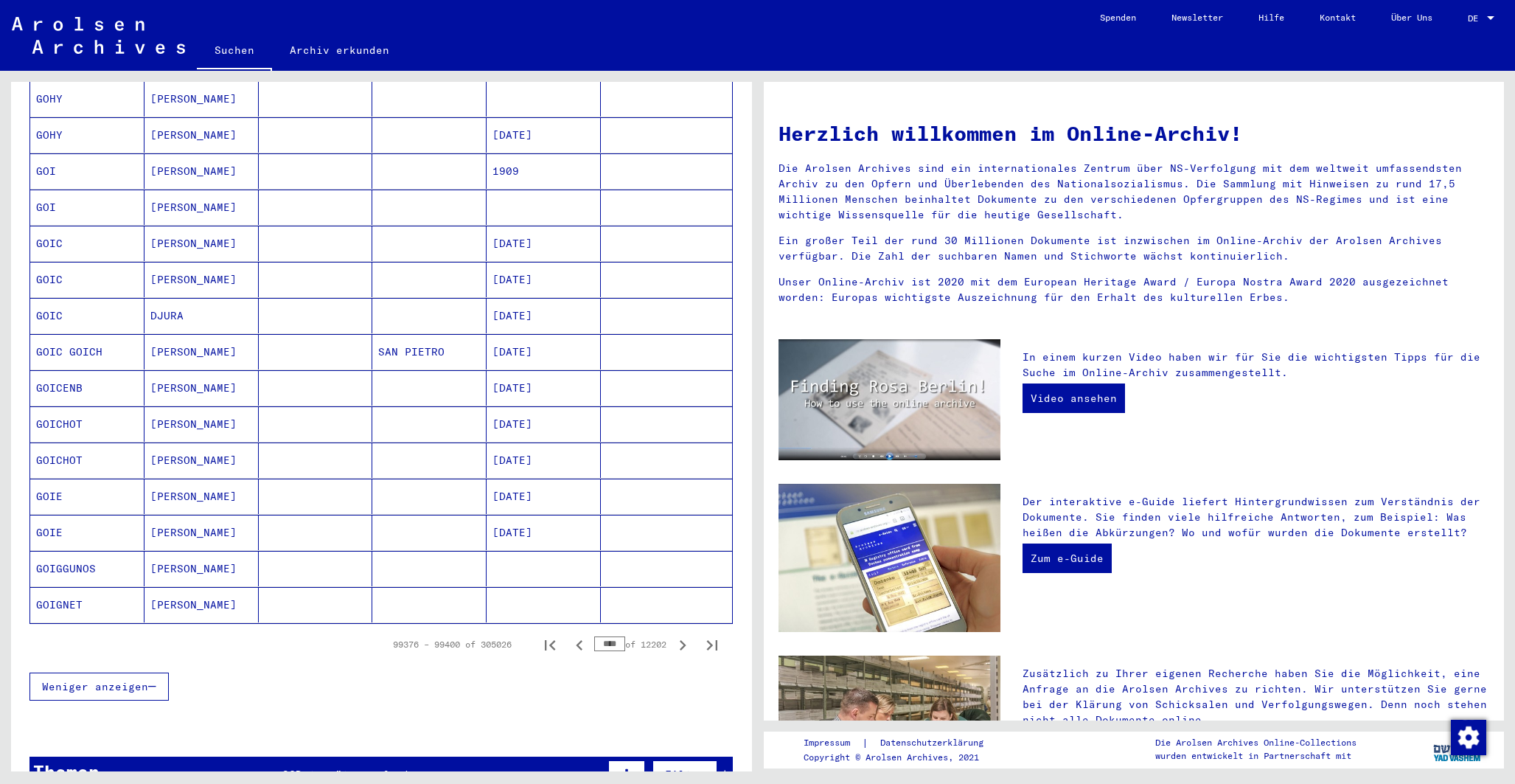
click at [576, 640] on icon "Previous page" at bounding box center [579, 645] width 6 height 11
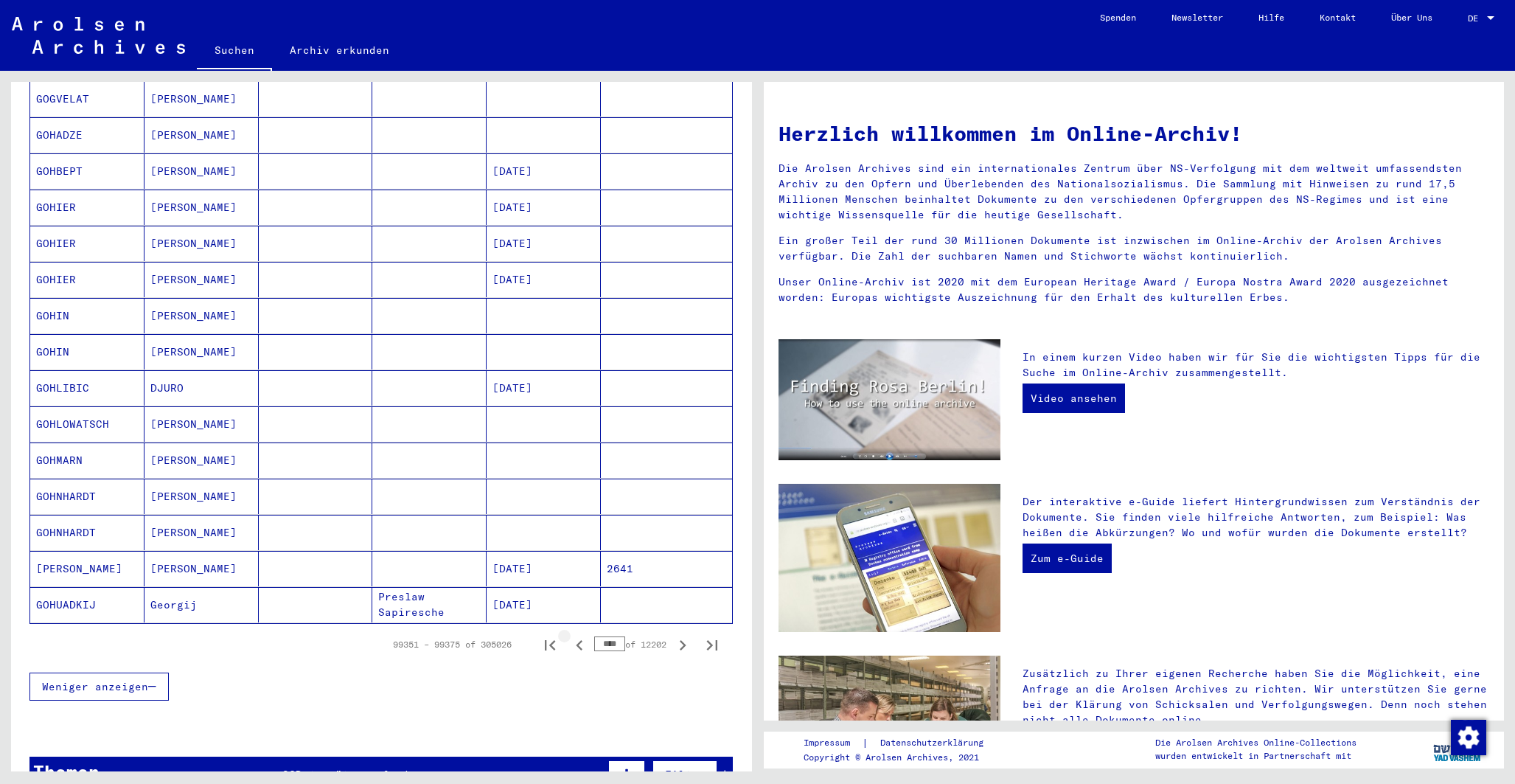
click at [576, 640] on icon "Previous page" at bounding box center [579, 645] width 6 height 11
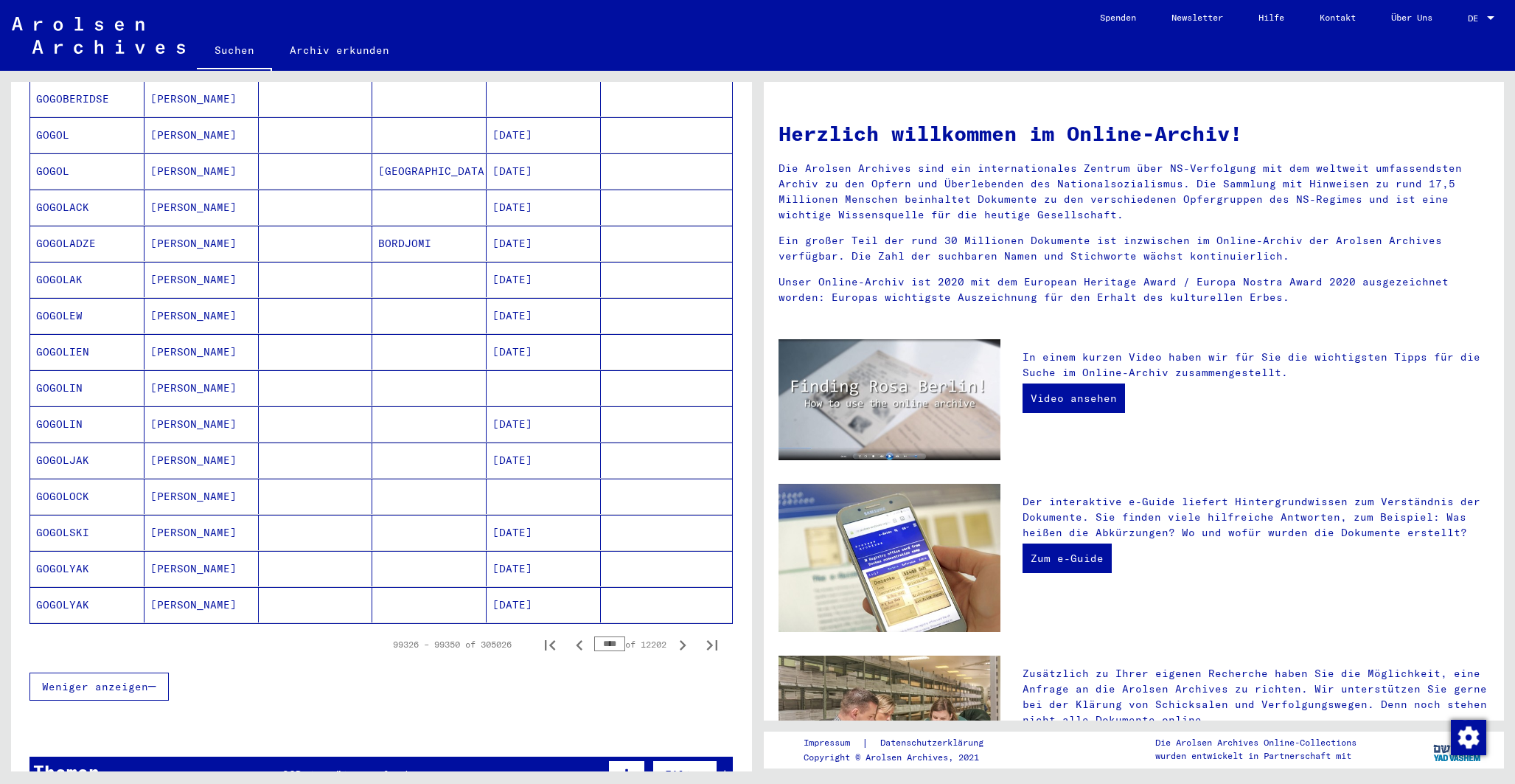
click at [576, 640] on icon "Previous page" at bounding box center [579, 645] width 6 height 11
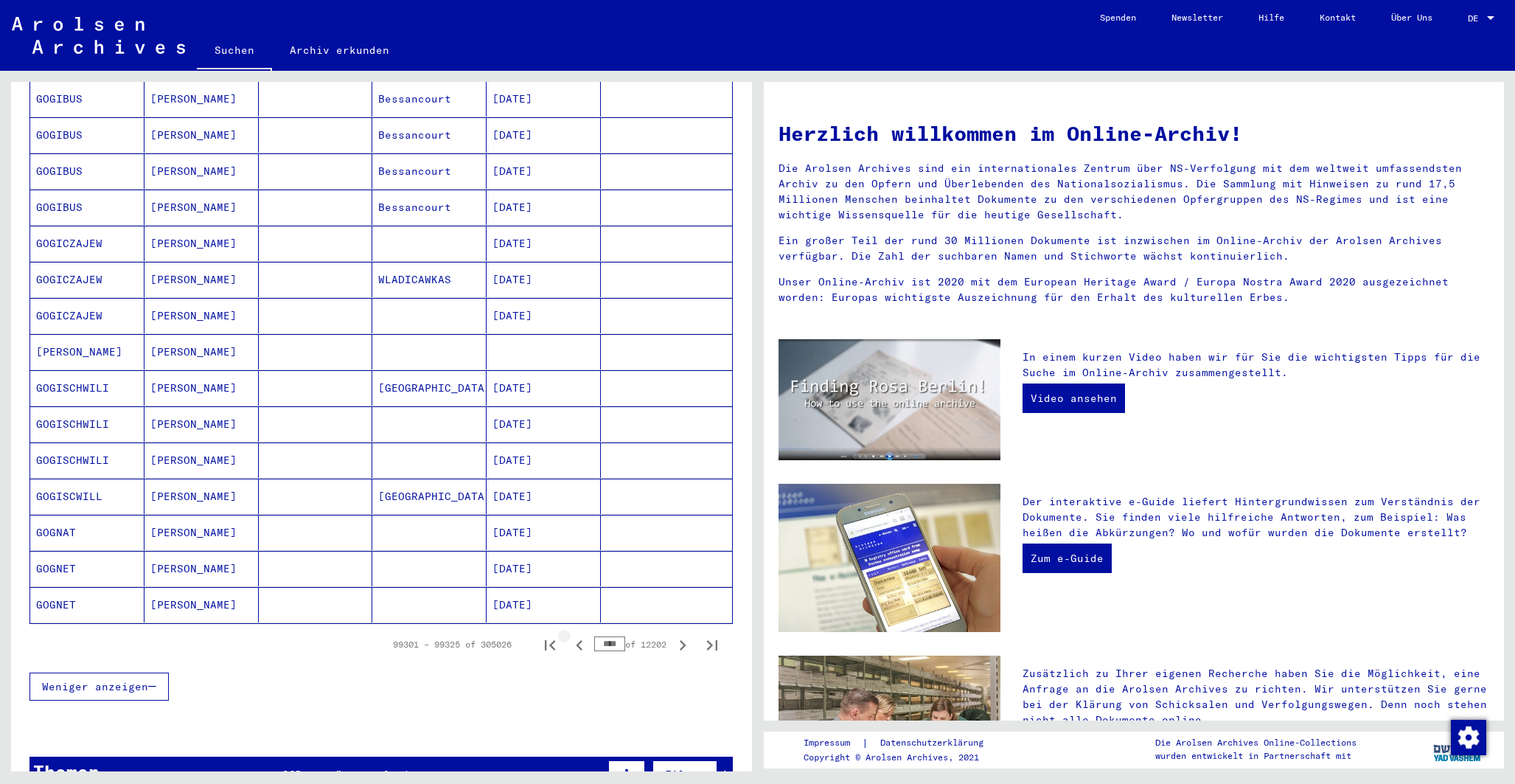
click at [576, 640] on icon "Previous page" at bounding box center [579, 645] width 6 height 11
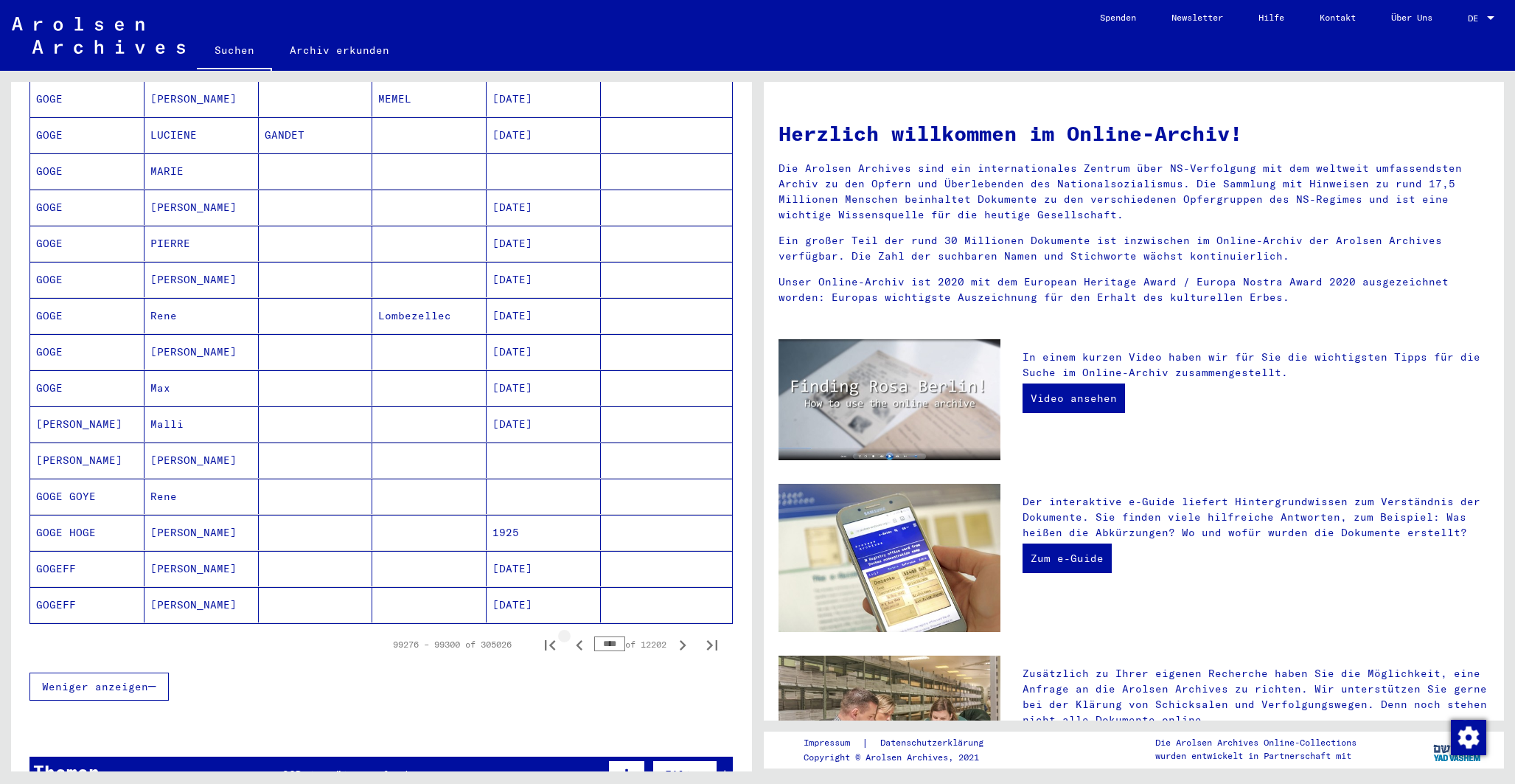
click at [576, 640] on icon "Previous page" at bounding box center [579, 645] width 6 height 11
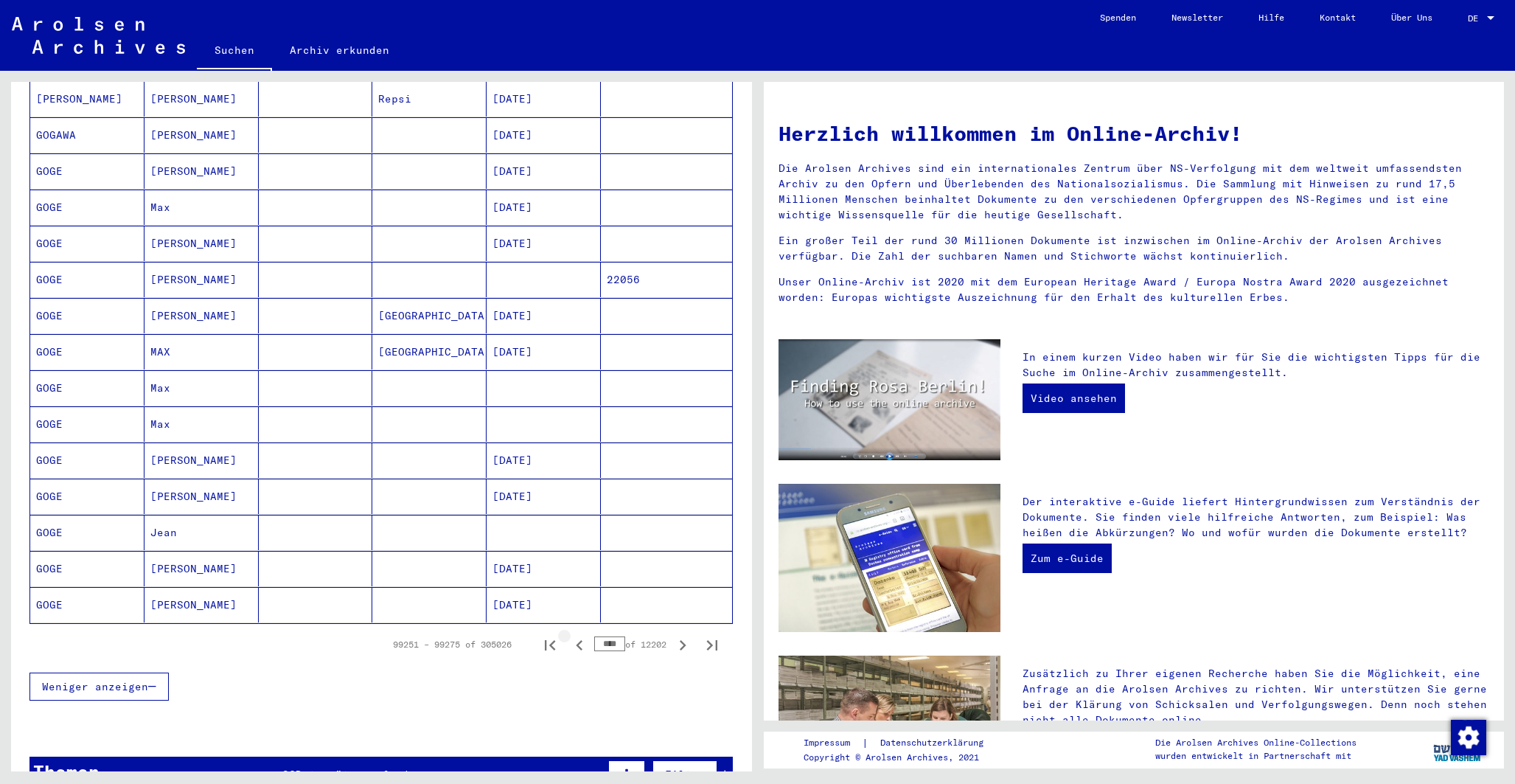
click at [576, 640] on icon "Previous page" at bounding box center [579, 645] width 6 height 11
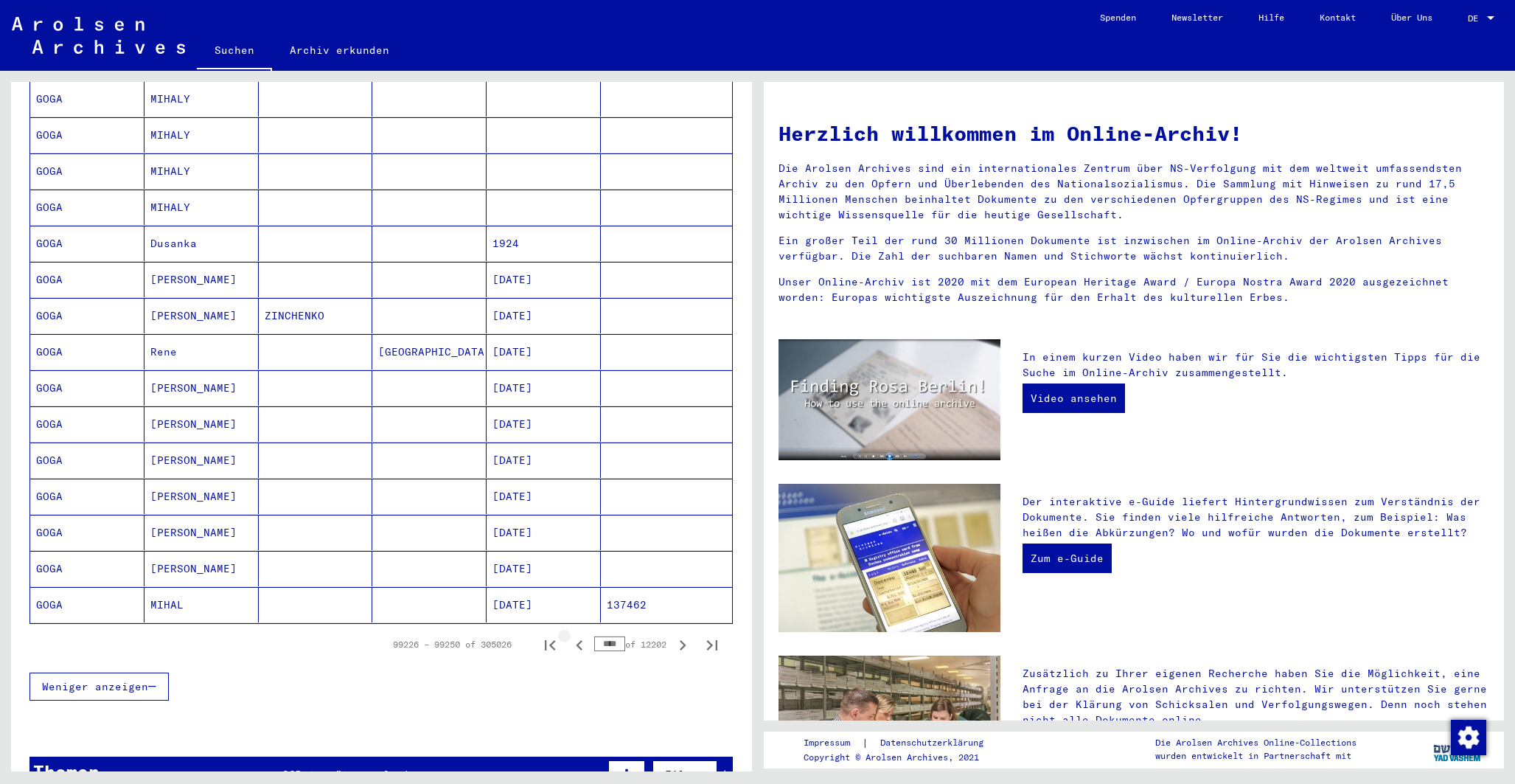
click at [576, 640] on icon "Previous page" at bounding box center [579, 645] width 6 height 11
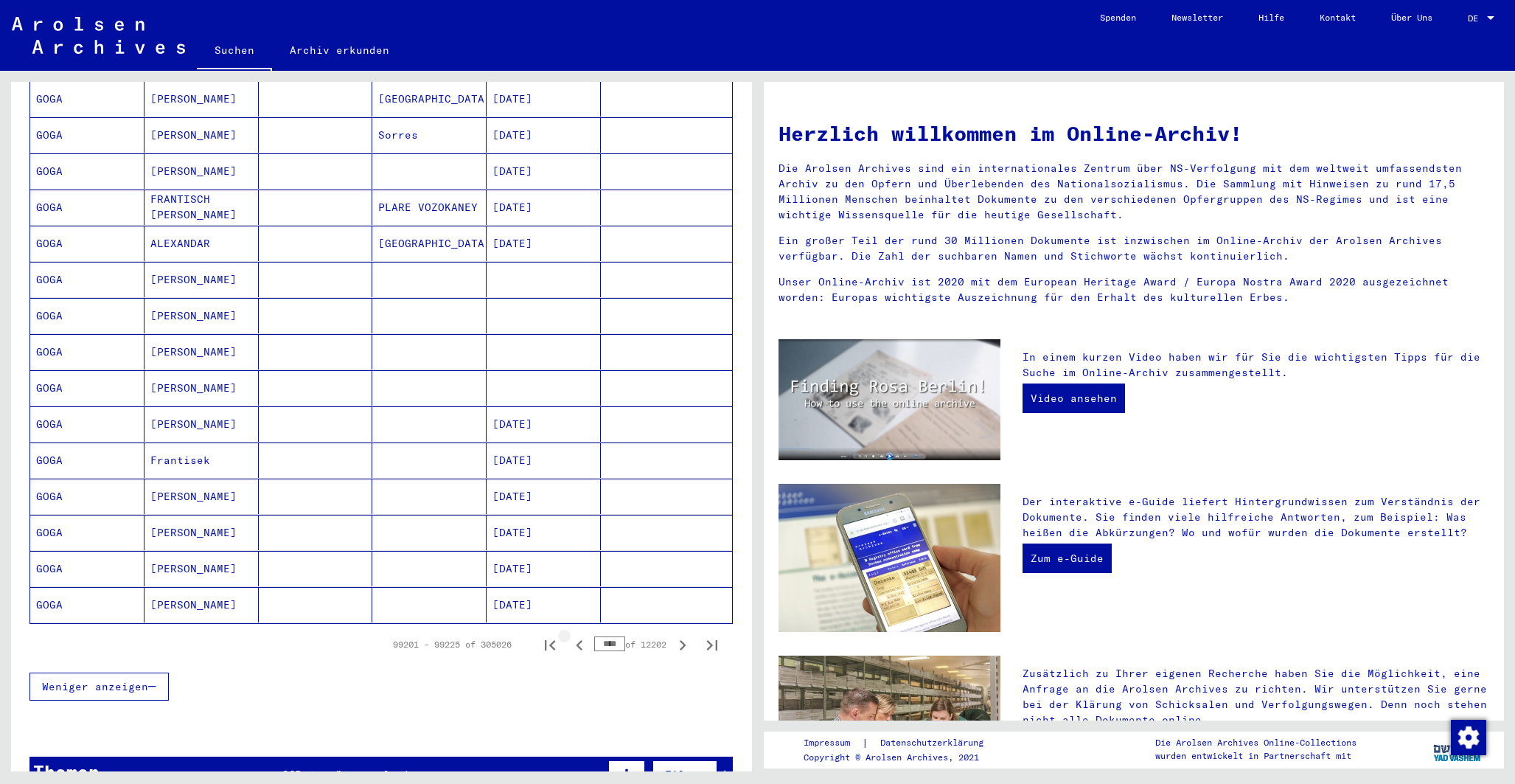
click at [576, 640] on icon "Previous page" at bounding box center [579, 645] width 6 height 11
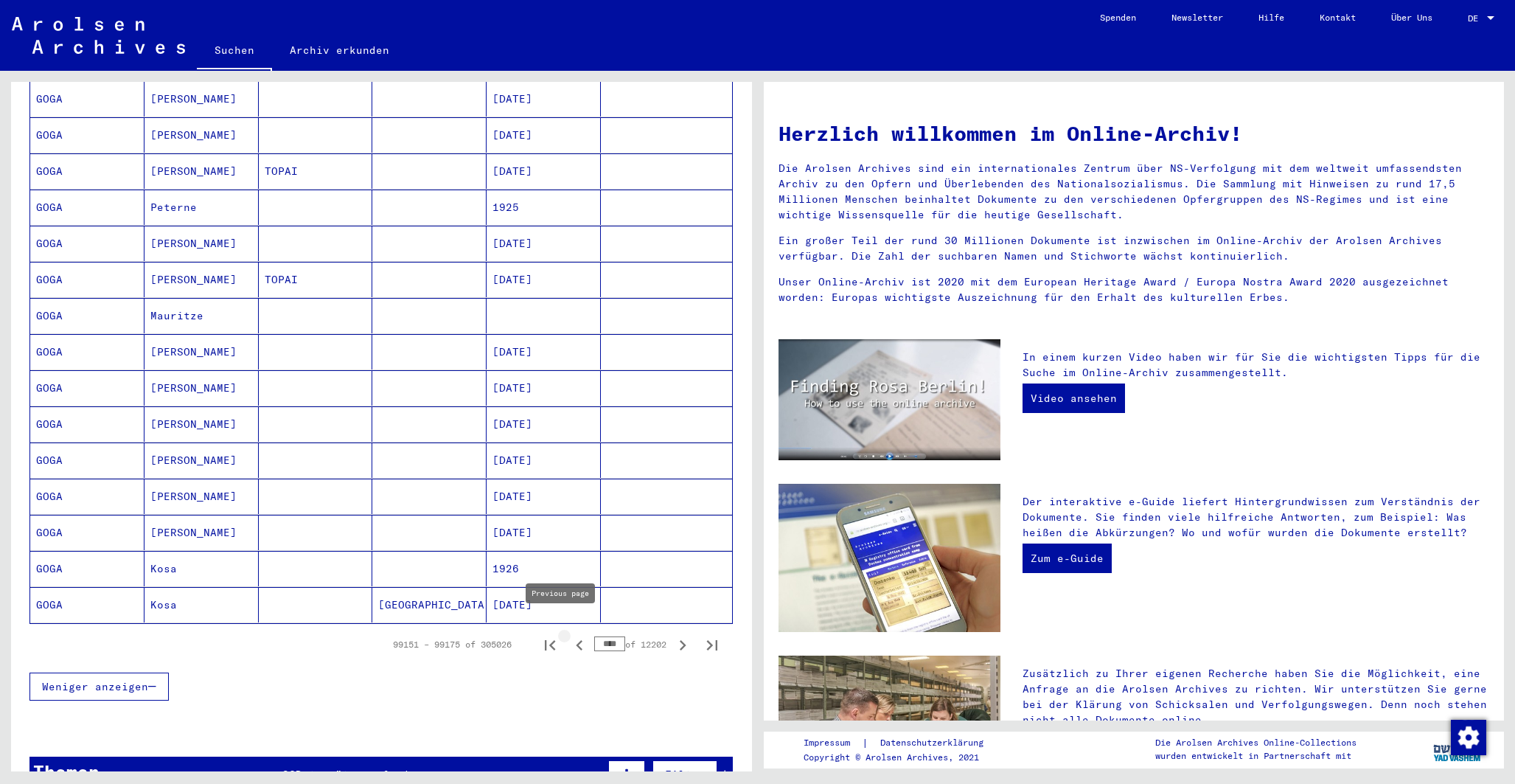
click at [576, 640] on icon "Previous page" at bounding box center [579, 645] width 6 height 11
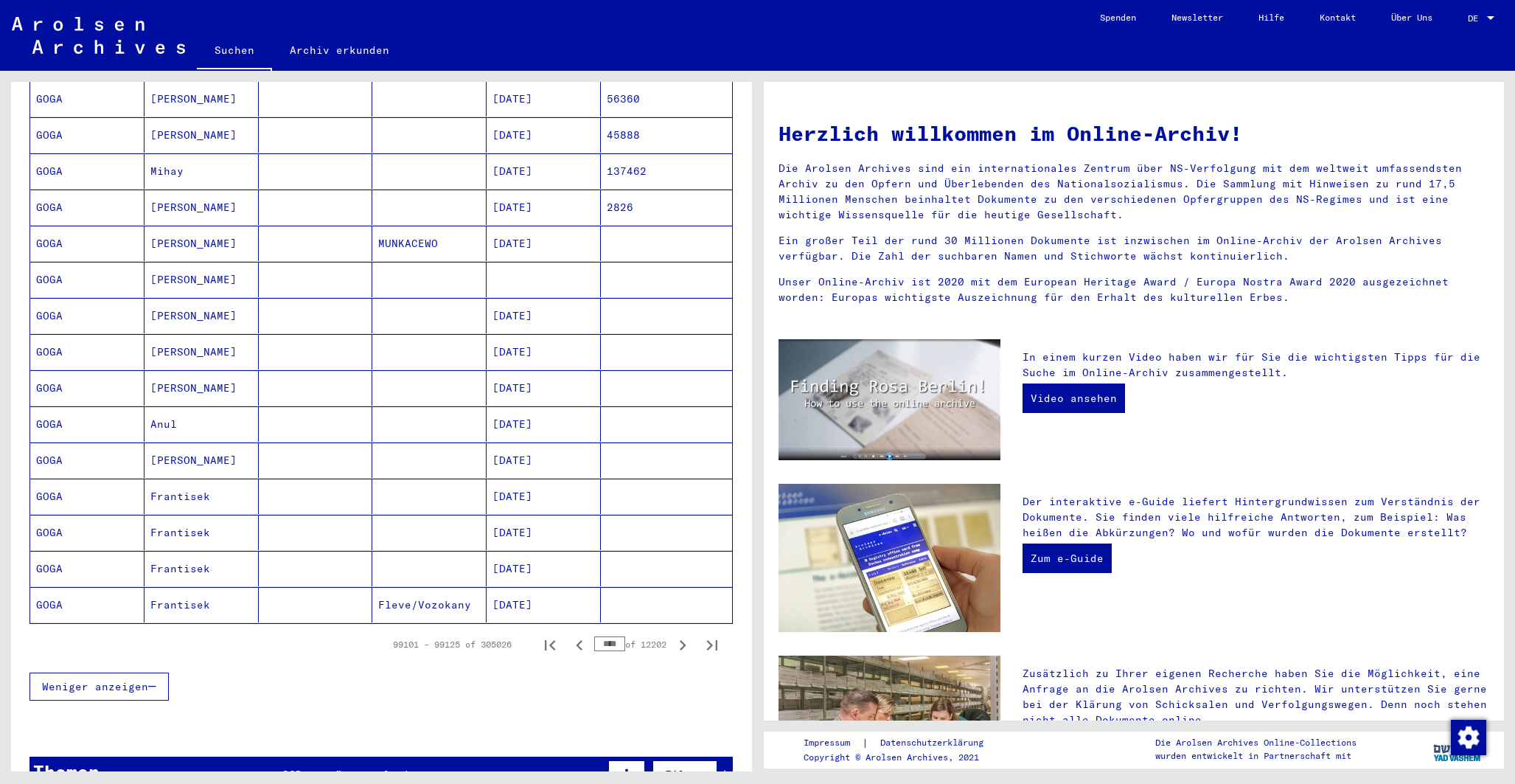
click at [576, 640] on icon "Previous page" at bounding box center [579, 645] width 6 height 11
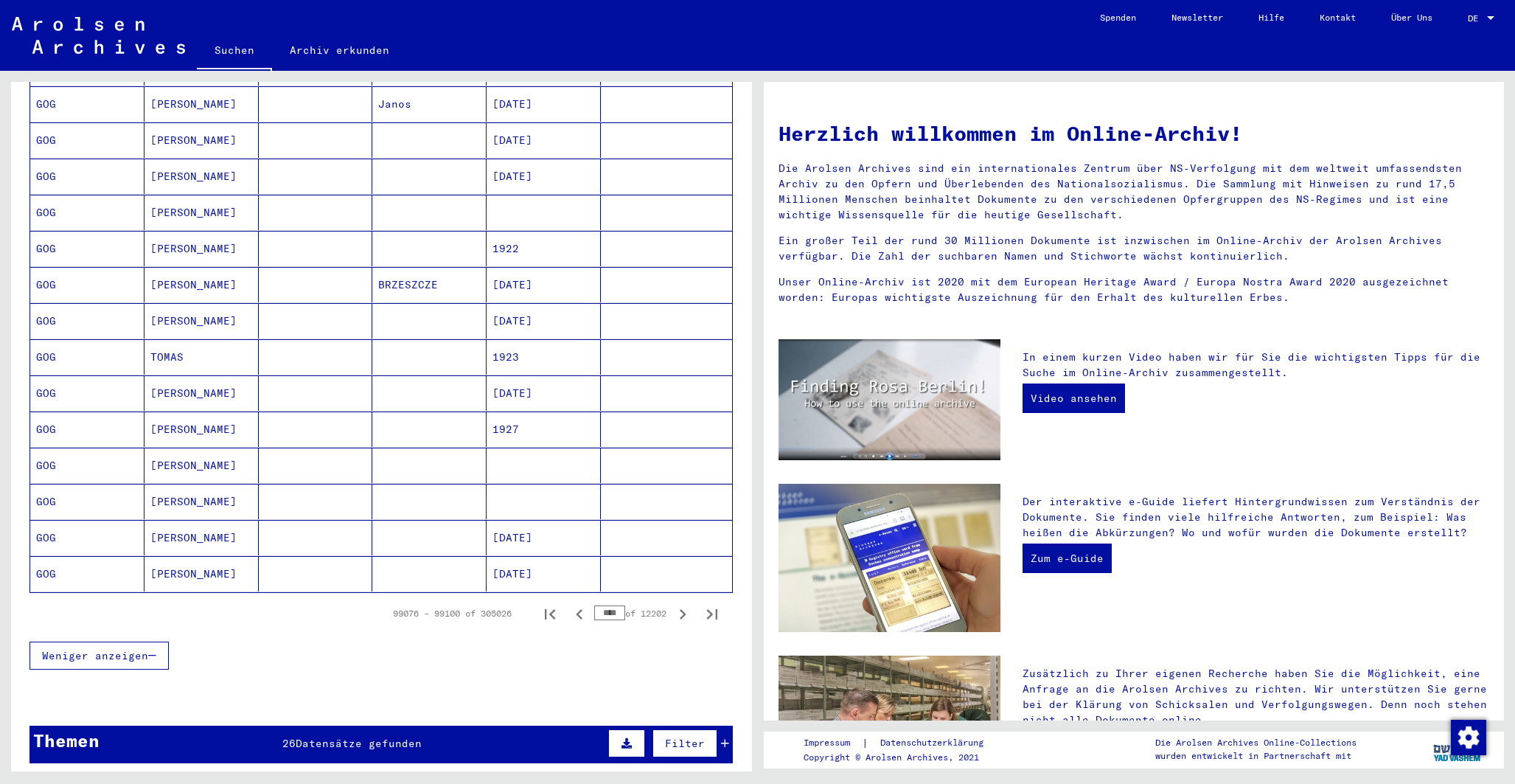
scroll to position [702, 0]
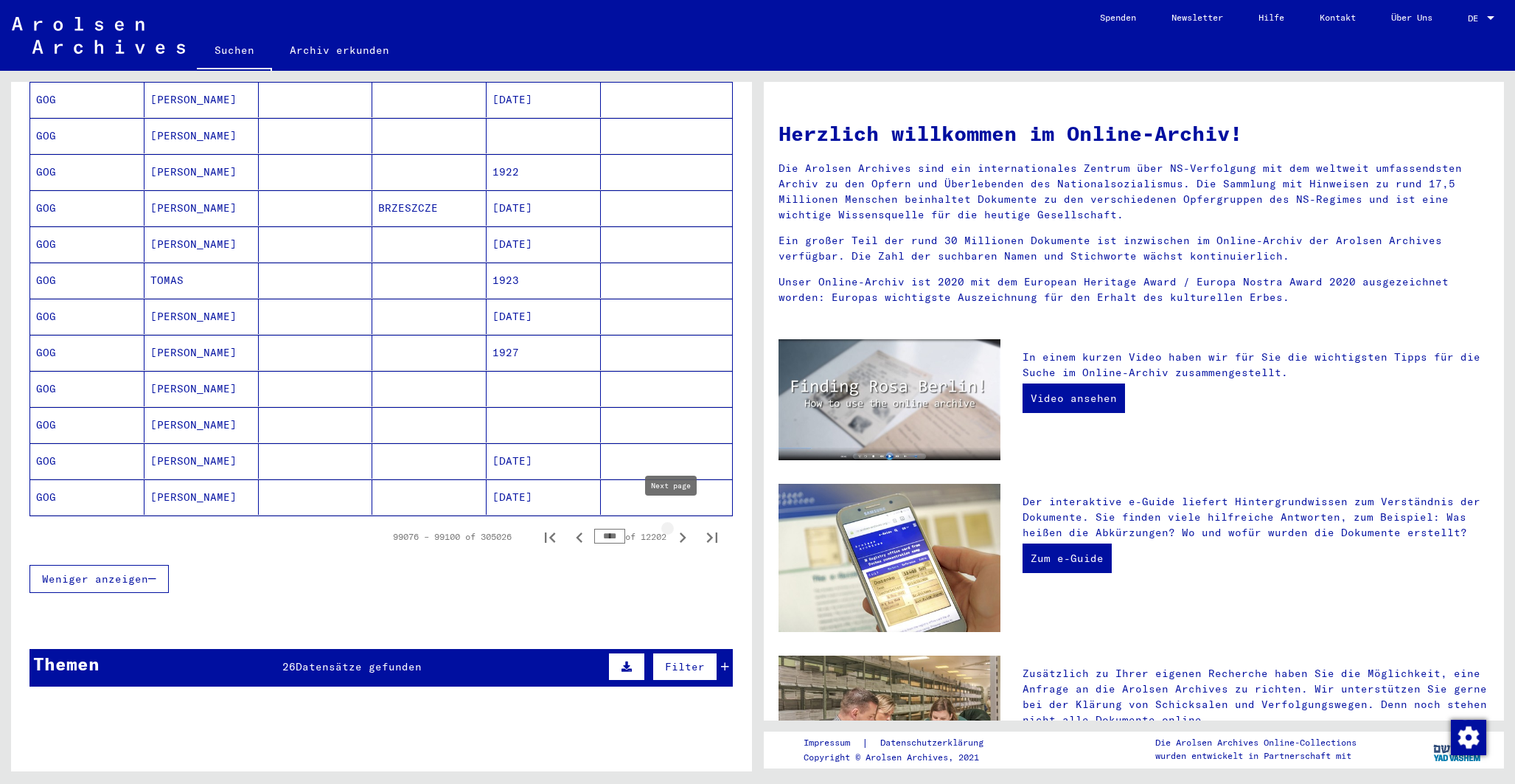
click at [672, 527] on icon "Next page" at bounding box center [682, 537] width 20 height 20
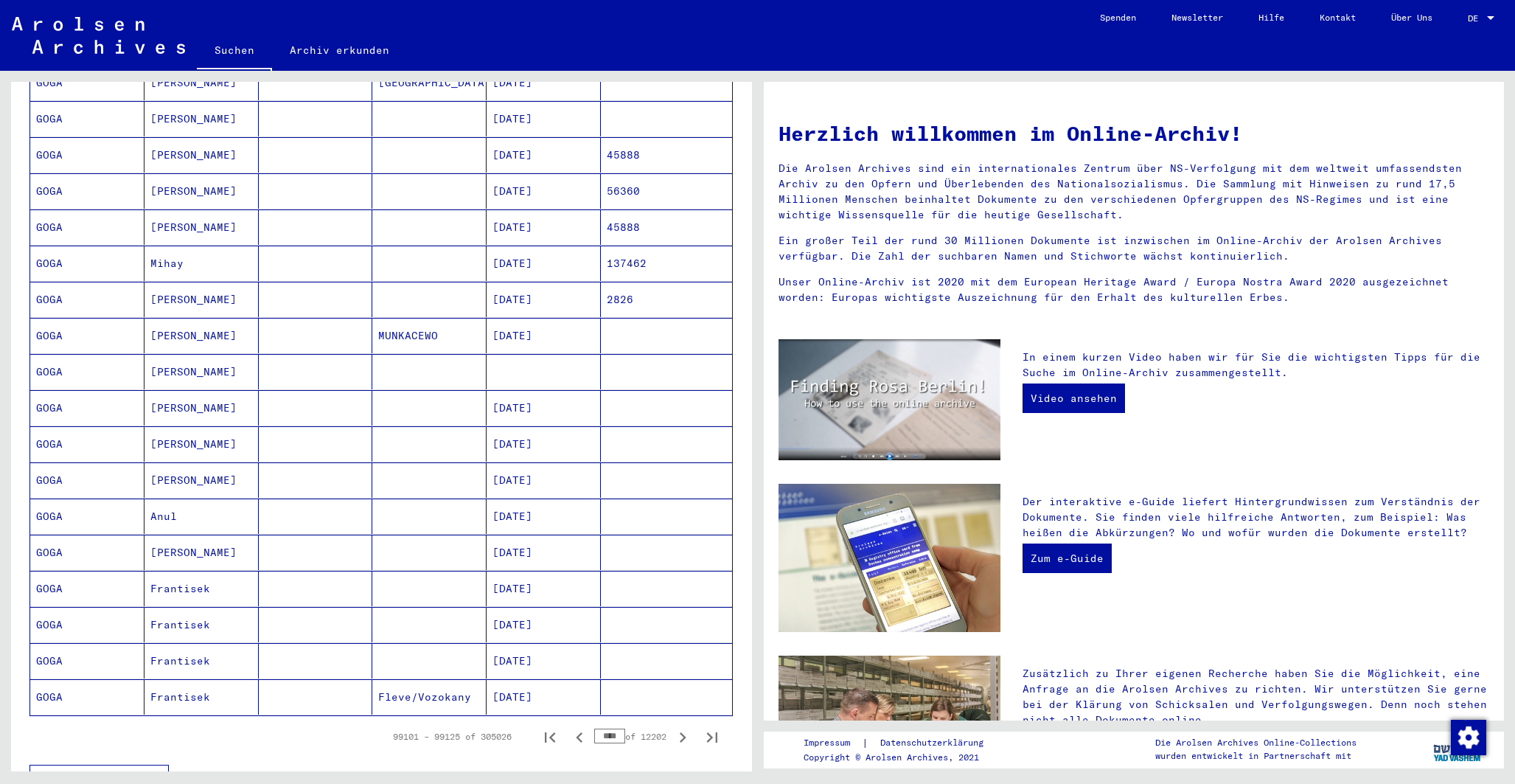
scroll to position [45, 0]
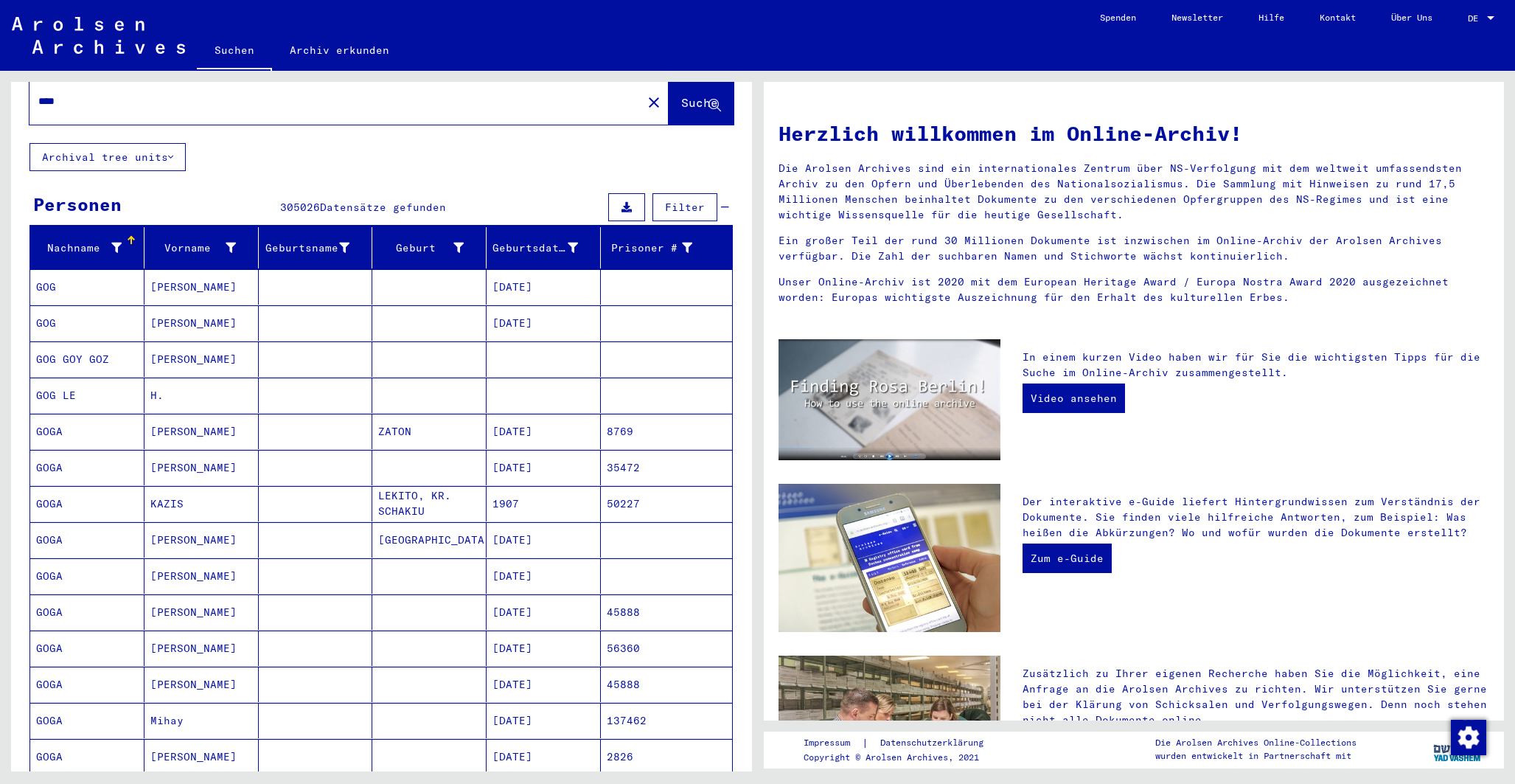
click at [165, 522] on mat-cell "[PERSON_NAME]" at bounding box center [201, 539] width 114 height 35
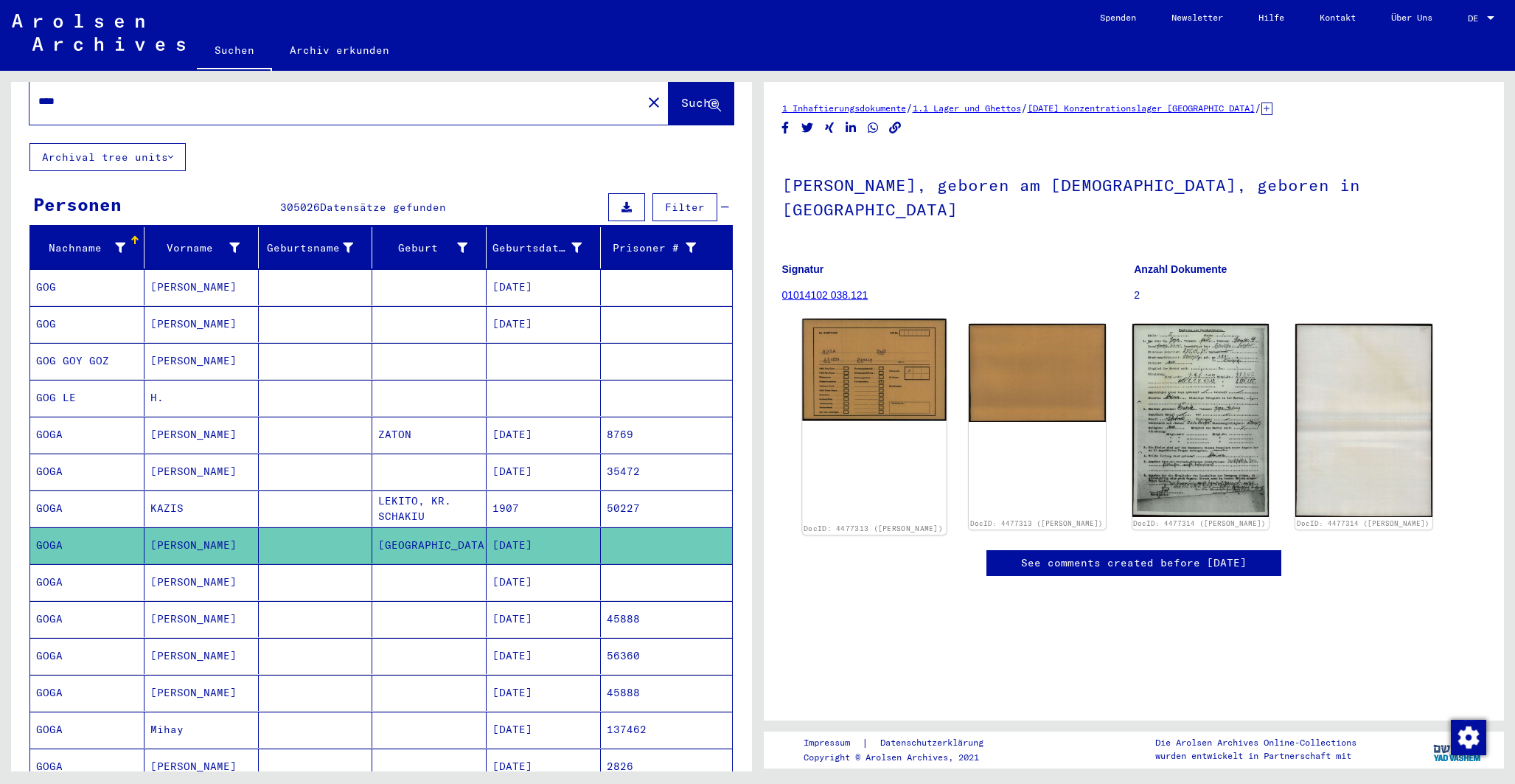
click at [874, 356] on img at bounding box center [874, 369] width 144 height 103
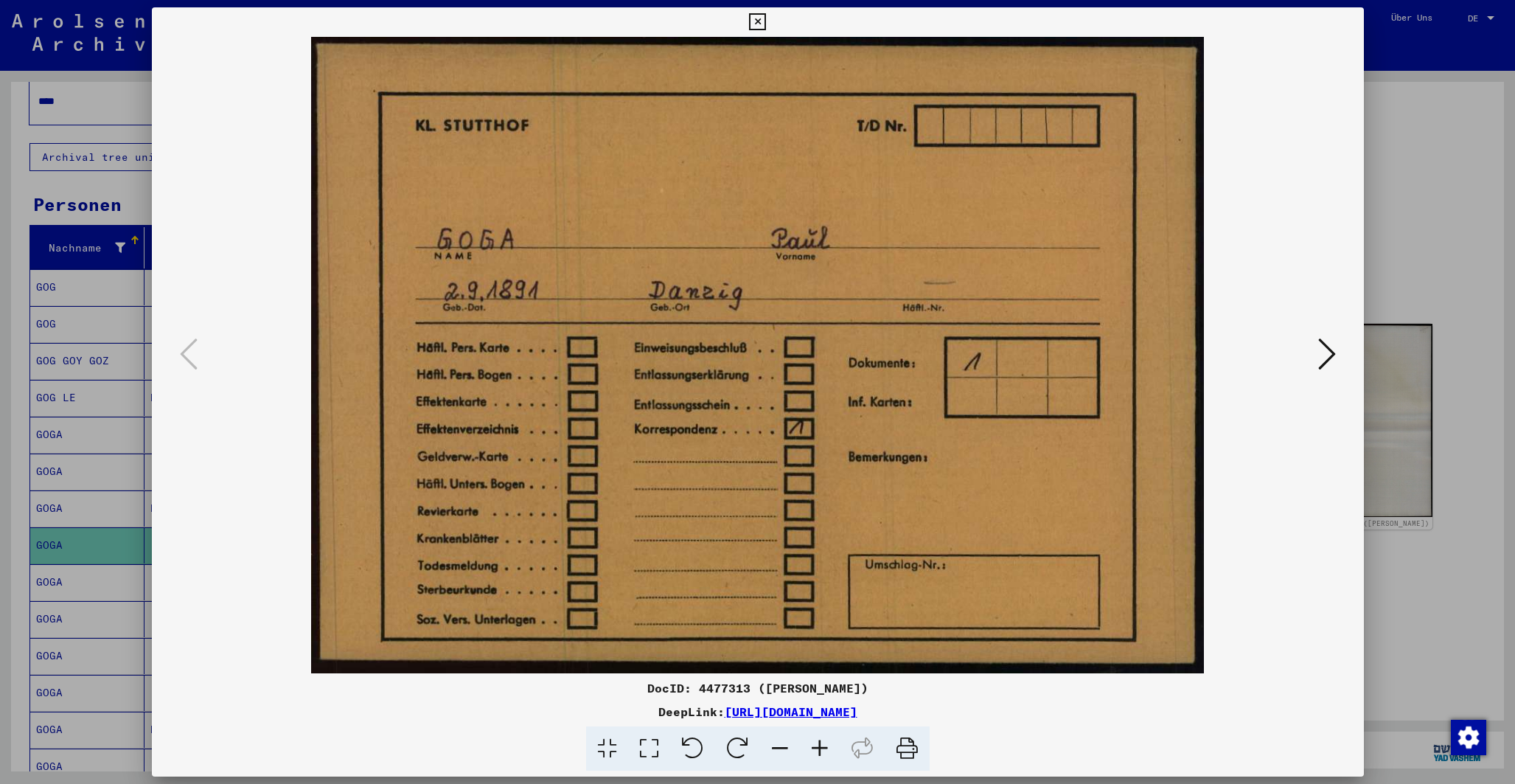
click at [1326, 353] on icon at bounding box center [1327, 353] width 18 height 35
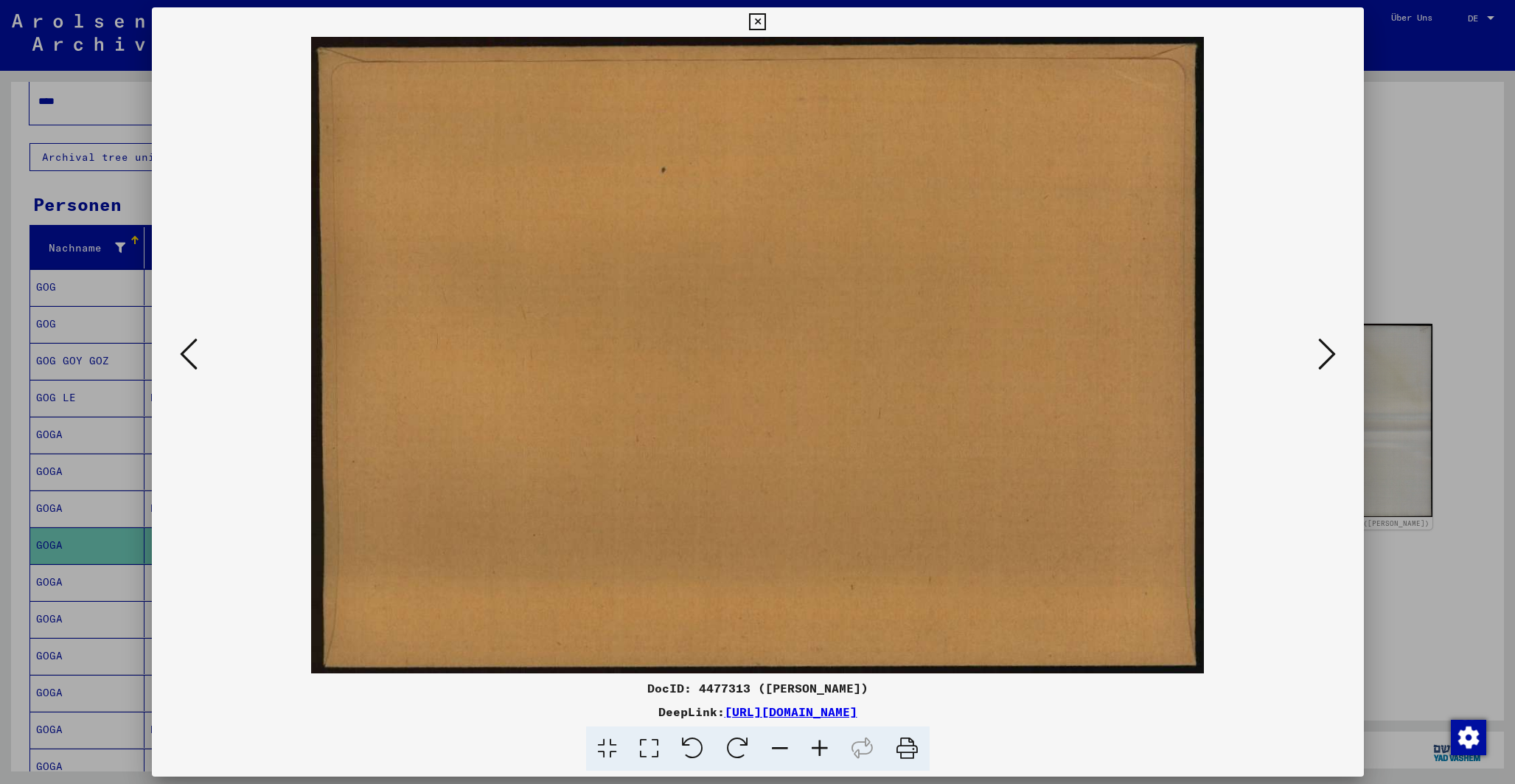
click at [1325, 354] on icon at bounding box center [1327, 353] width 18 height 35
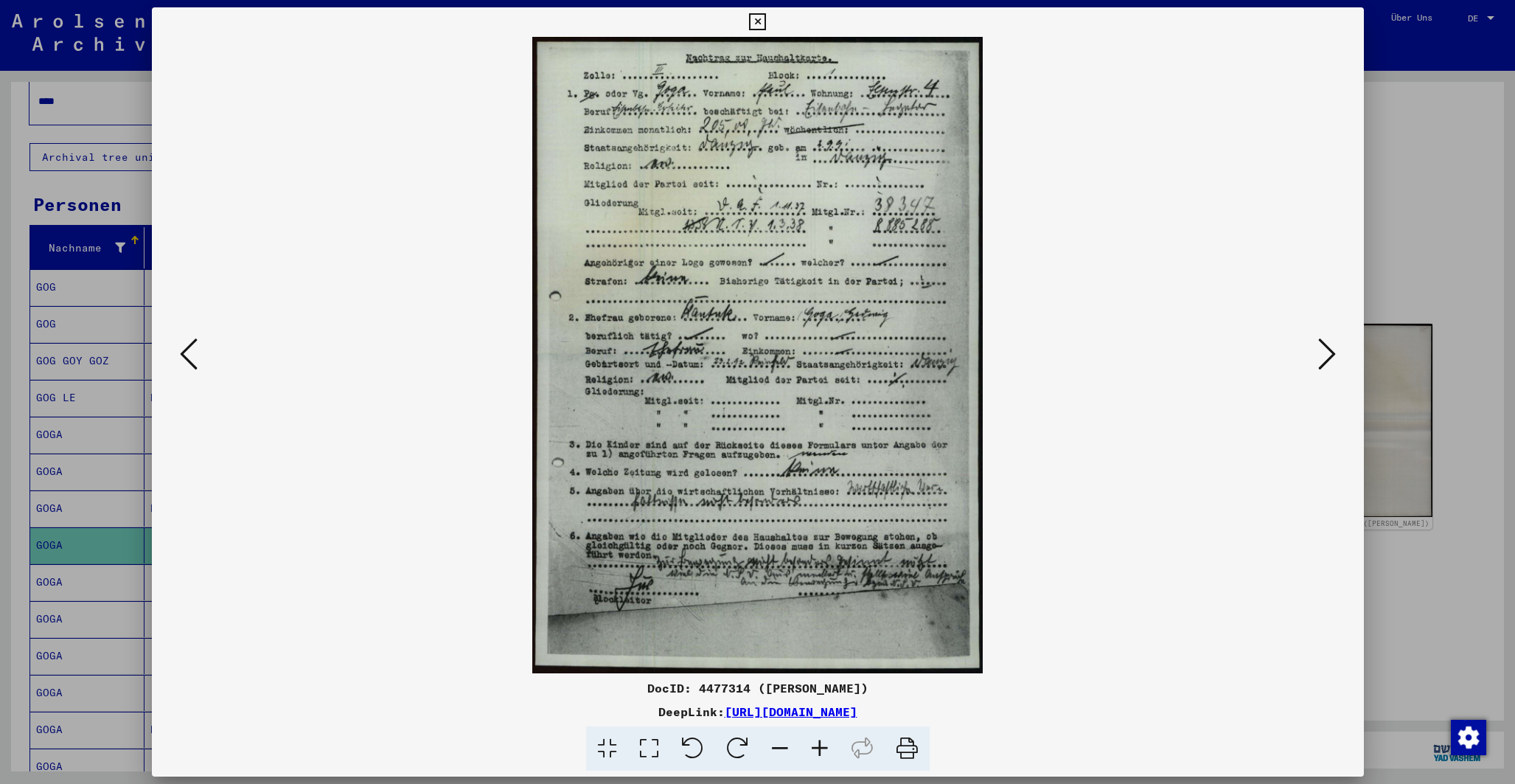
click at [111, 92] on div at bounding box center [758, 392] width 1515 height 784
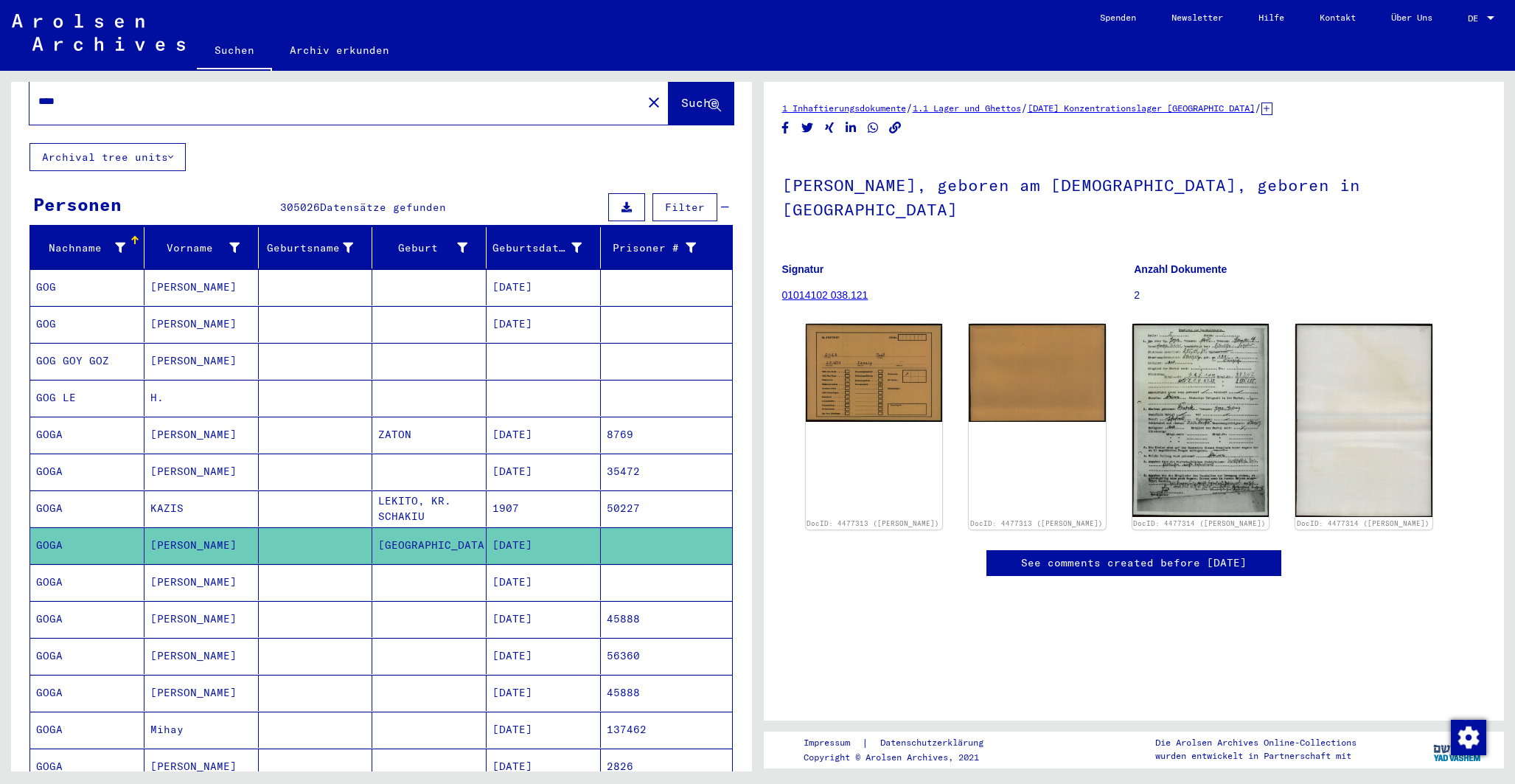
click at [178, 570] on mat-cell "[PERSON_NAME]" at bounding box center [201, 582] width 114 height 36
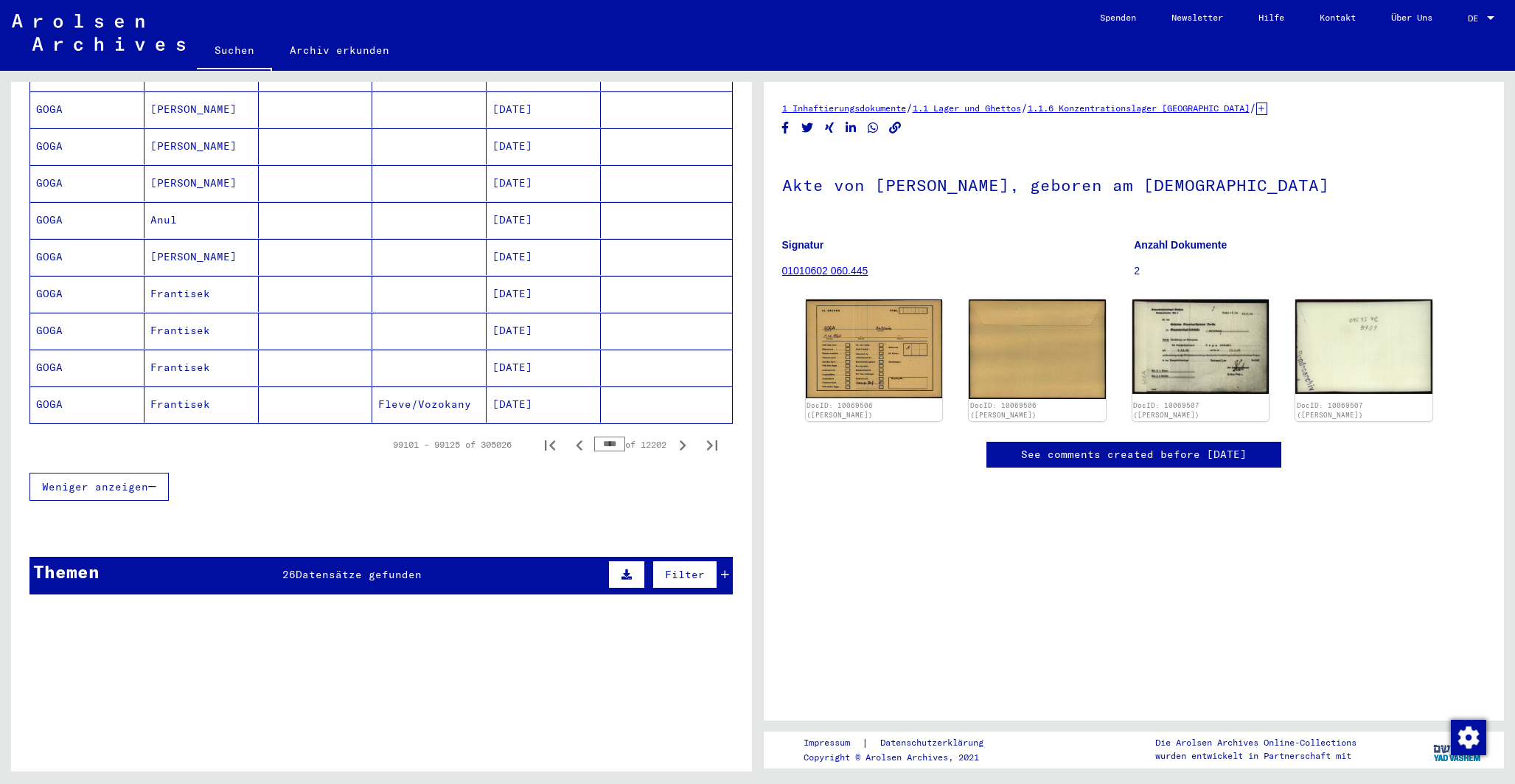
scroll to position [841, 0]
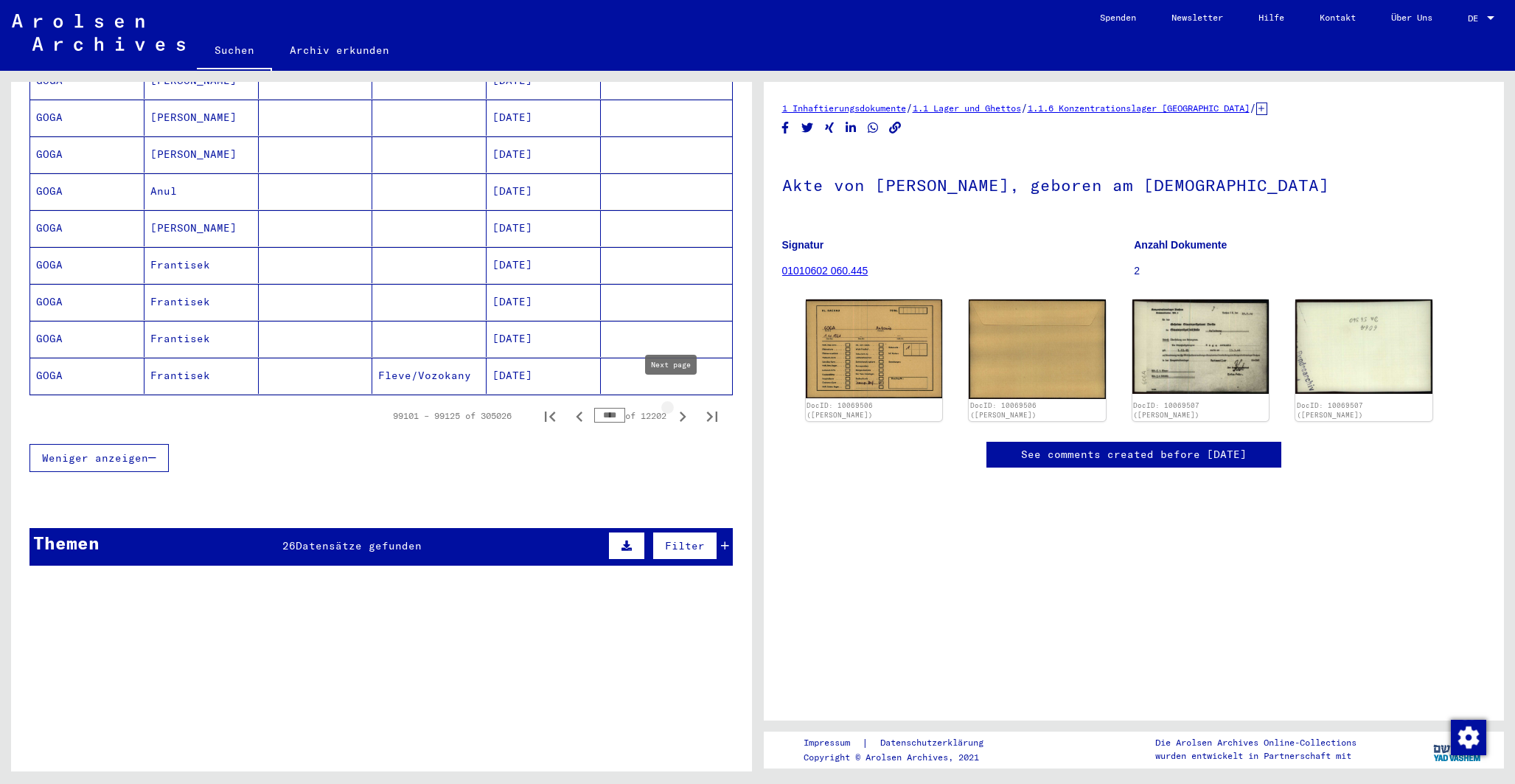
click at [672, 406] on icon "Next page" at bounding box center [682, 415] width 20 height 20
type input "****"
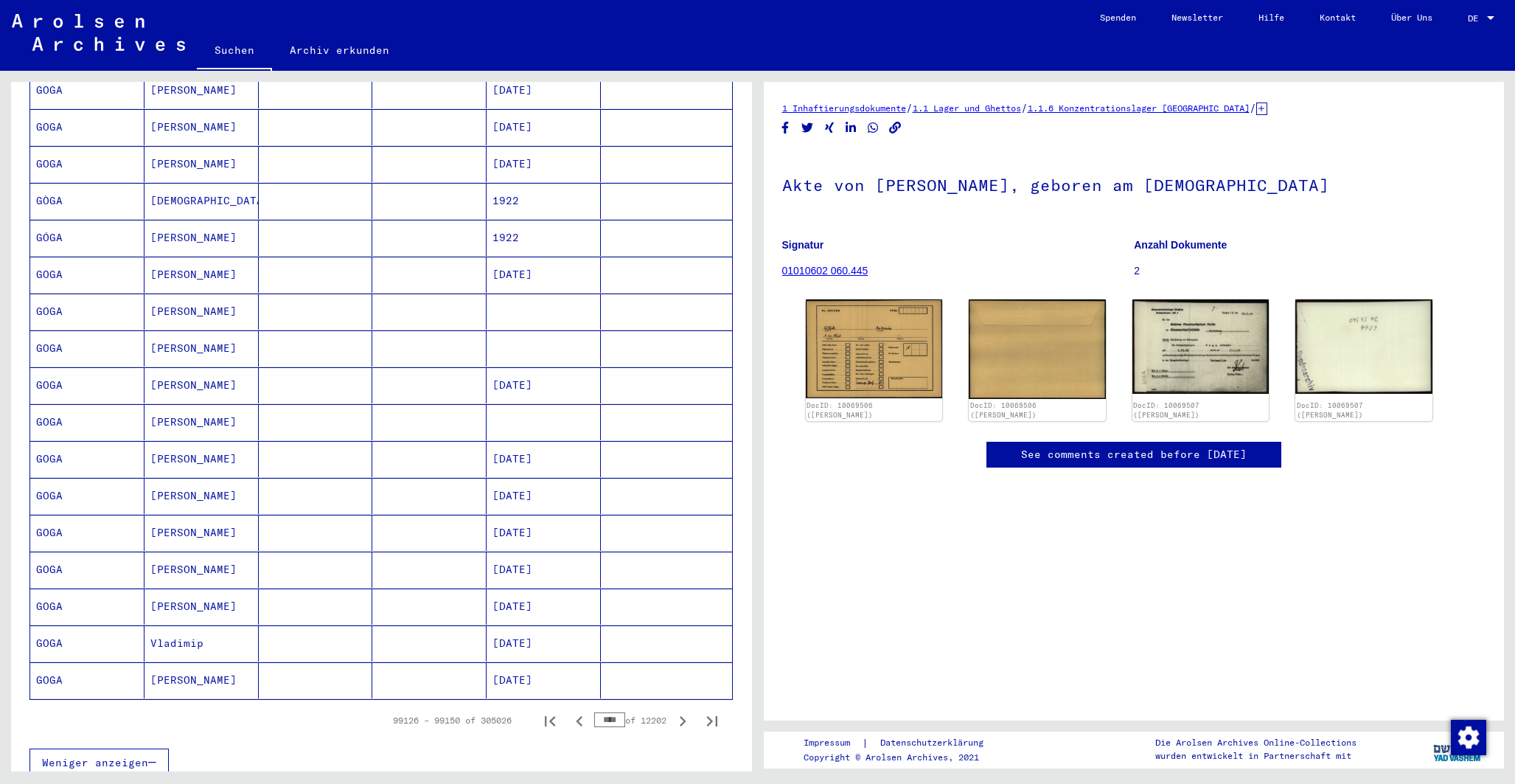
scroll to position [547, 0]
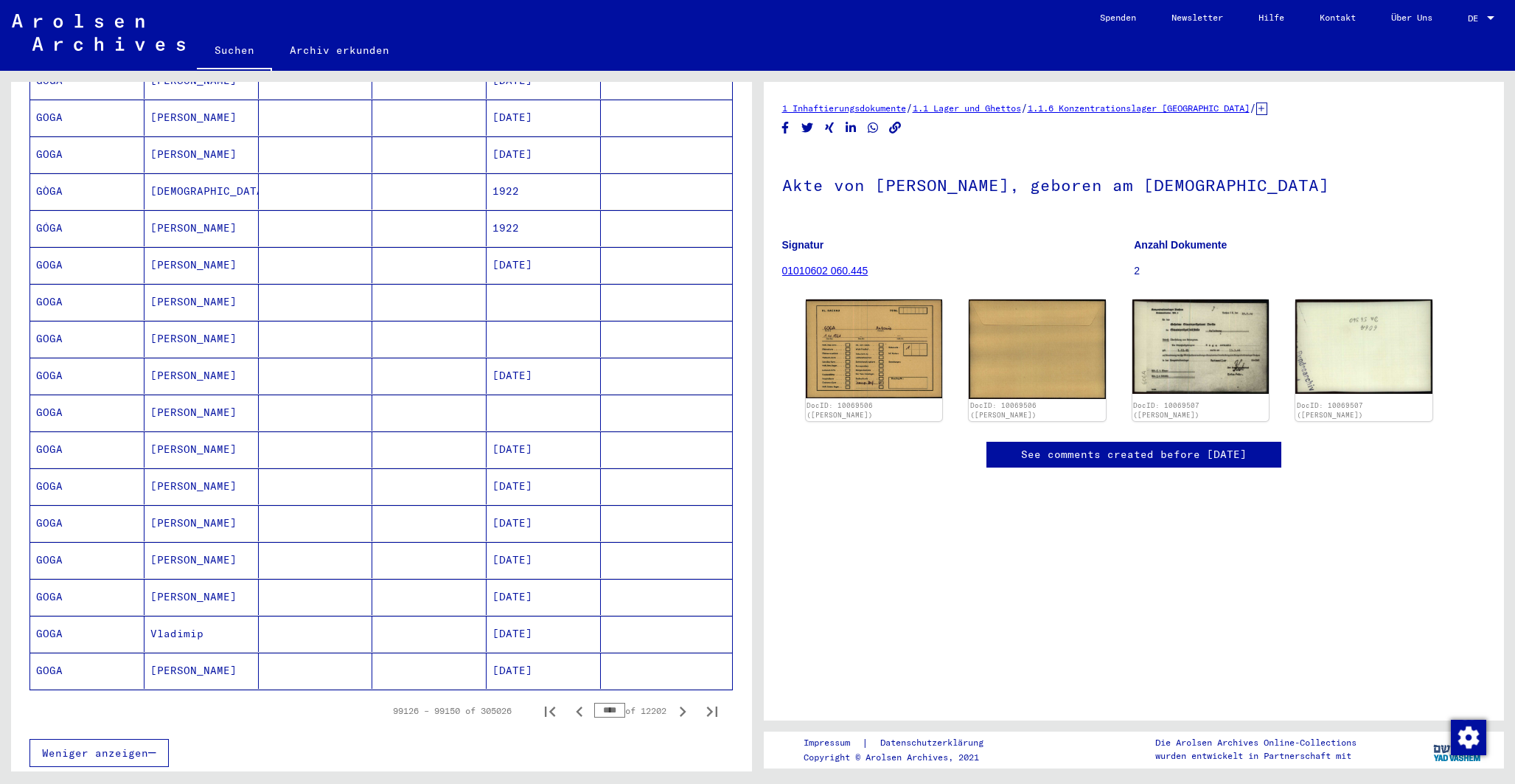
click at [154, 285] on mat-cell "[PERSON_NAME]" at bounding box center [201, 301] width 114 height 36
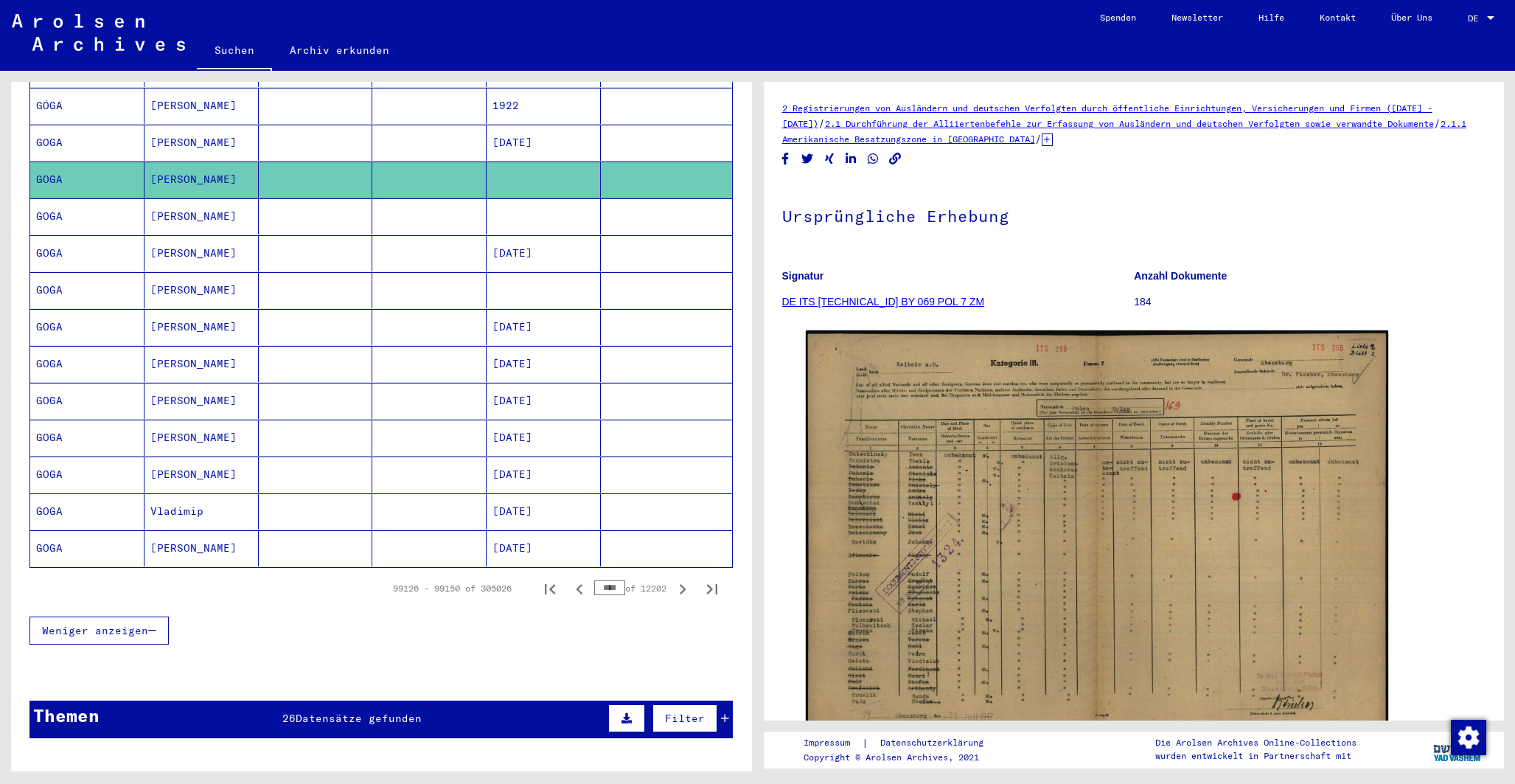
scroll to position [694, 0]
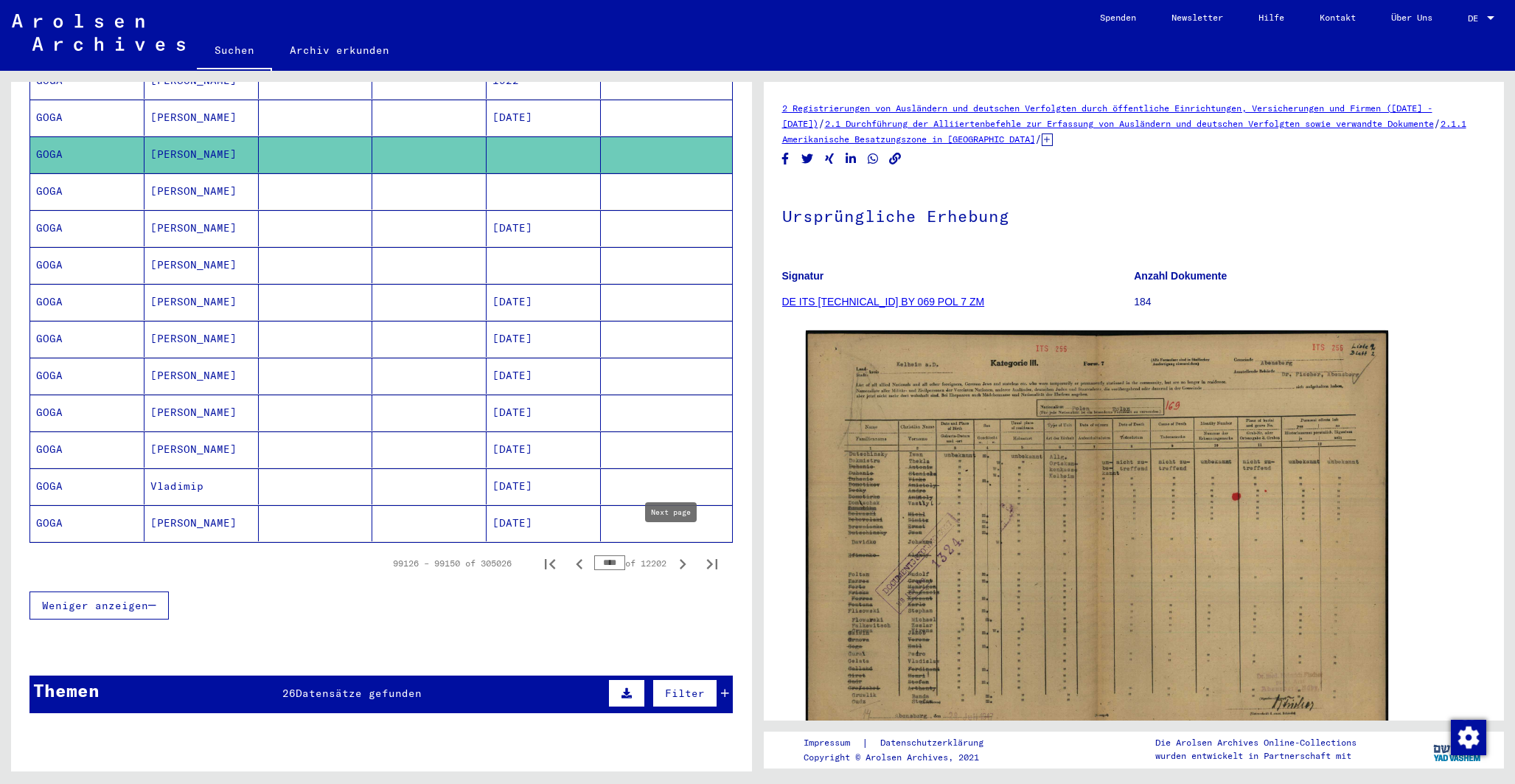
click at [672, 554] on icon "Next page" at bounding box center [682, 563] width 20 height 20
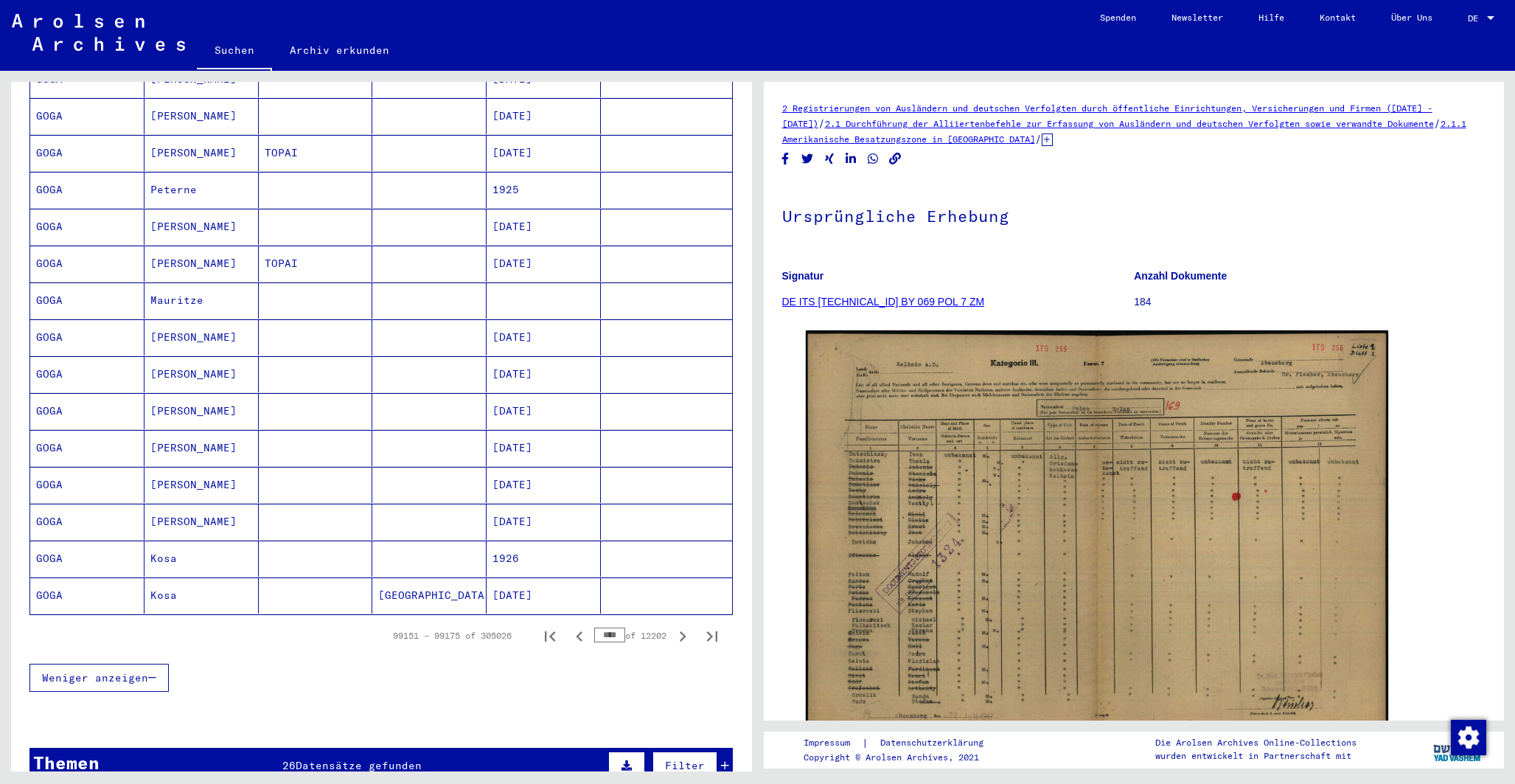
scroll to position [686, 0]
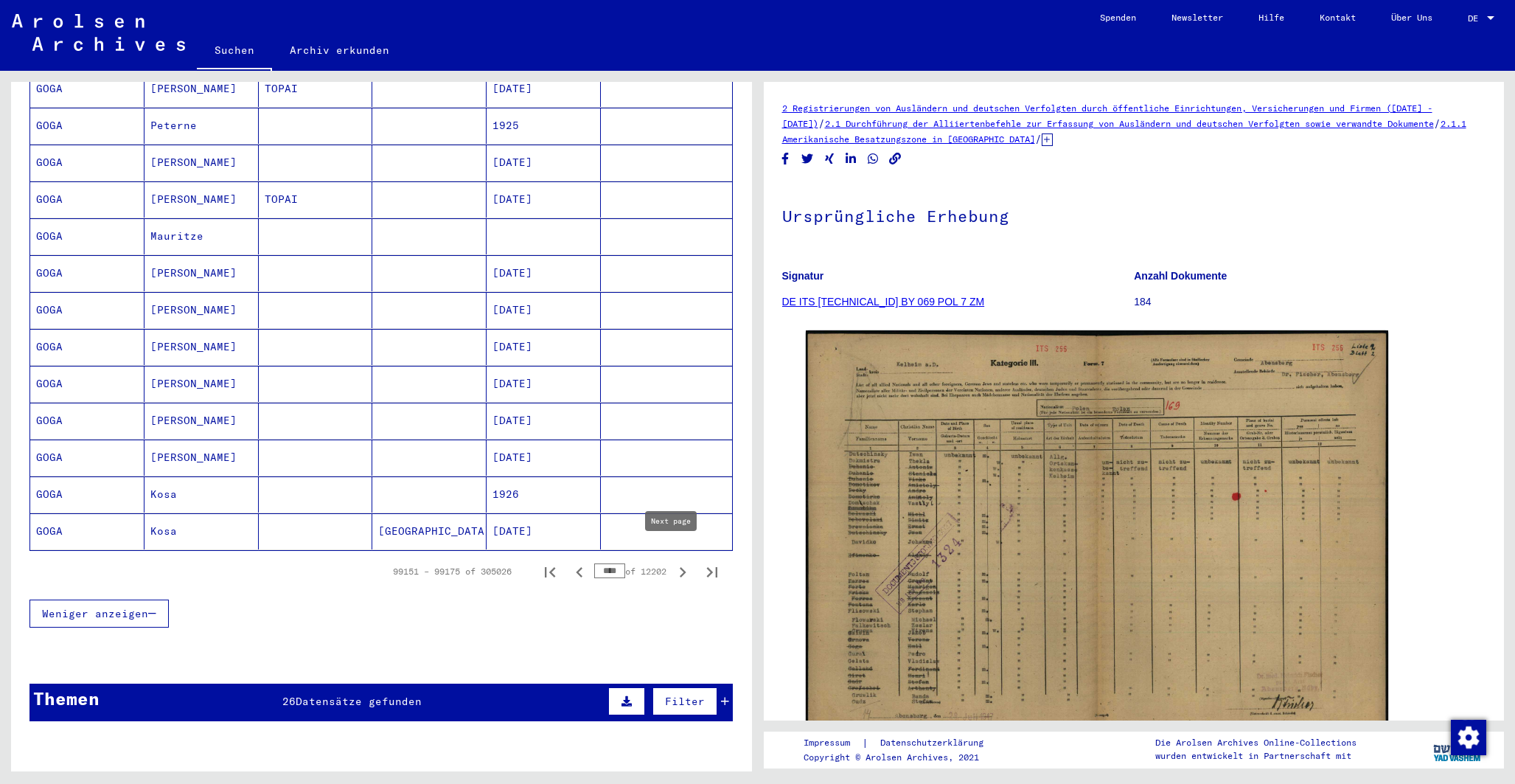
click at [680, 567] on icon "Next page" at bounding box center [682, 572] width 6 height 11
click at [672, 562] on icon "Next page" at bounding box center [682, 571] width 20 height 20
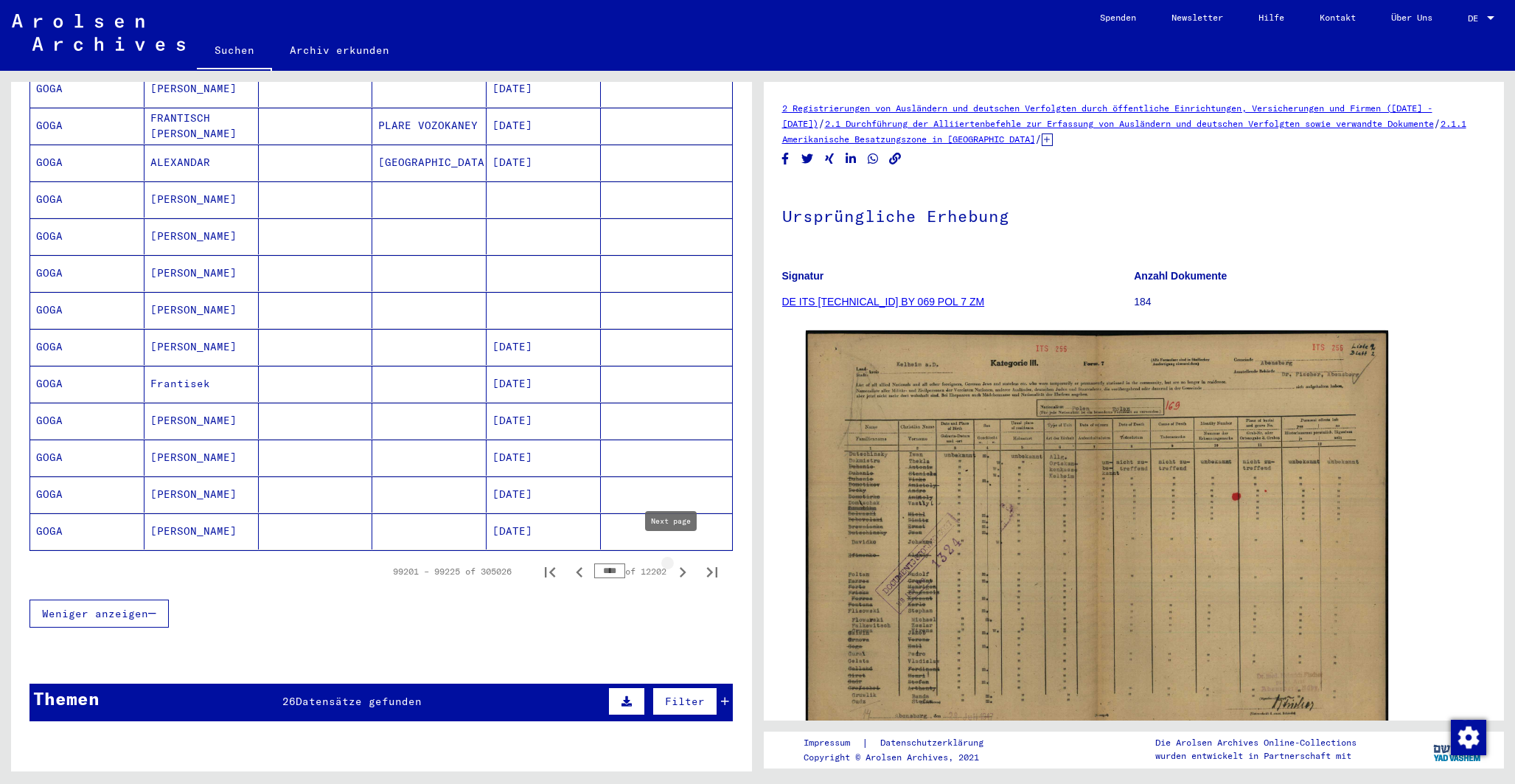
click at [672, 562] on icon "Next page" at bounding box center [682, 571] width 20 height 20
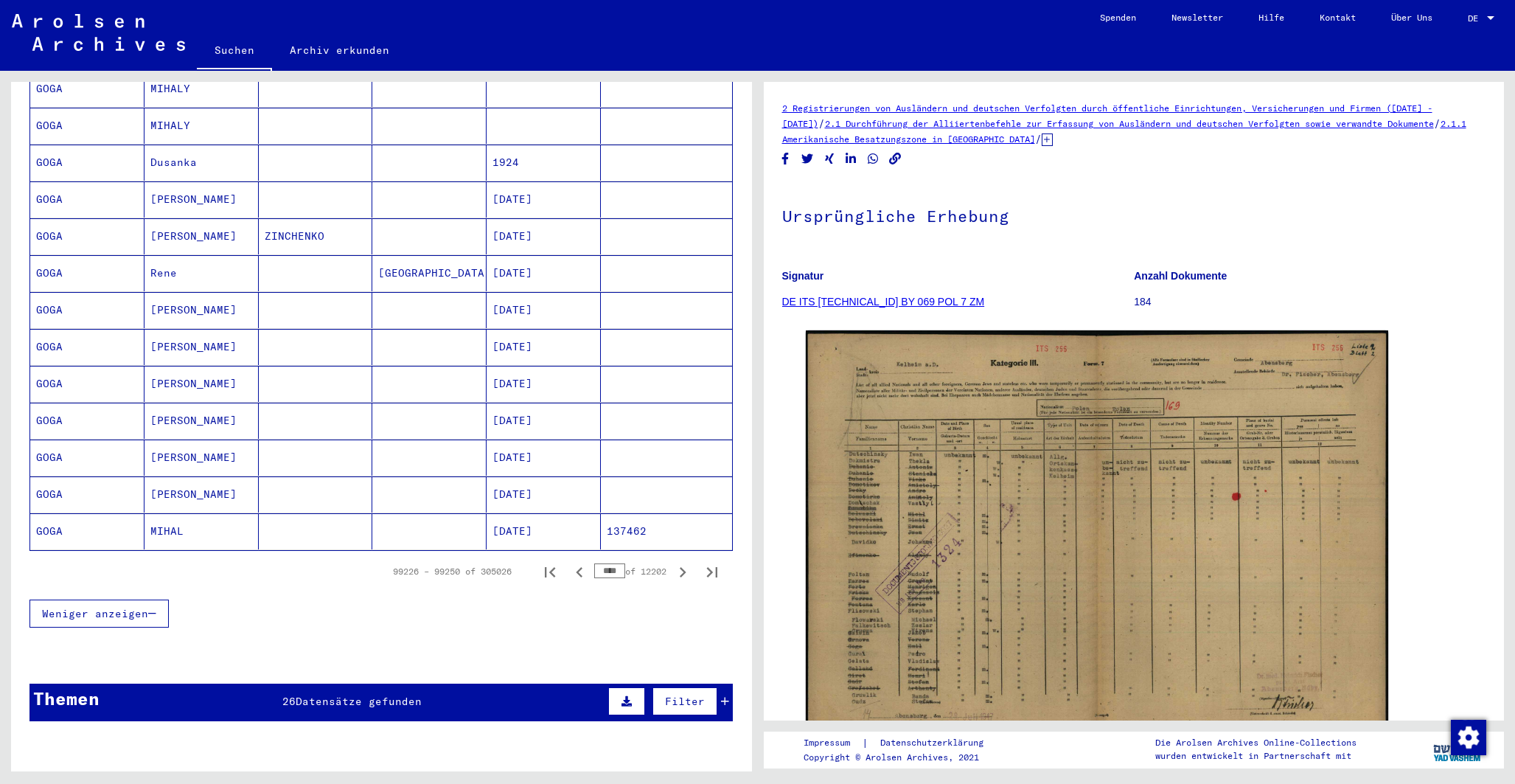
click at [164, 218] on mat-cell "[PERSON_NAME]" at bounding box center [201, 236] width 114 height 36
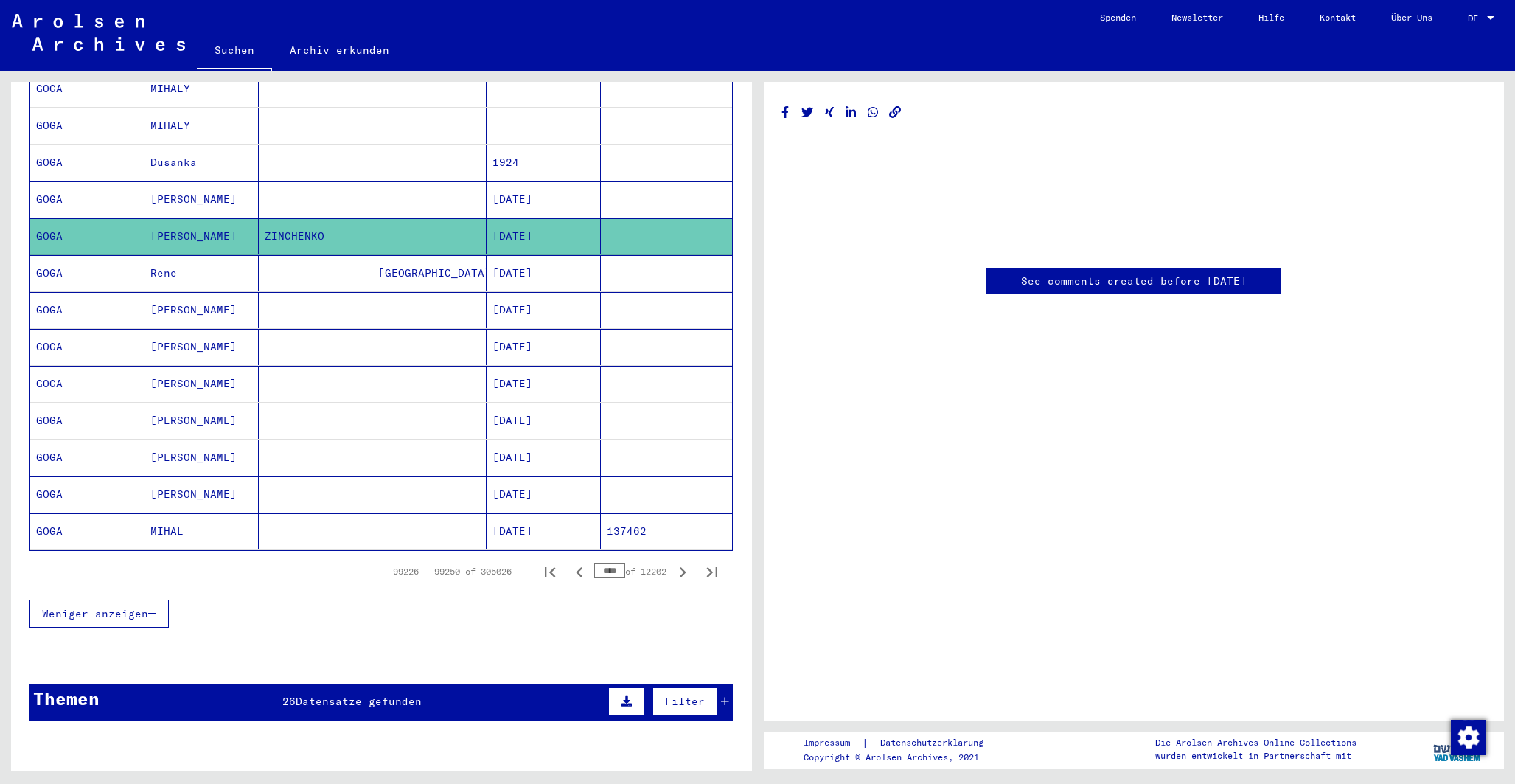
click at [167, 182] on mat-cell "[PERSON_NAME]" at bounding box center [201, 199] width 114 height 36
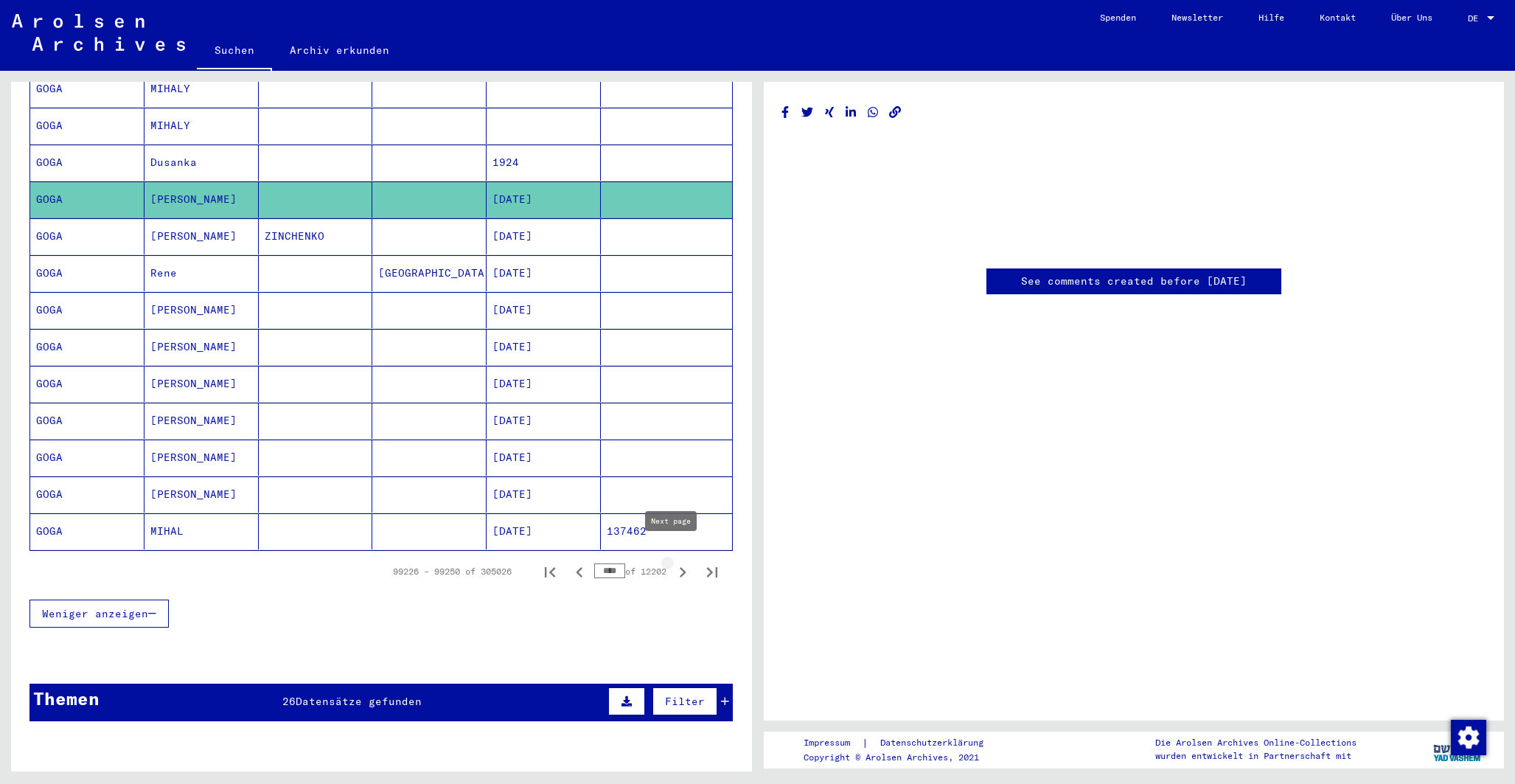
click at [672, 562] on icon "Next page" at bounding box center [682, 571] width 20 height 20
type input "****"
